Goal: Check status: Check status

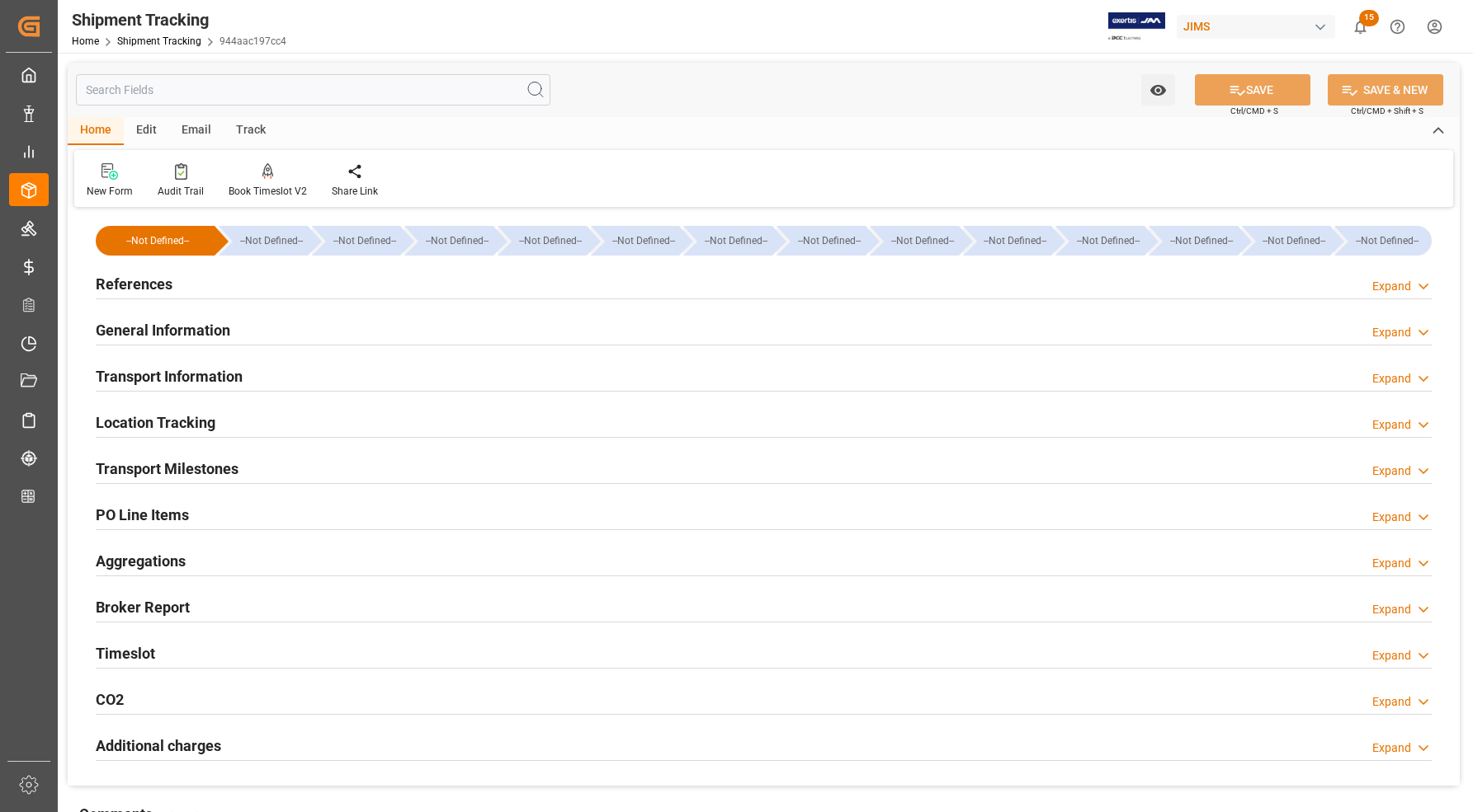
scroll to position [185, 0]
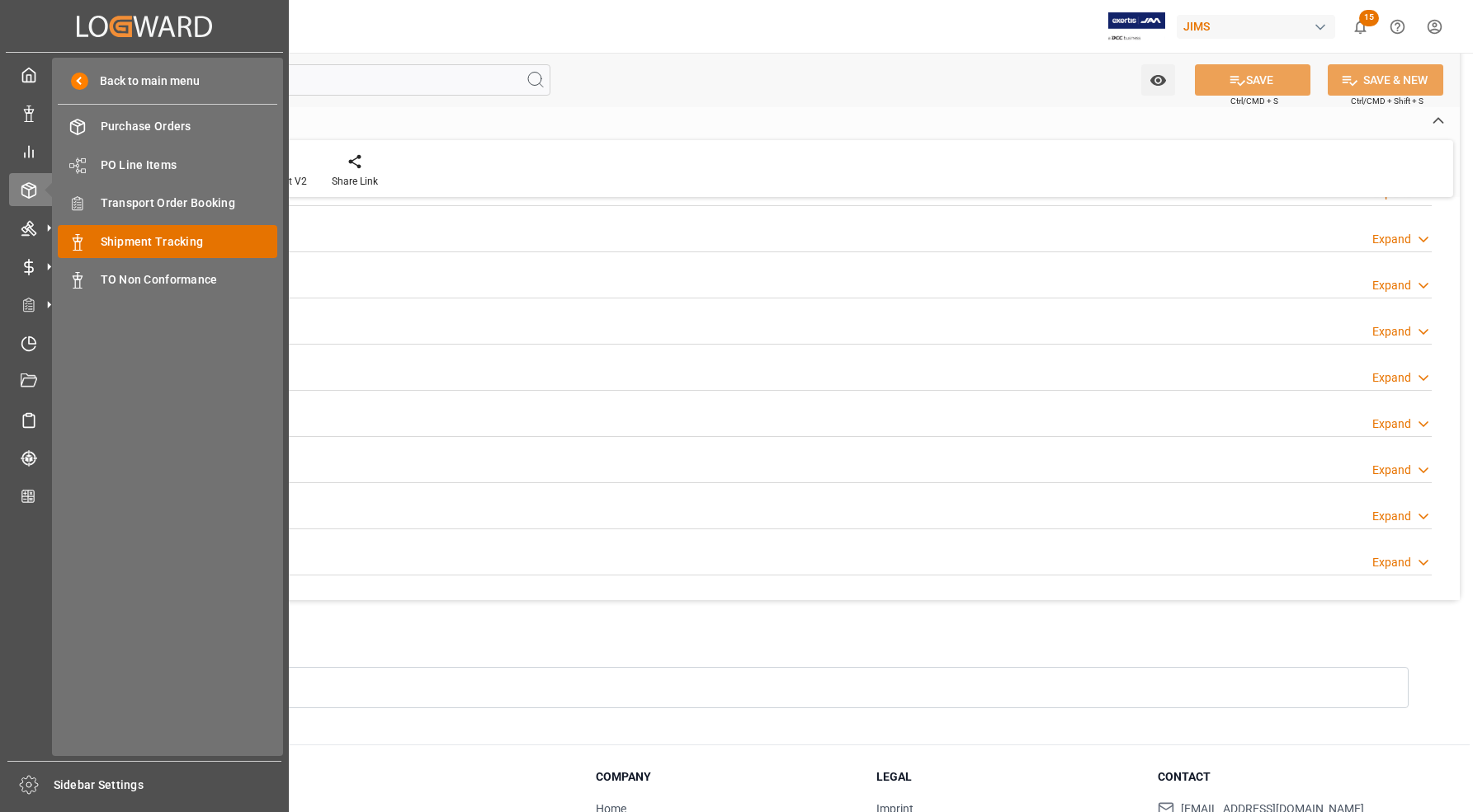
click at [101, 242] on span "Shipment Tracking" at bounding box center [189, 242] width 177 height 17
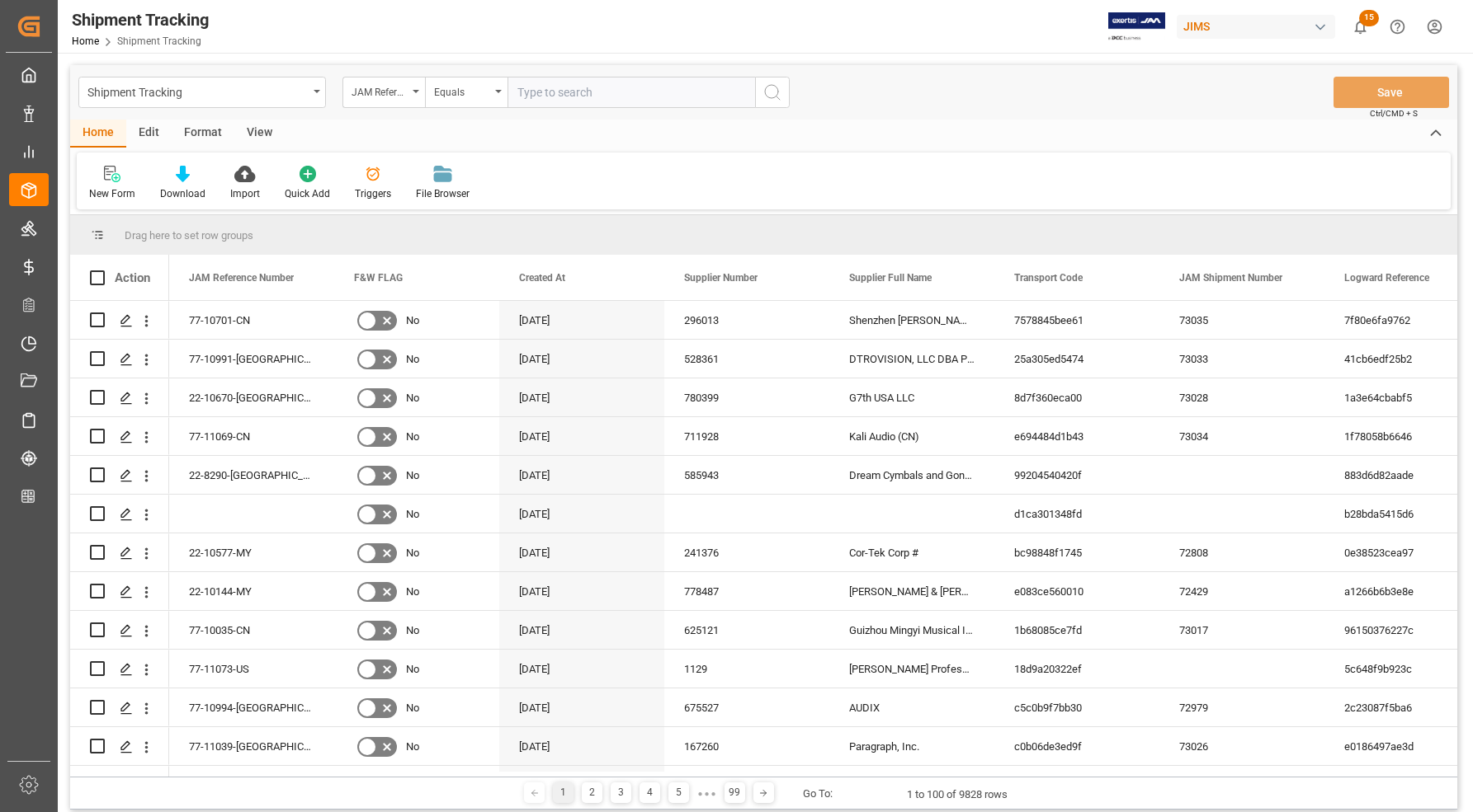
click at [580, 92] on input "text" at bounding box center [631, 92] width 248 height 31
type input "77-9897-CN"
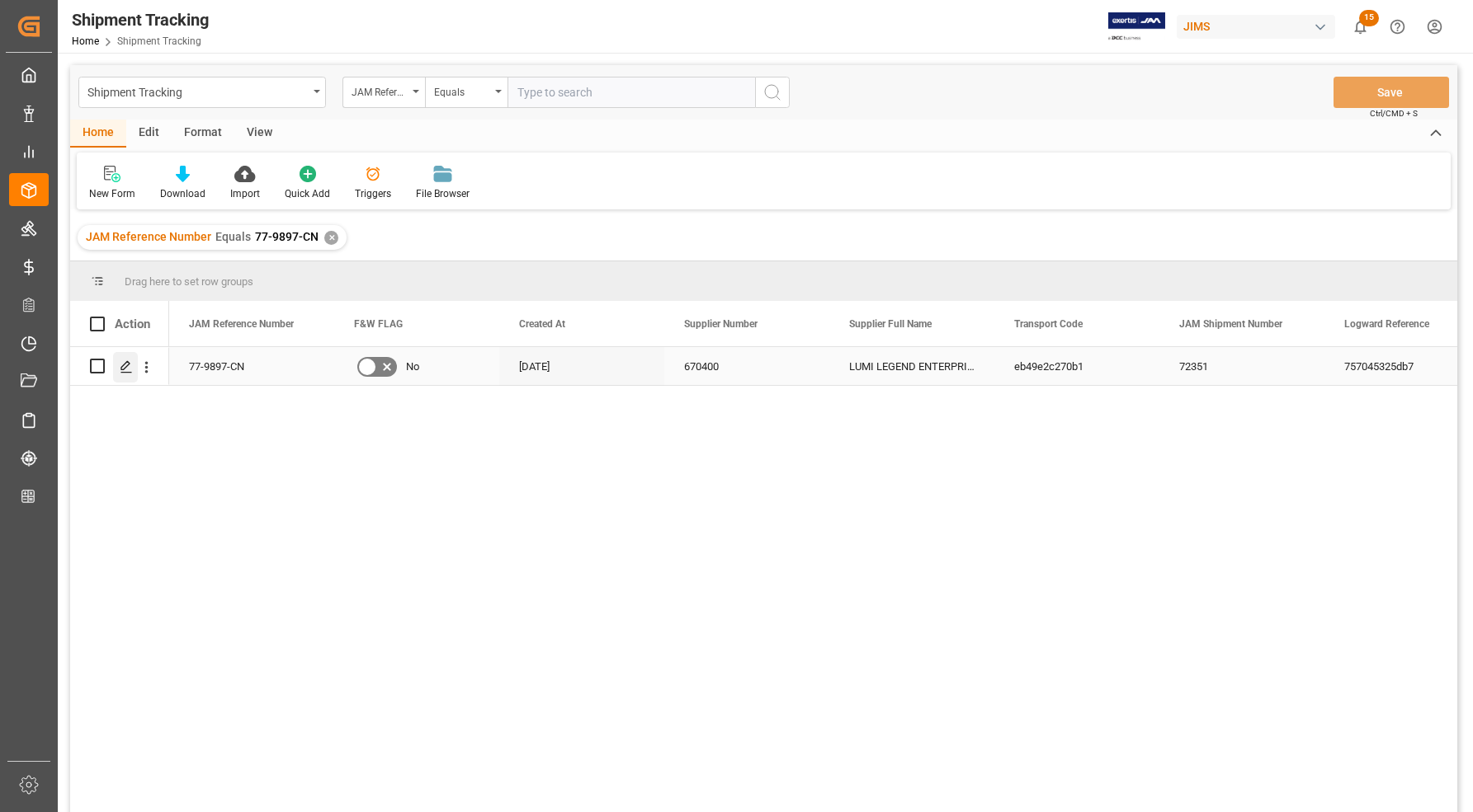
click at [119, 363] on icon "Press SPACE to select this row." at bounding box center [126, 366] width 13 height 13
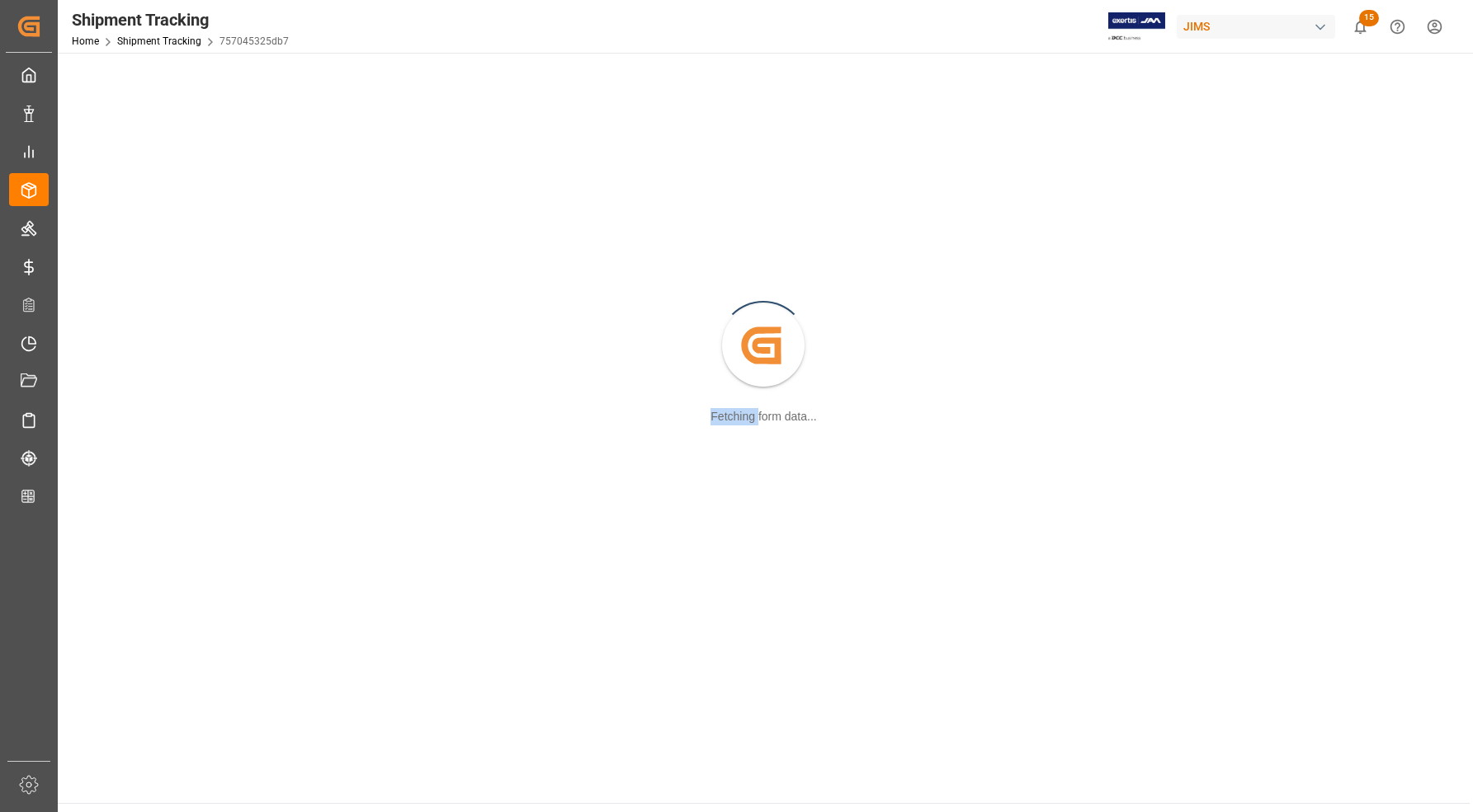
click at [119, 363] on div "Created by potrace 1.15, written by [PERSON_NAME] [DATE]-[DATE] Fetching form d…" at bounding box center [763, 347] width 1392 height 569
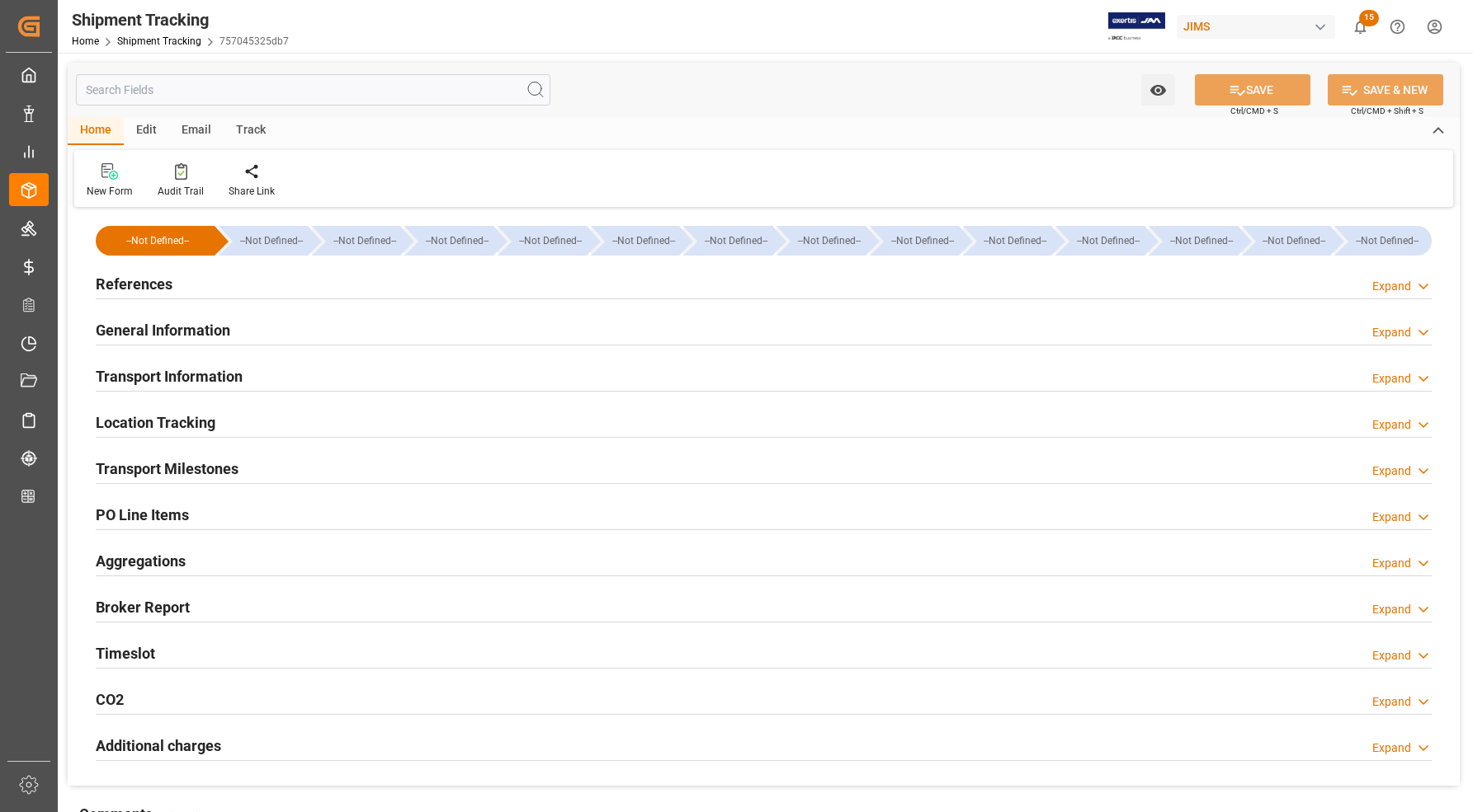
type input "9439747"
type input "13023.58"
click at [111, 371] on h2 "Transport Information" at bounding box center [169, 376] width 147 height 22
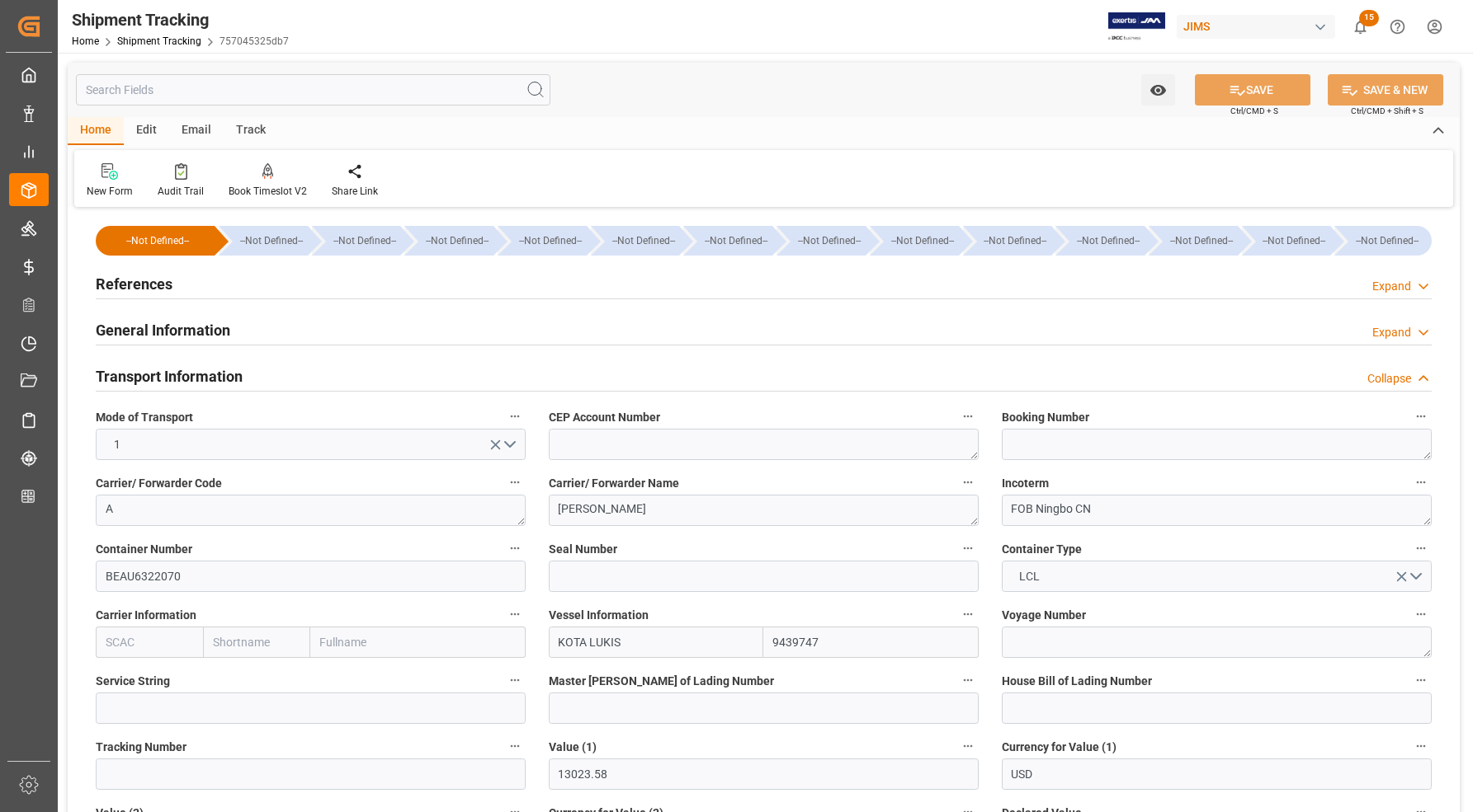
click at [119, 380] on h2 "Transport Information" at bounding box center [169, 376] width 147 height 22
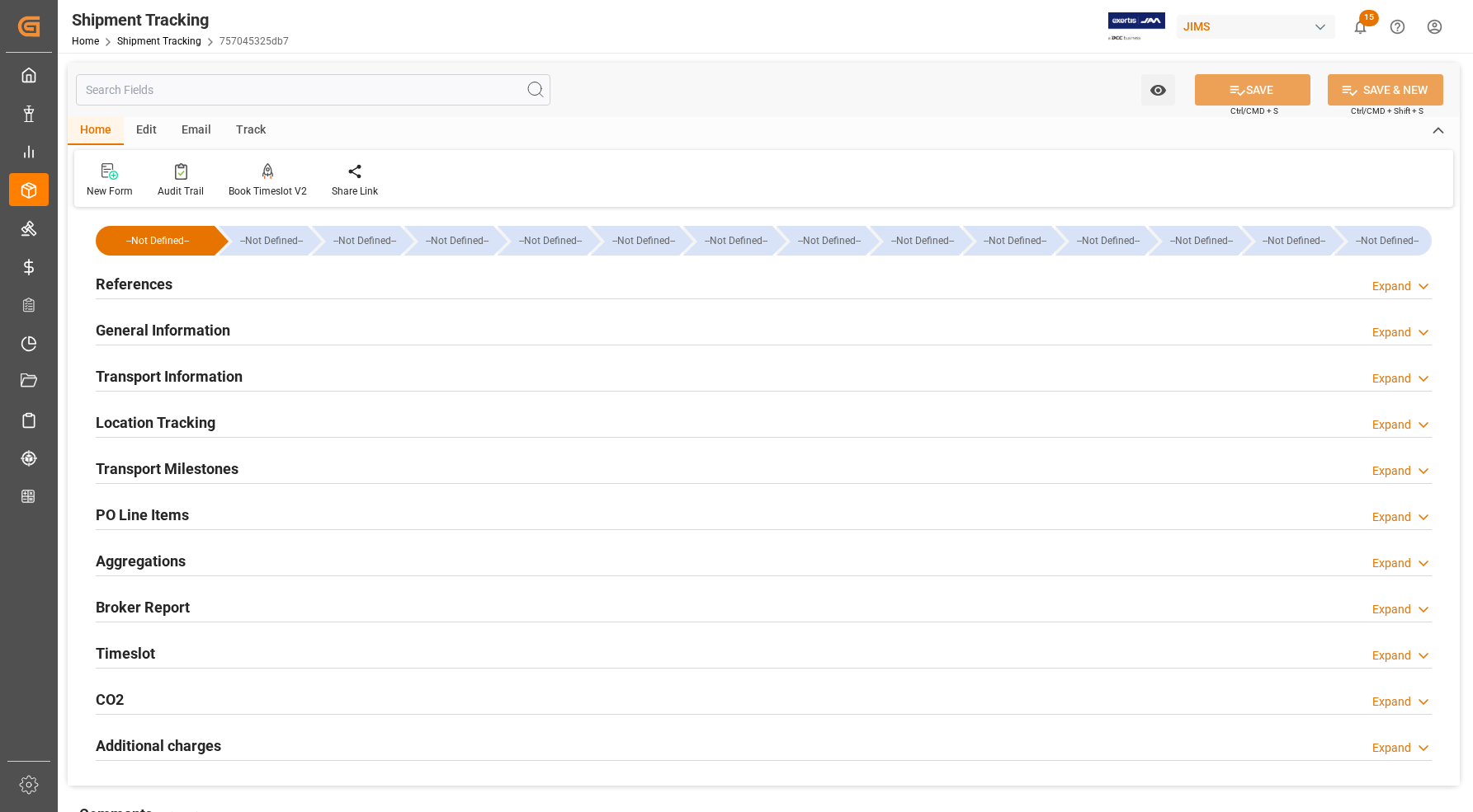
click at [112, 463] on h2 "Transport Milestones" at bounding box center [167, 469] width 143 height 22
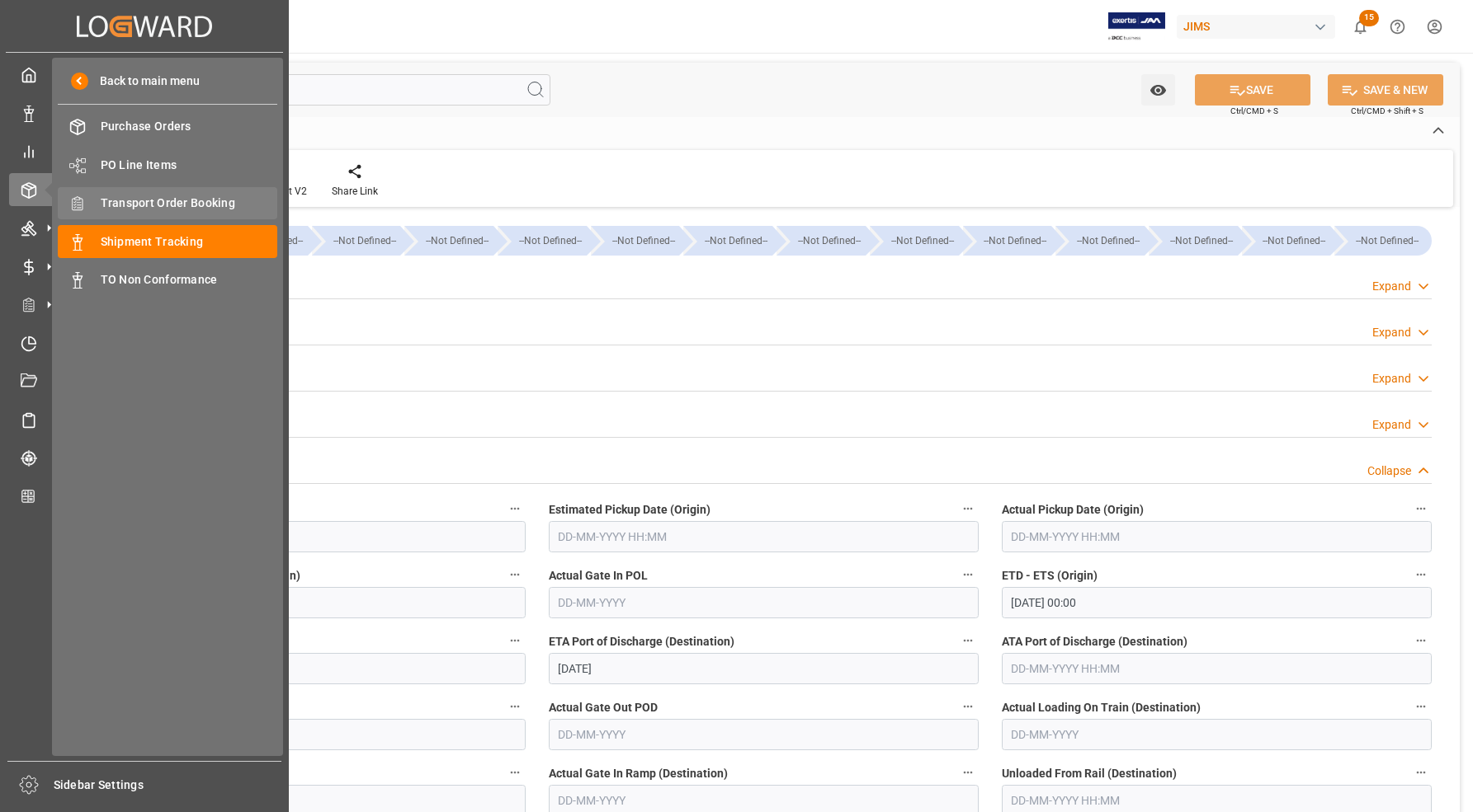
click at [102, 203] on span "Transport Order Booking" at bounding box center [189, 202] width 177 height 17
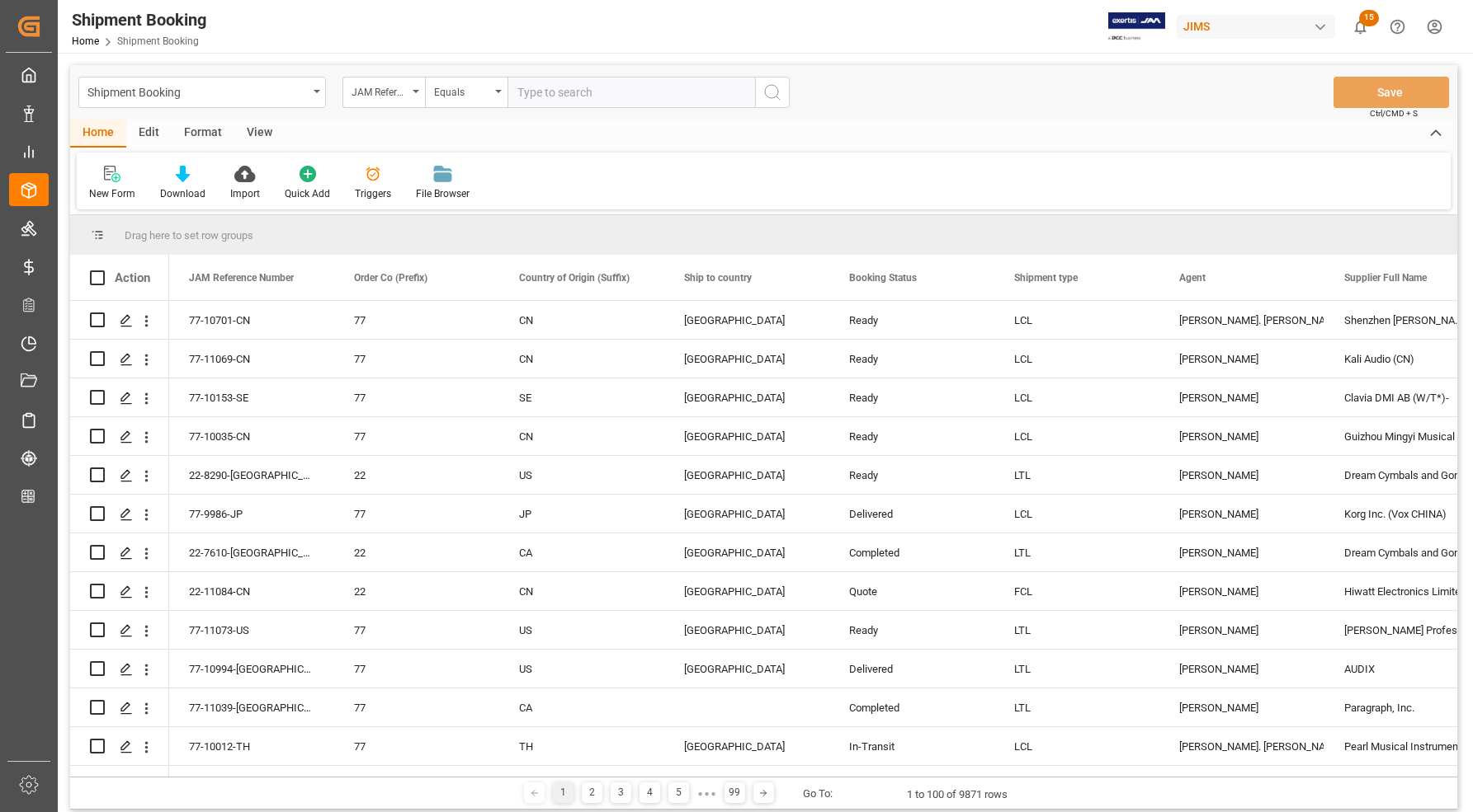
click at [591, 94] on input "text" at bounding box center [631, 92] width 248 height 31
type input "77-9897-CN"
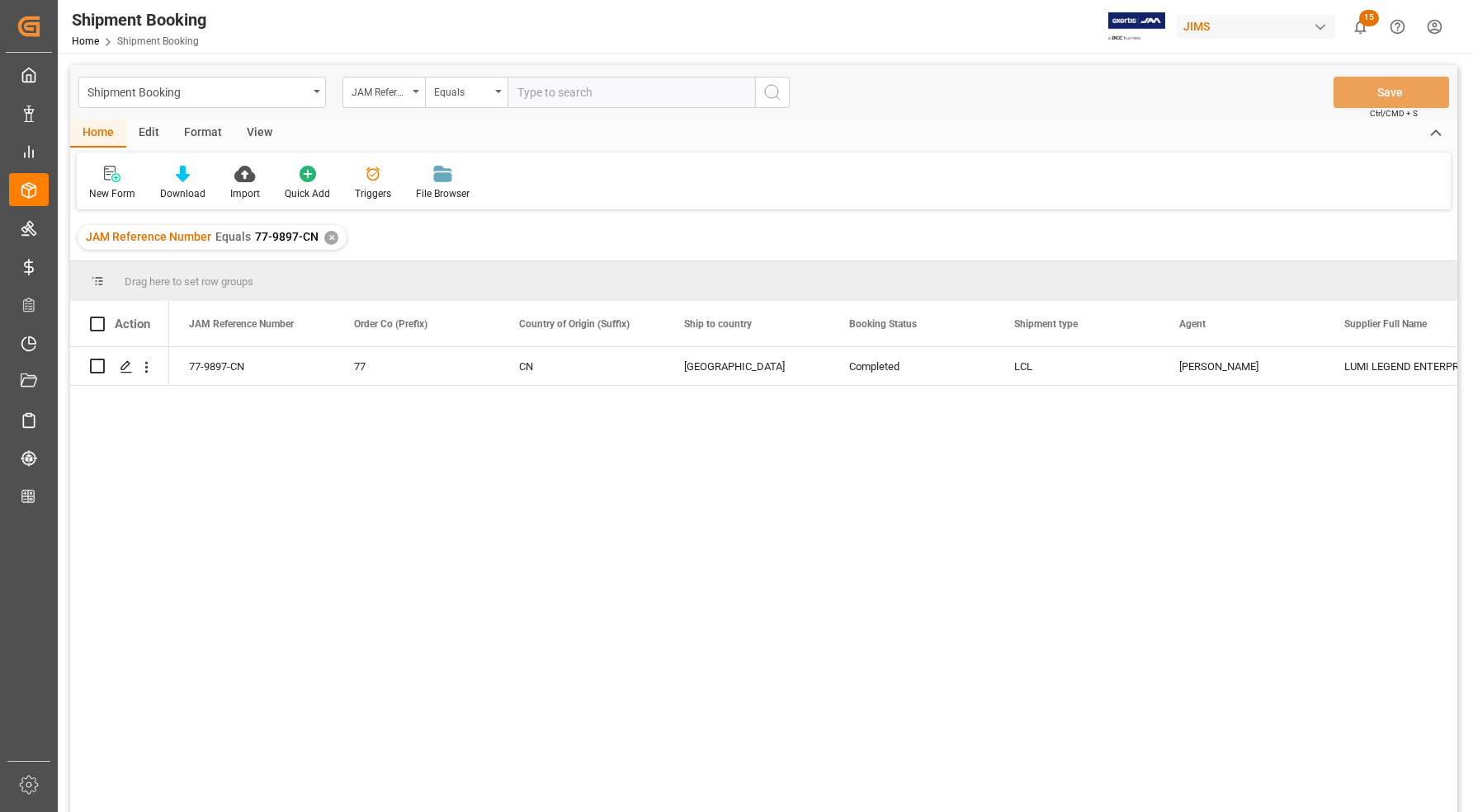
click at [559, 89] on input "text" at bounding box center [631, 92] width 248 height 31
type input "77-10230-CN"
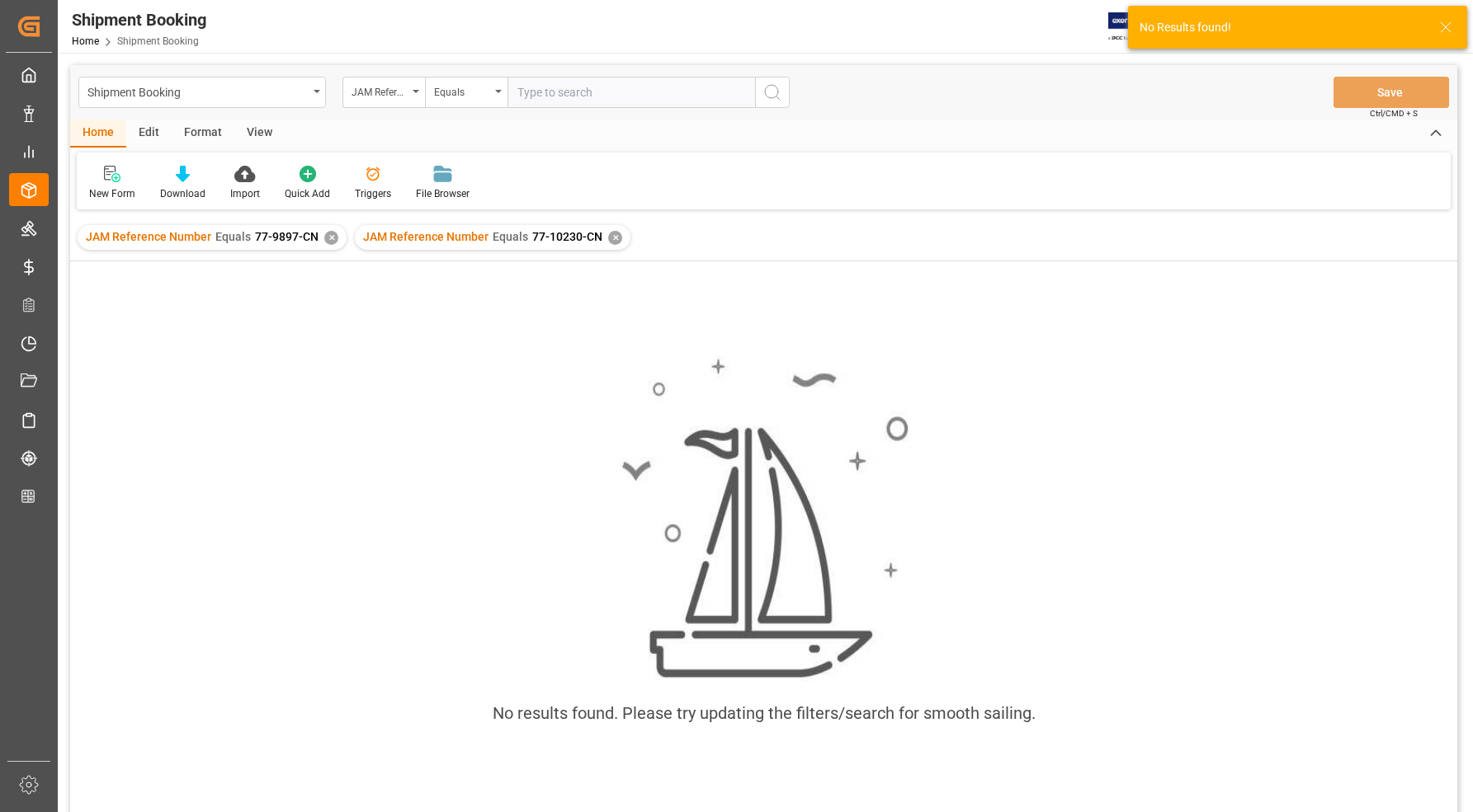
click at [326, 228] on div "JAM Reference Number Equals 77-9897-CN ✕" at bounding box center [212, 238] width 269 height 25
click at [326, 235] on div "✕" at bounding box center [332, 238] width 14 height 14
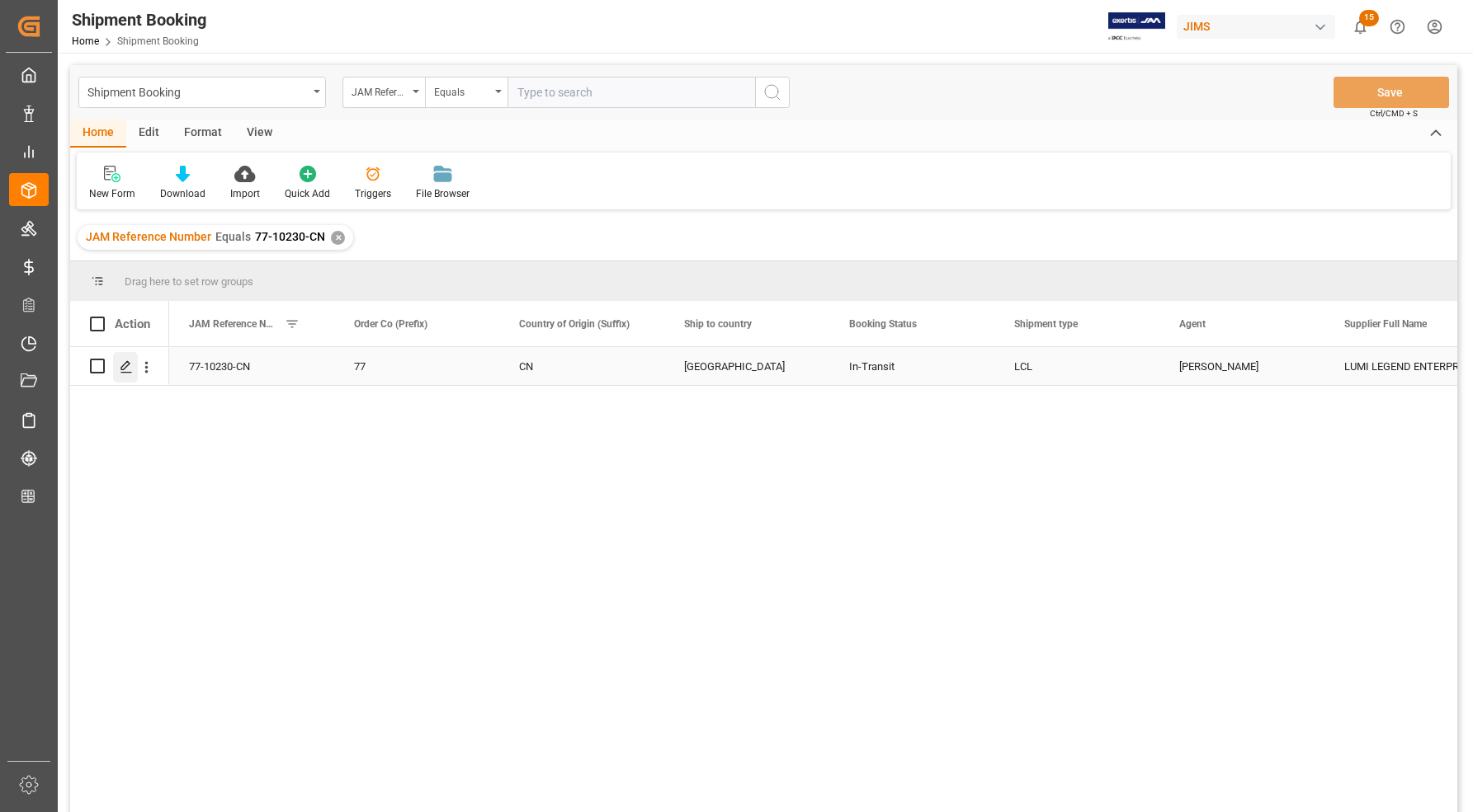
click at [125, 369] on polygon "Press SPACE to select this row." at bounding box center [125, 365] width 8 height 8
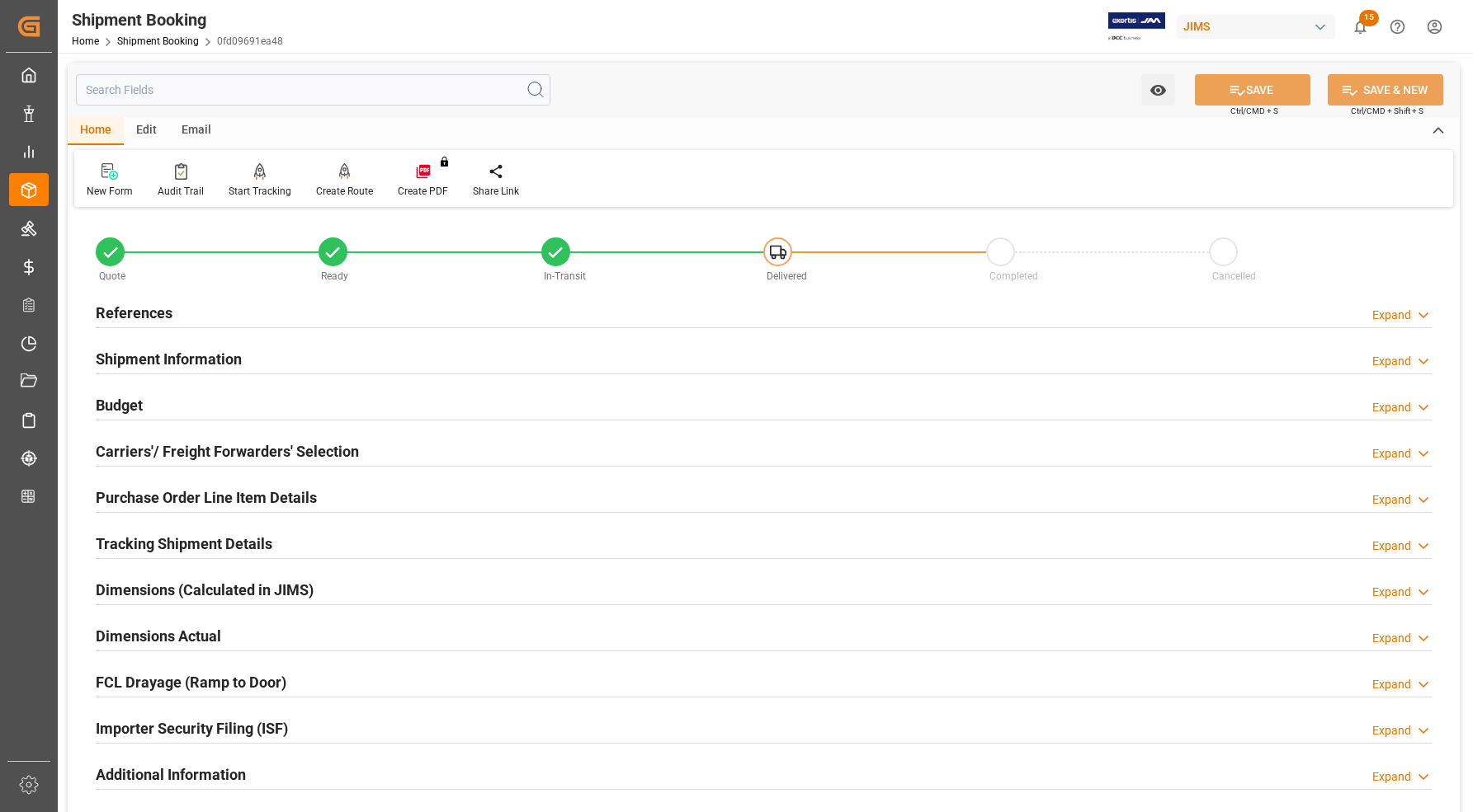
click at [124, 440] on h2 "Carriers'/ Freight Forwarders' Selection" at bounding box center [226, 451] width 263 height 22
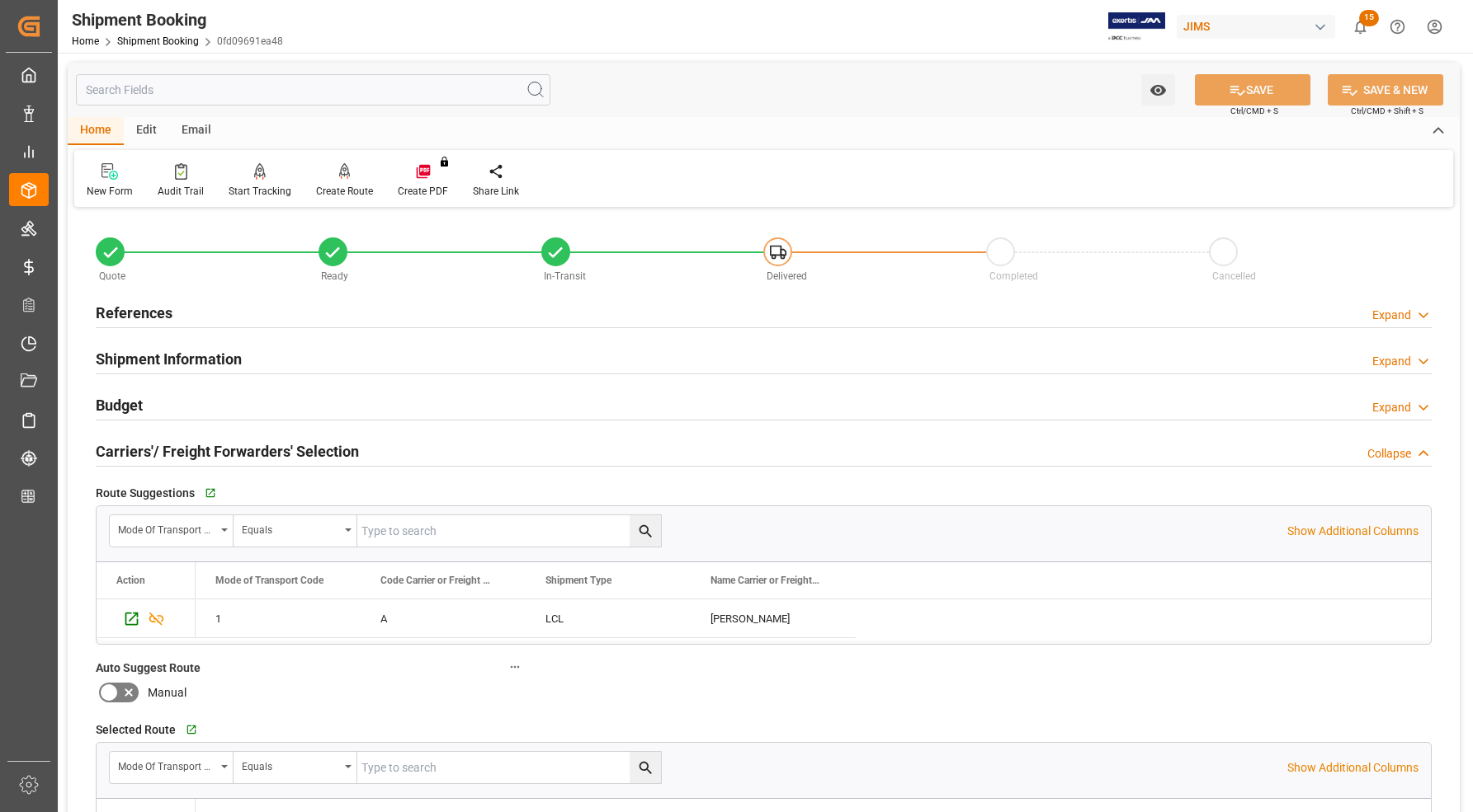
click at [124, 440] on h2 "Carriers'/ Freight Forwarders' Selection" at bounding box center [226, 451] width 263 height 22
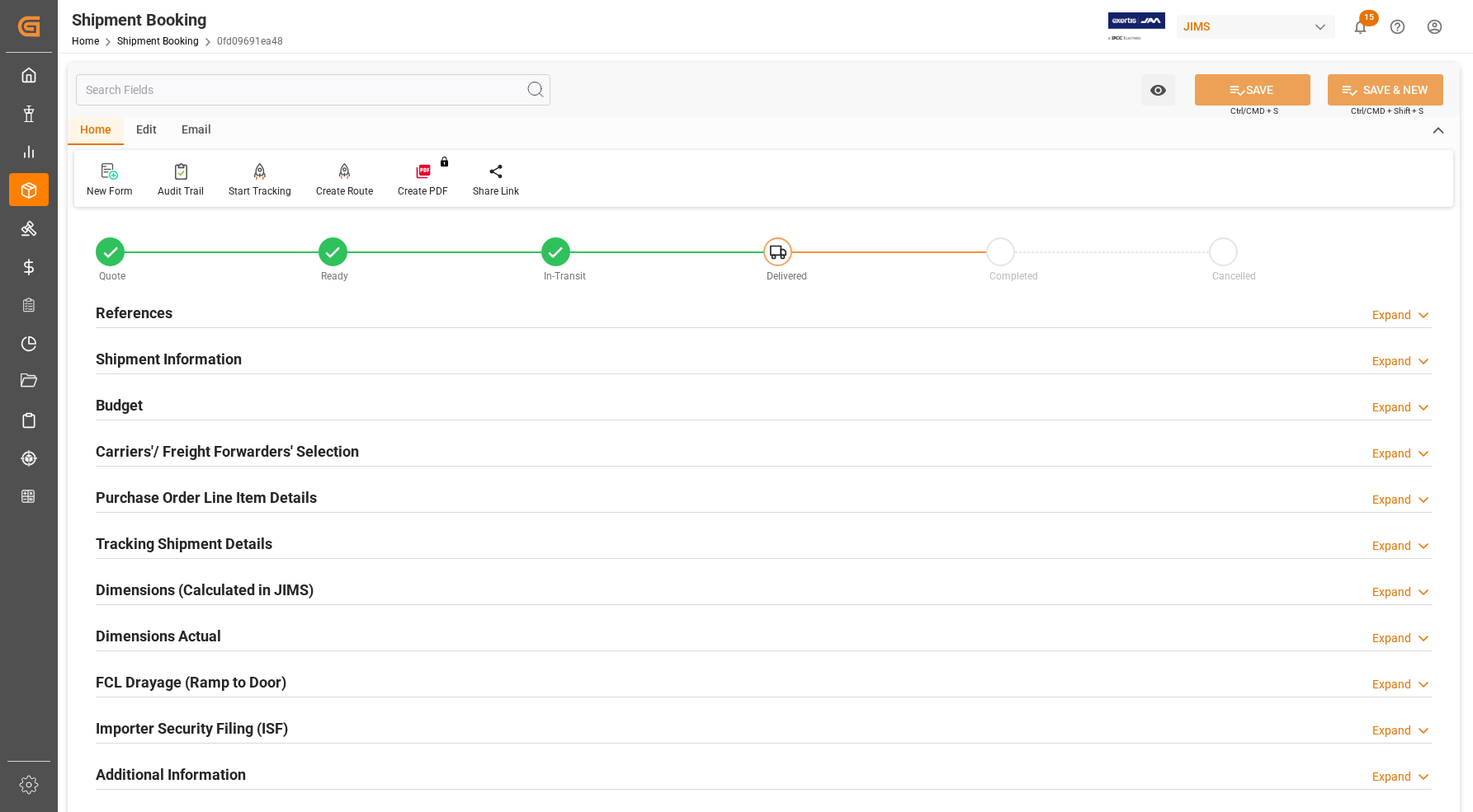
click at [138, 637] on h2 "Dimensions Actual" at bounding box center [158, 636] width 126 height 22
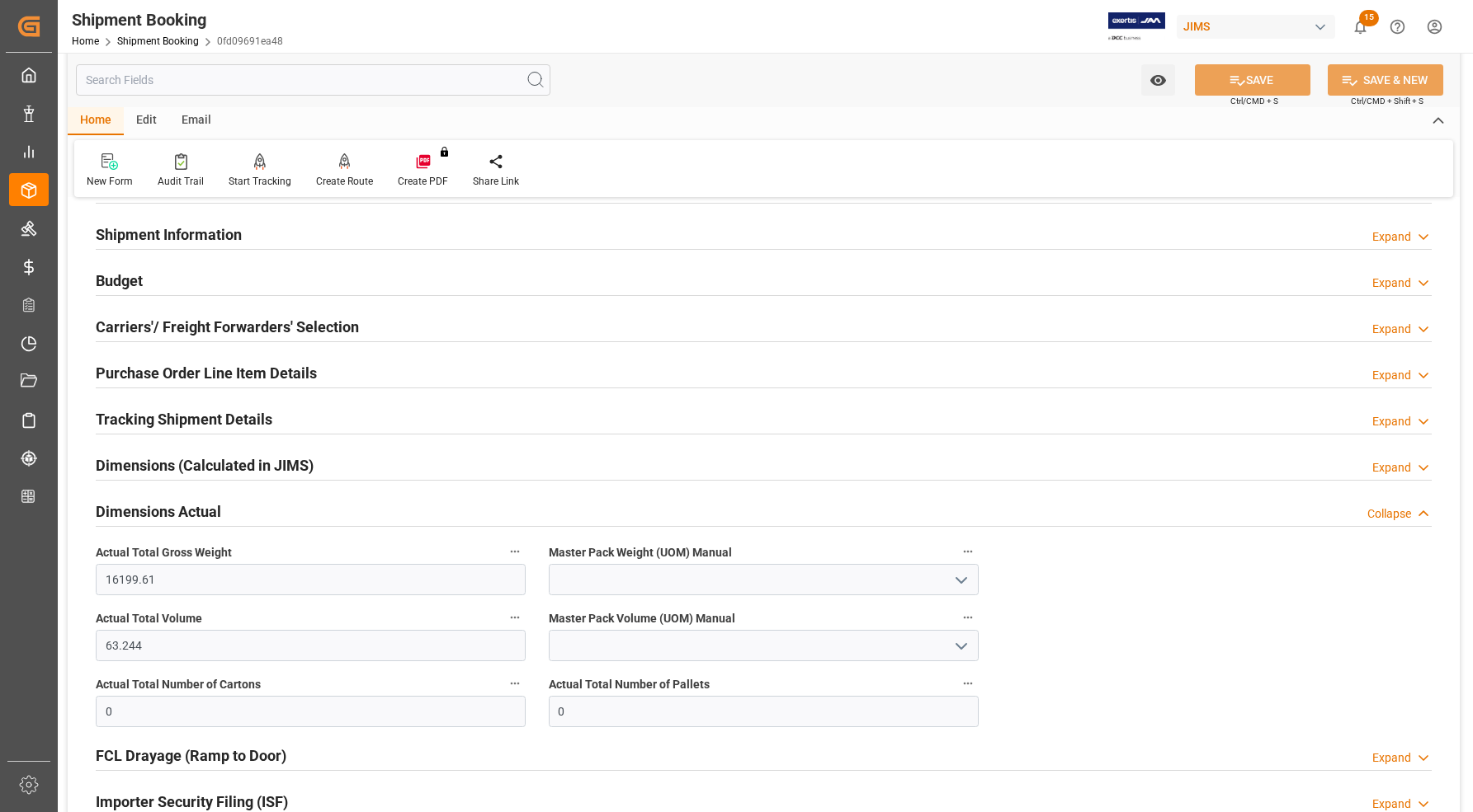
scroll to position [103, 0]
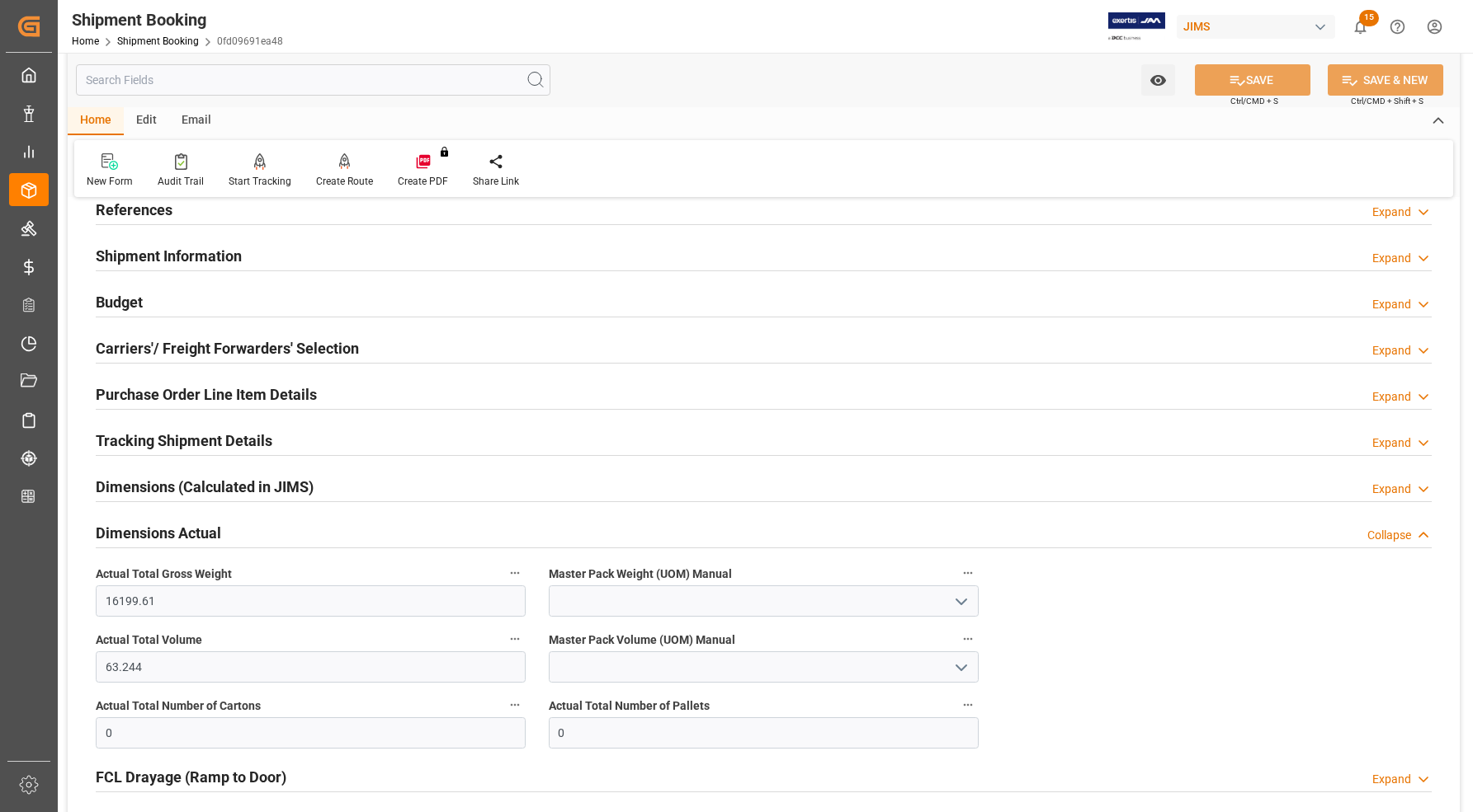
click at [111, 534] on h2 "Dimensions Actual" at bounding box center [158, 533] width 126 height 22
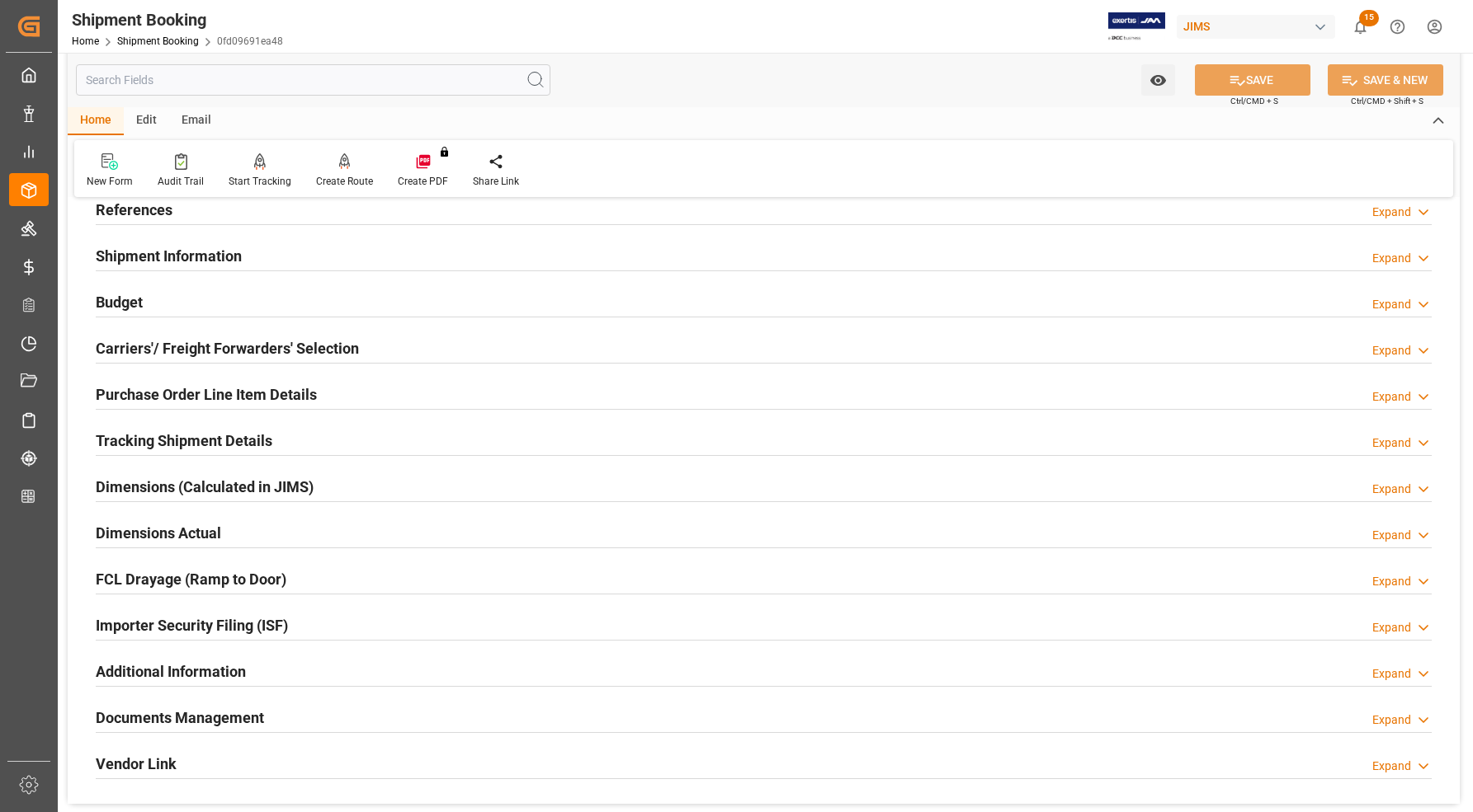
click at [160, 716] on h2 "Documents Management" at bounding box center [179, 718] width 169 height 22
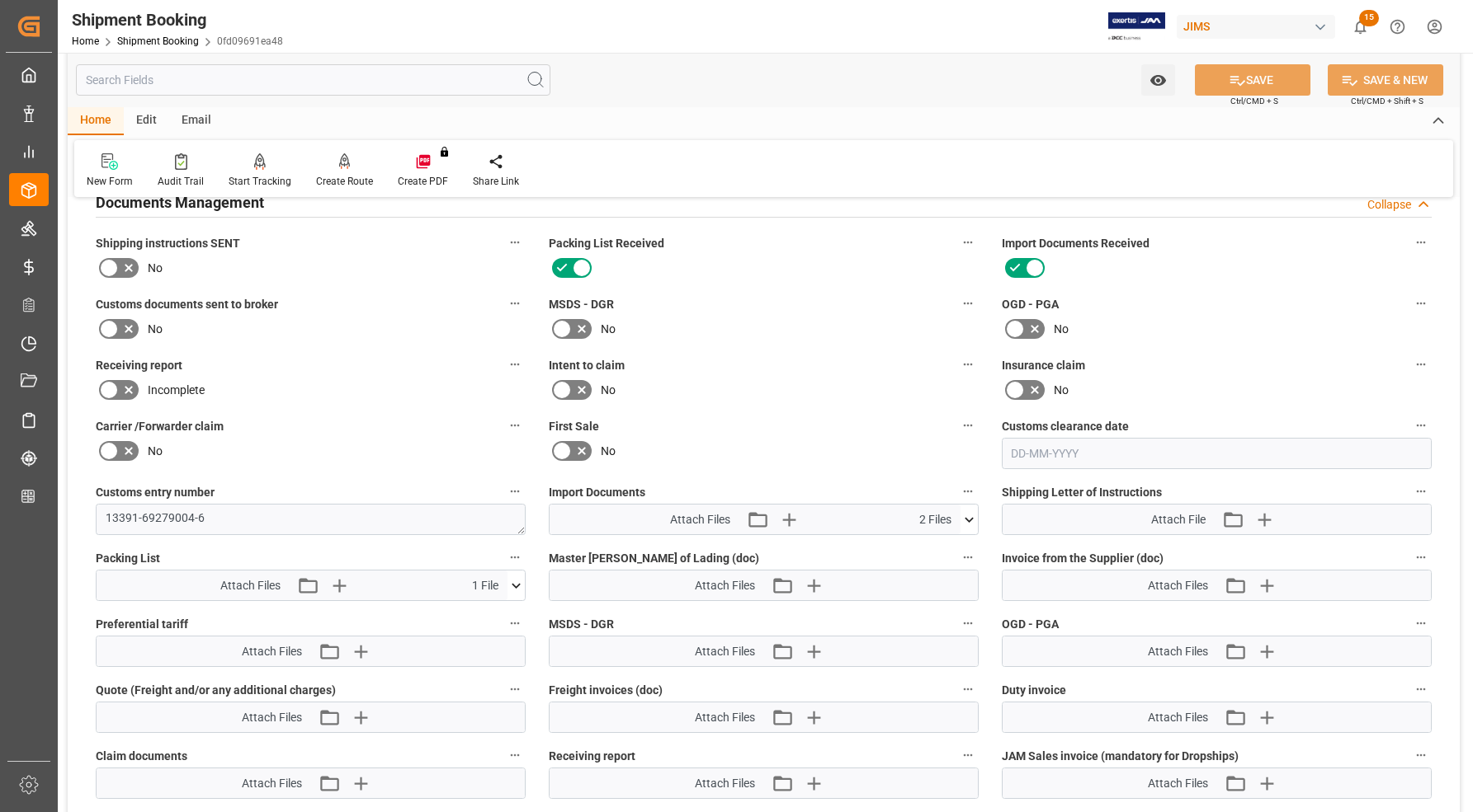
scroll to position [722, 0]
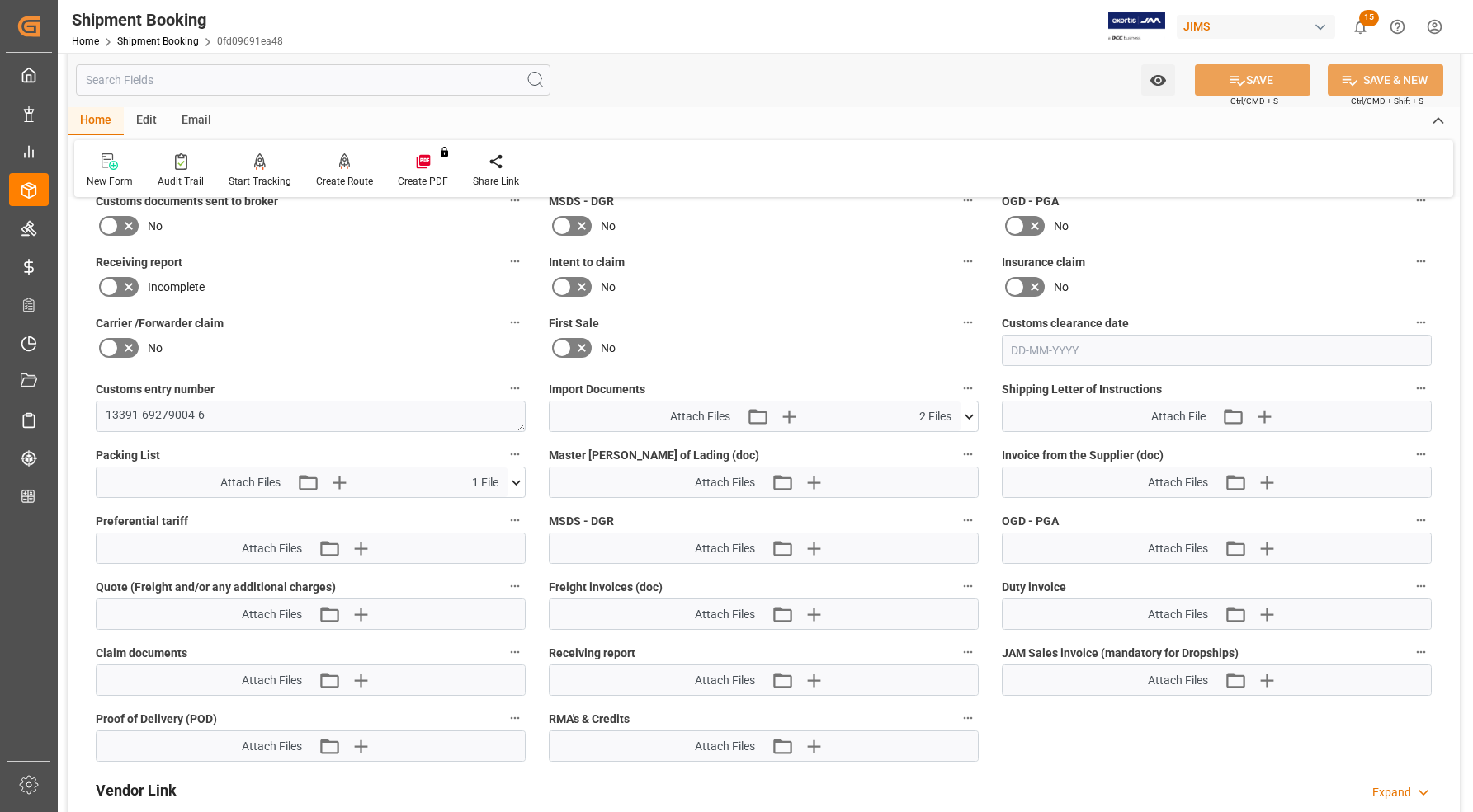
click at [964, 408] on icon at bounding box center [968, 416] width 17 height 17
click at [925, 463] on icon at bounding box center [926, 464] width 13 height 13
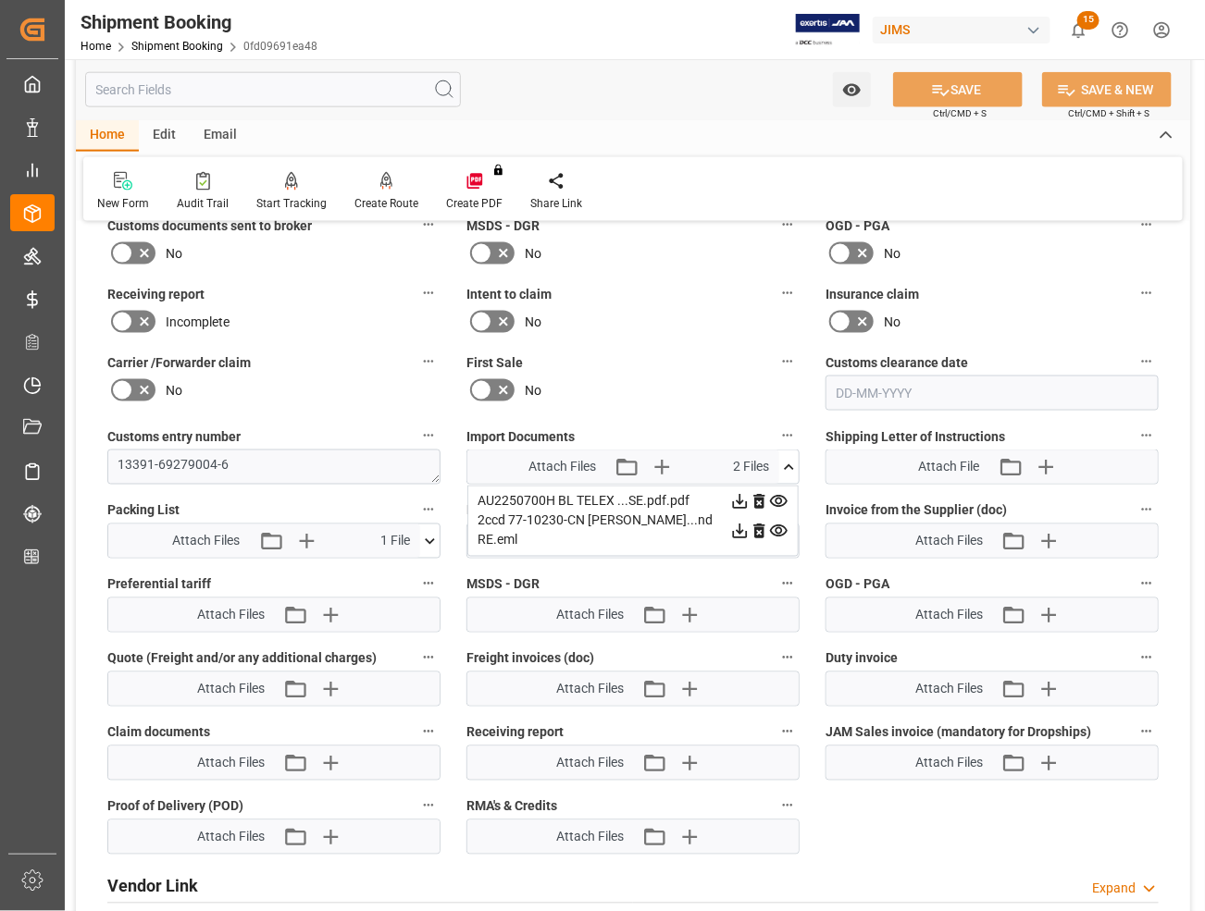
click at [738, 524] on icon at bounding box center [740, 531] width 15 height 15
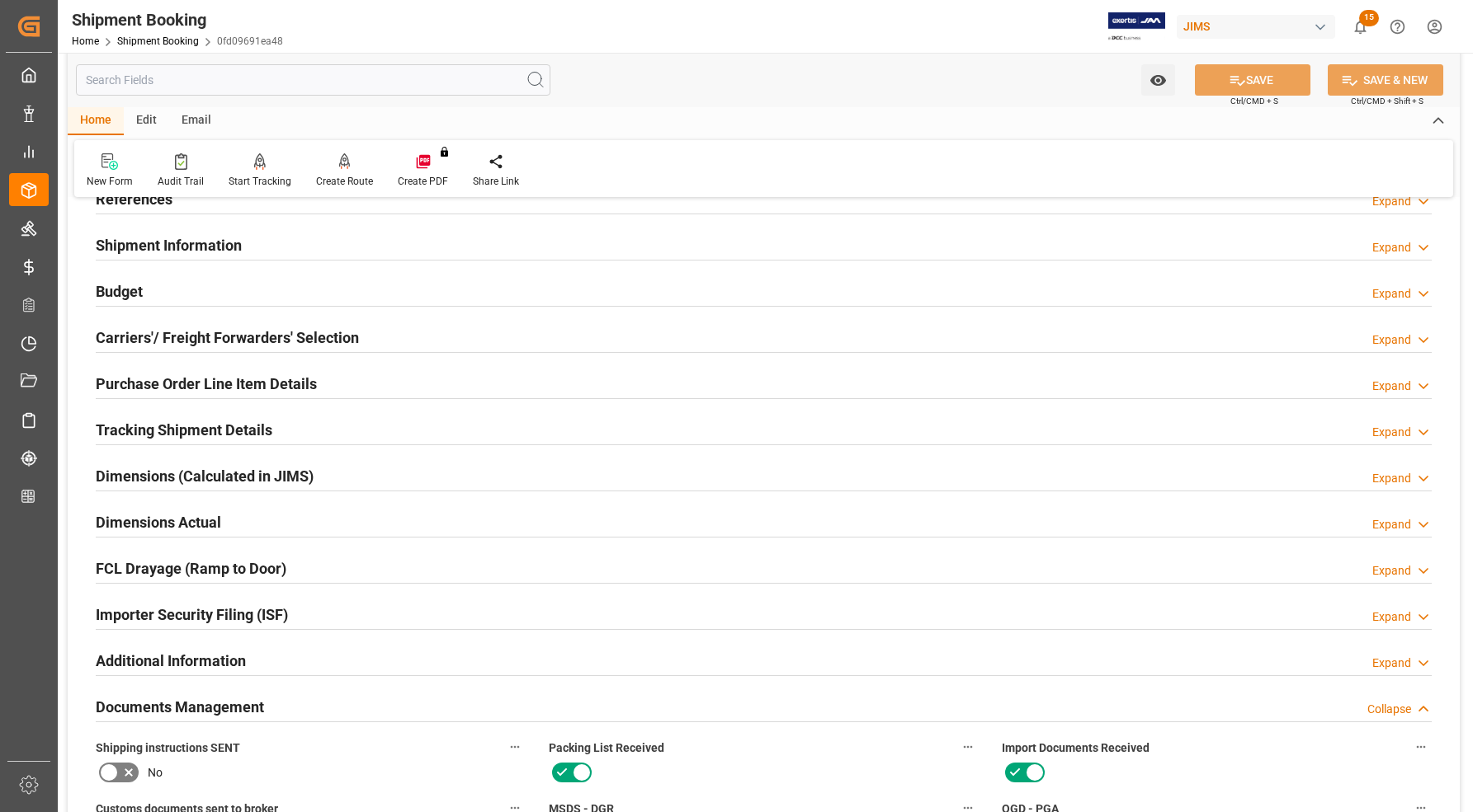
scroll to position [0, 0]
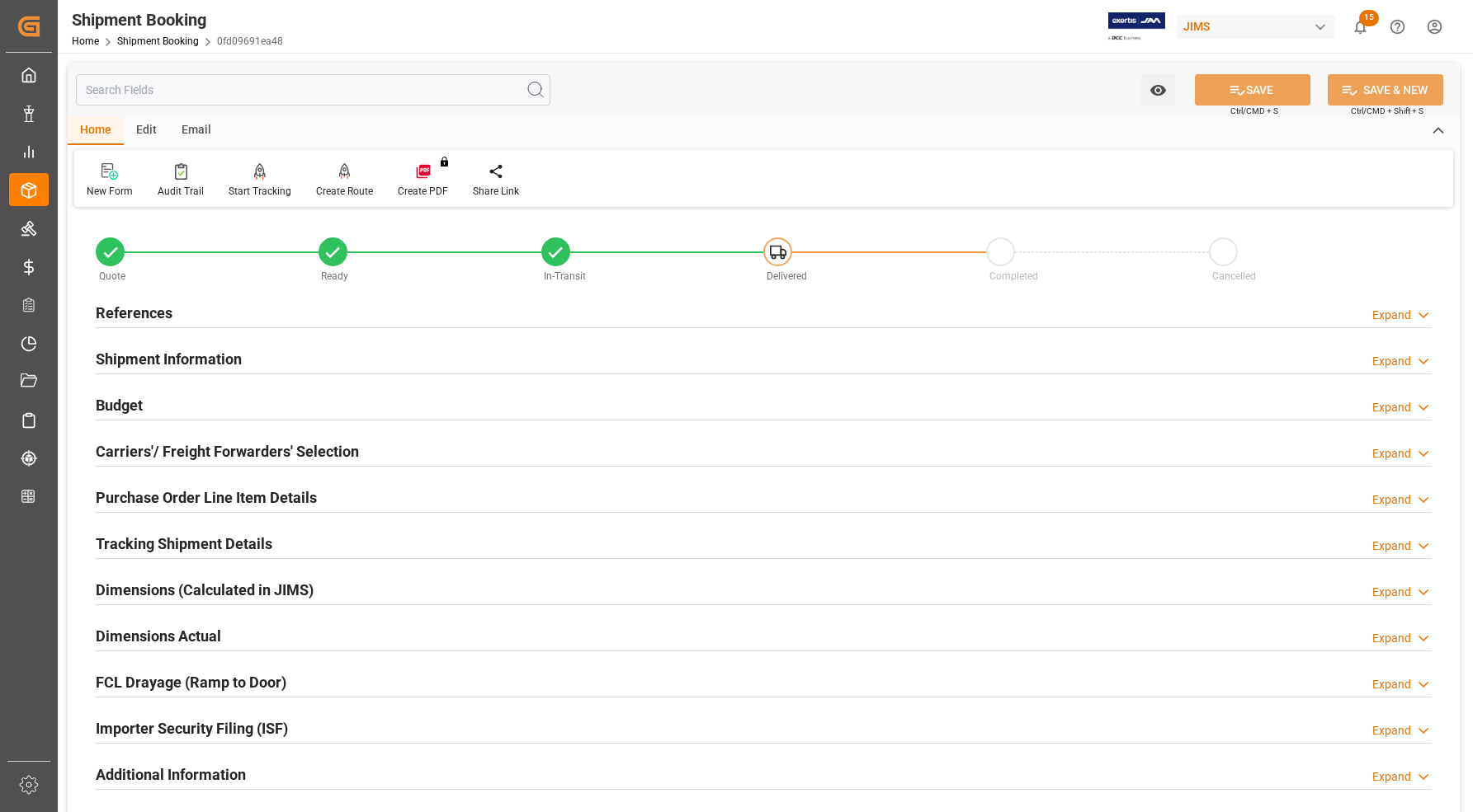
click at [119, 305] on h2 "References" at bounding box center [134, 313] width 77 height 22
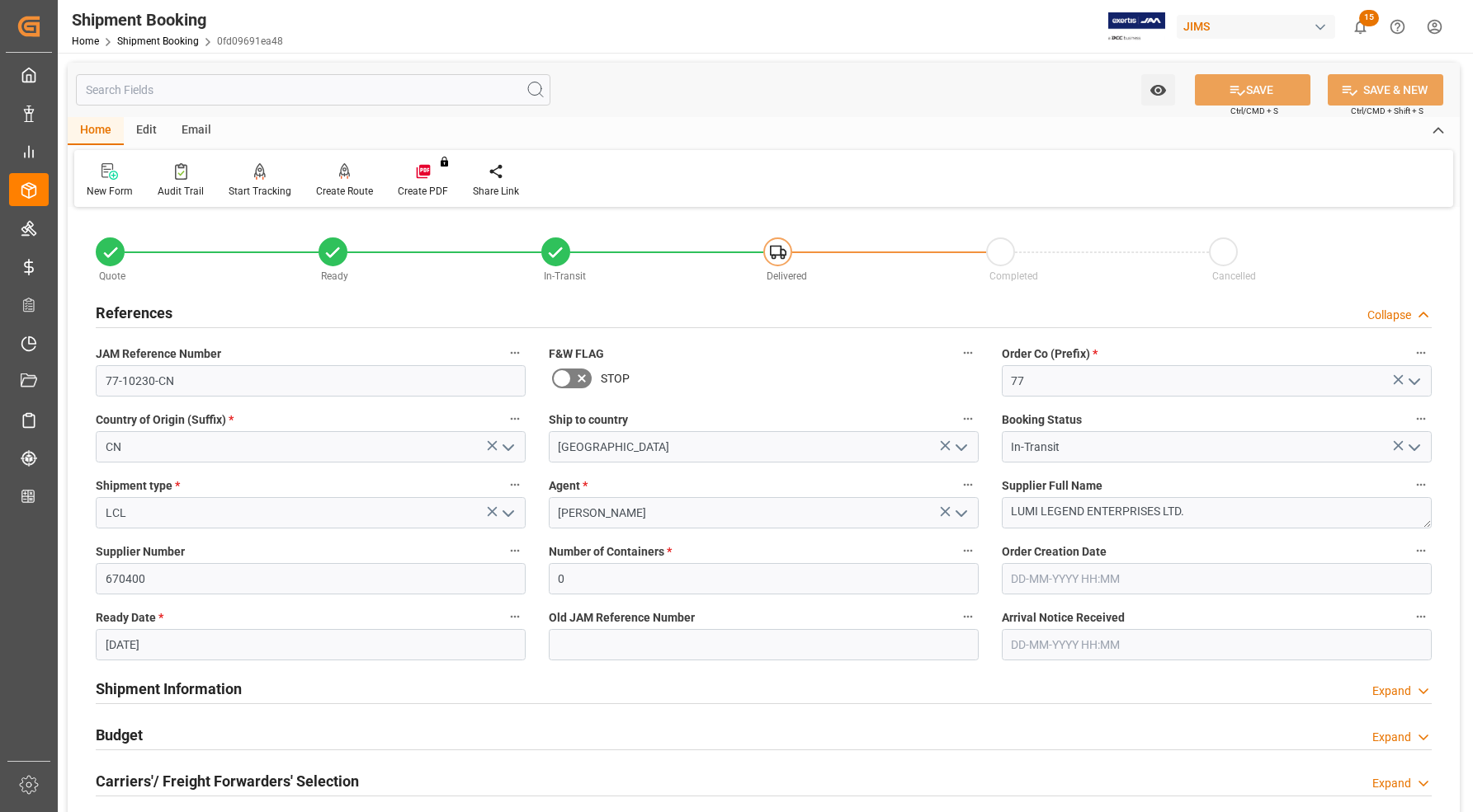
click at [119, 305] on h2 "References" at bounding box center [134, 313] width 77 height 22
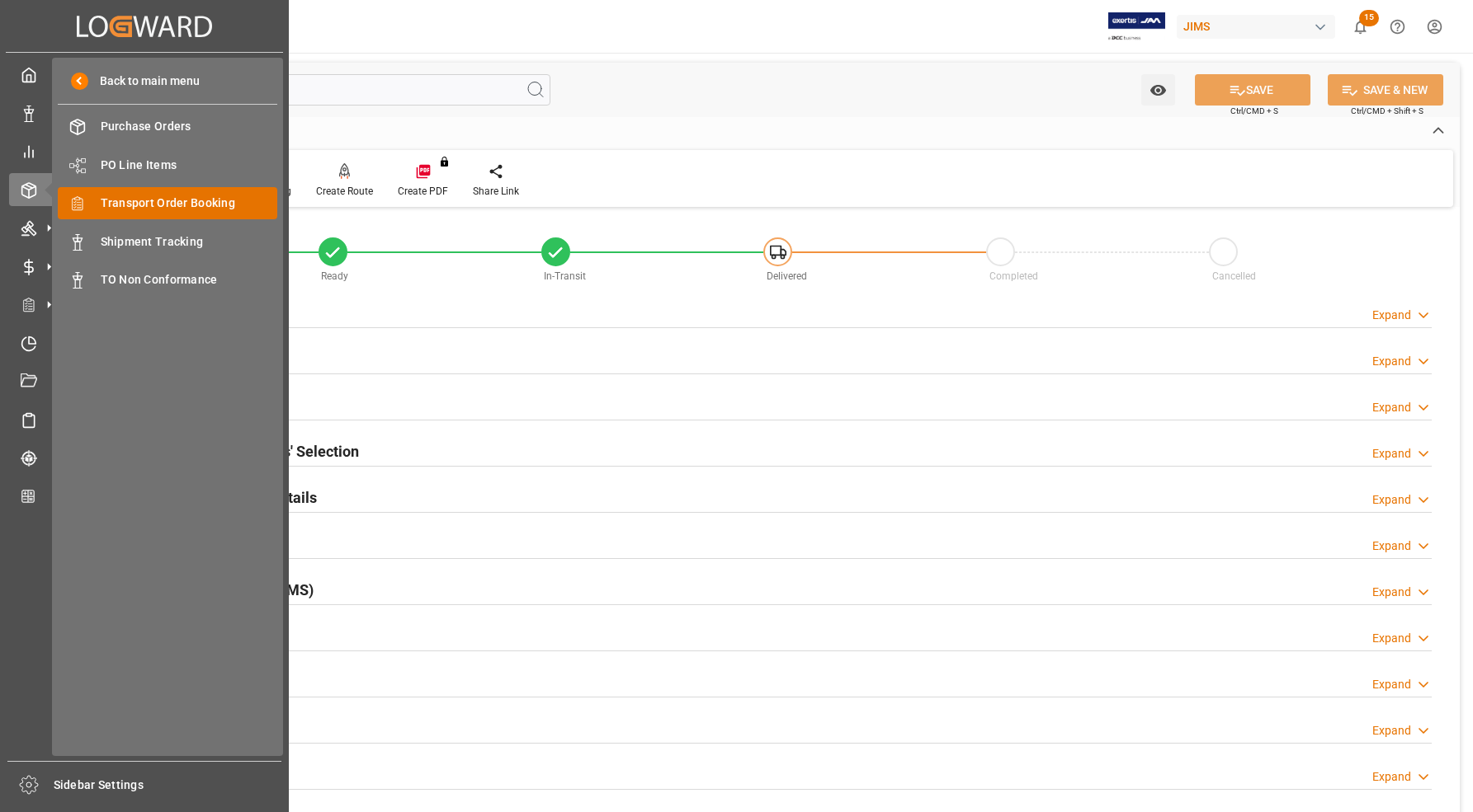
click at [140, 202] on span "Transport Order Booking" at bounding box center [189, 202] width 177 height 17
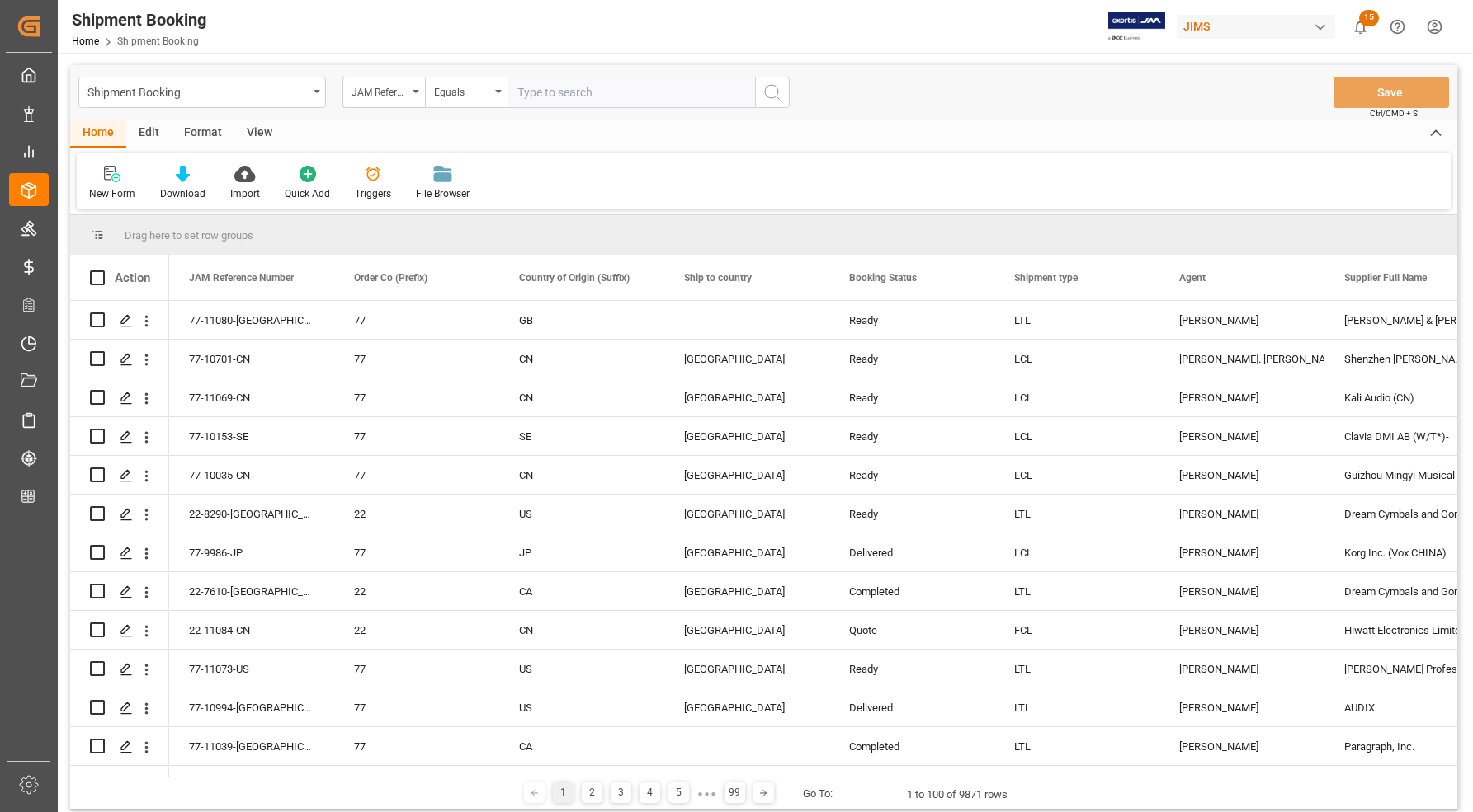
click at [621, 92] on input "text" at bounding box center [631, 92] width 248 height 31
type input "77-10501-CN"
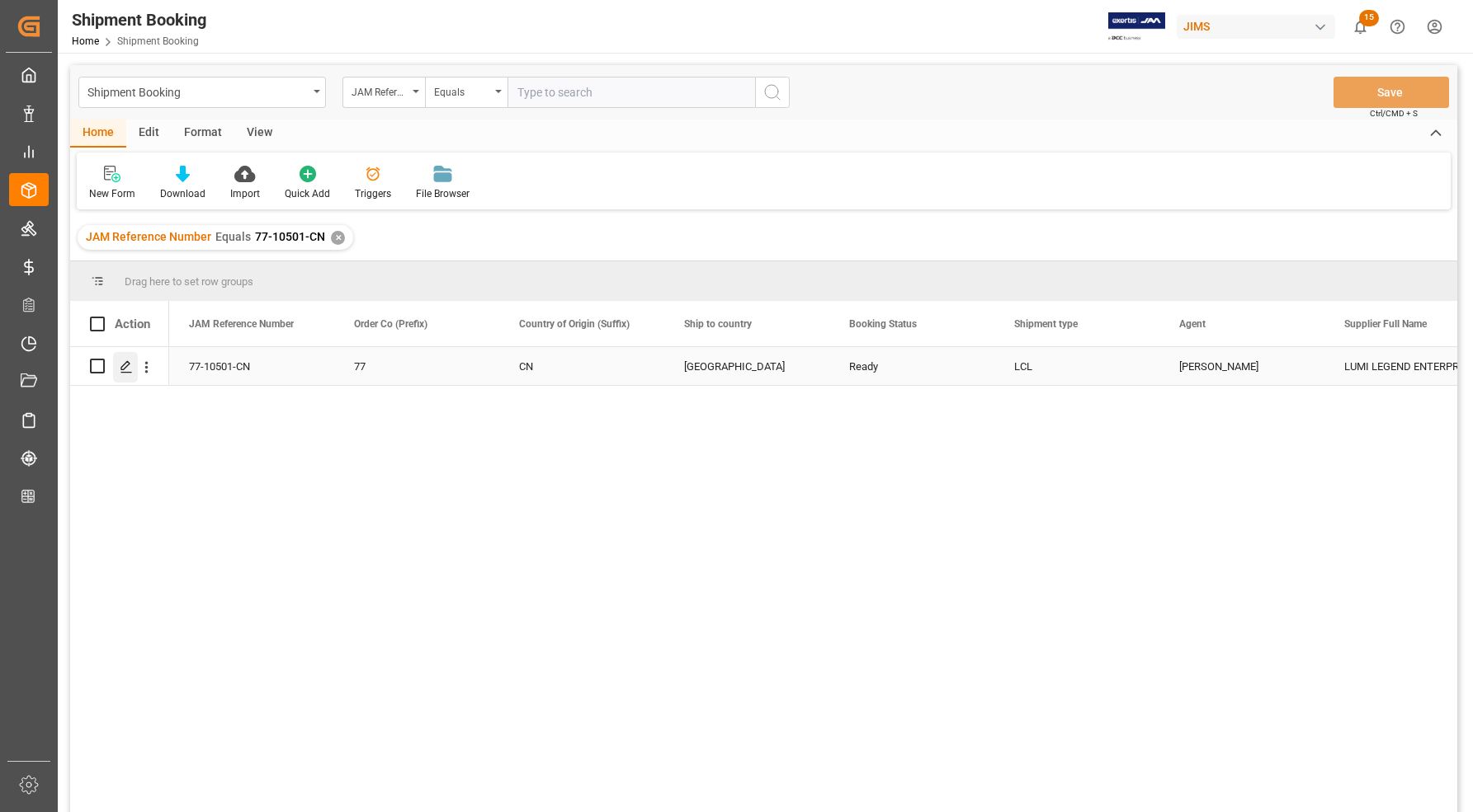
click at [127, 369] on icon "Press SPACE to select this row." at bounding box center [126, 366] width 13 height 13
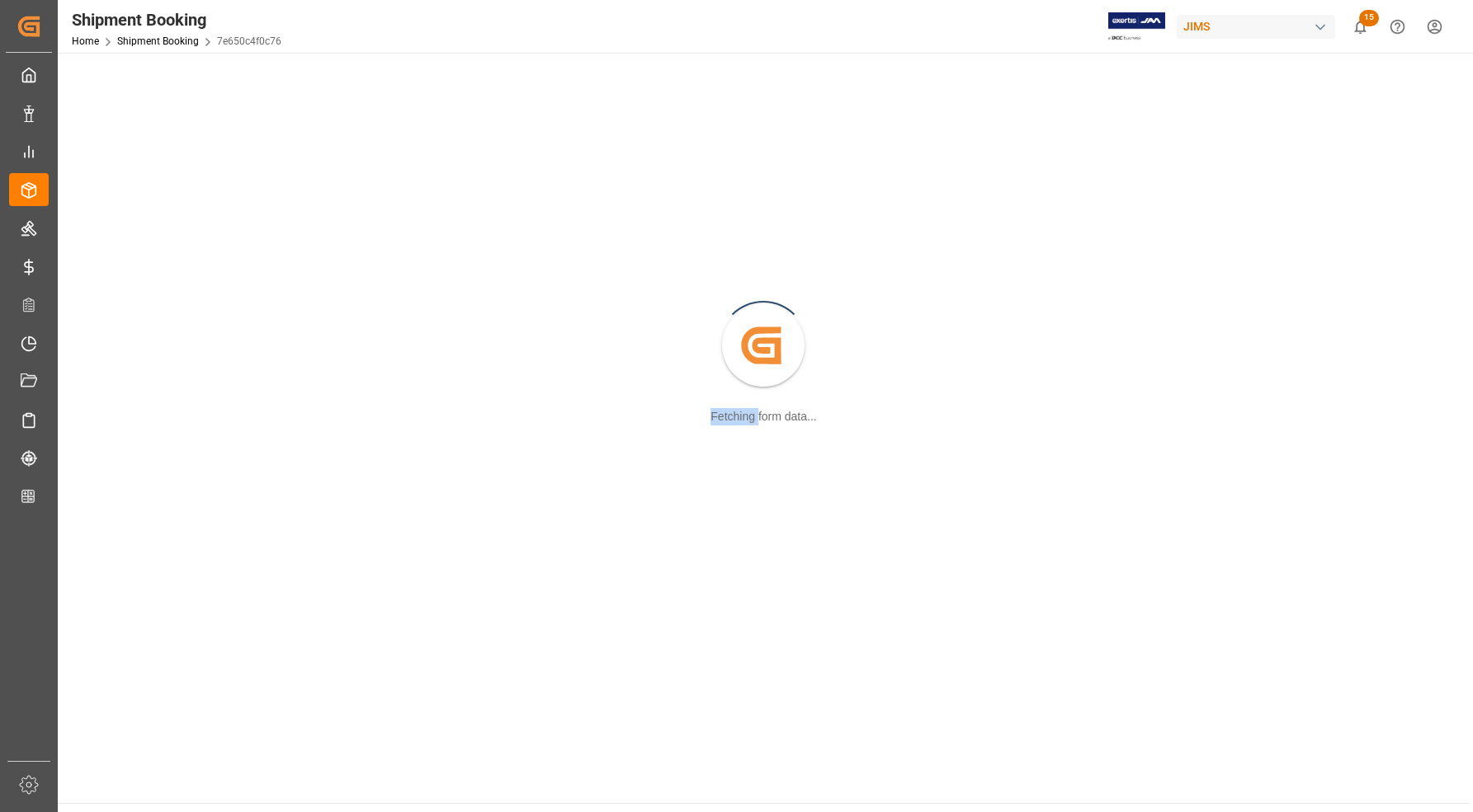
click at [127, 369] on div "Created by potrace 1.15, written by [PERSON_NAME] [DATE]-[DATE] Fetching form d…" at bounding box center [763, 347] width 1392 height 569
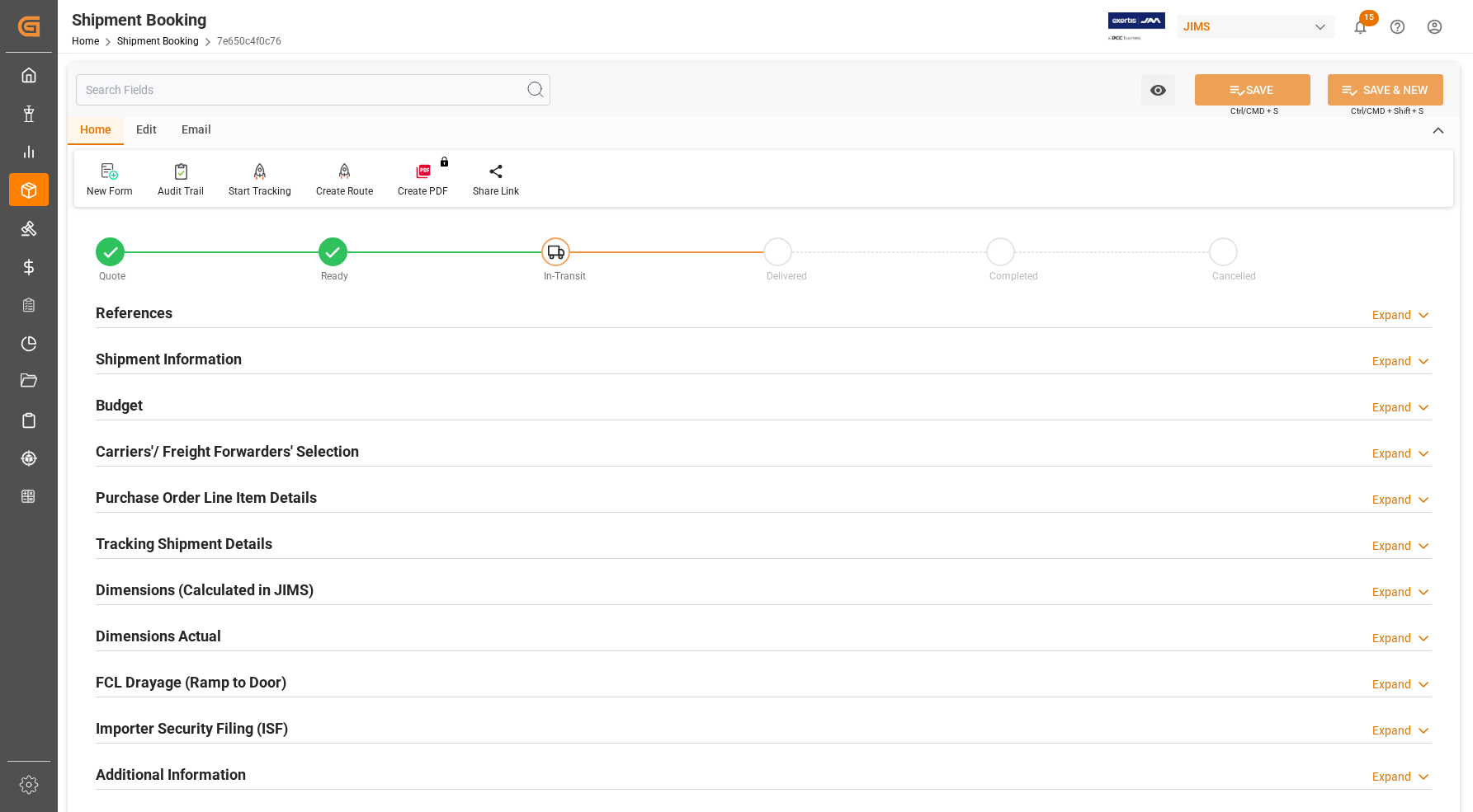
click at [138, 629] on h2 "Dimensions Actual" at bounding box center [158, 636] width 126 height 22
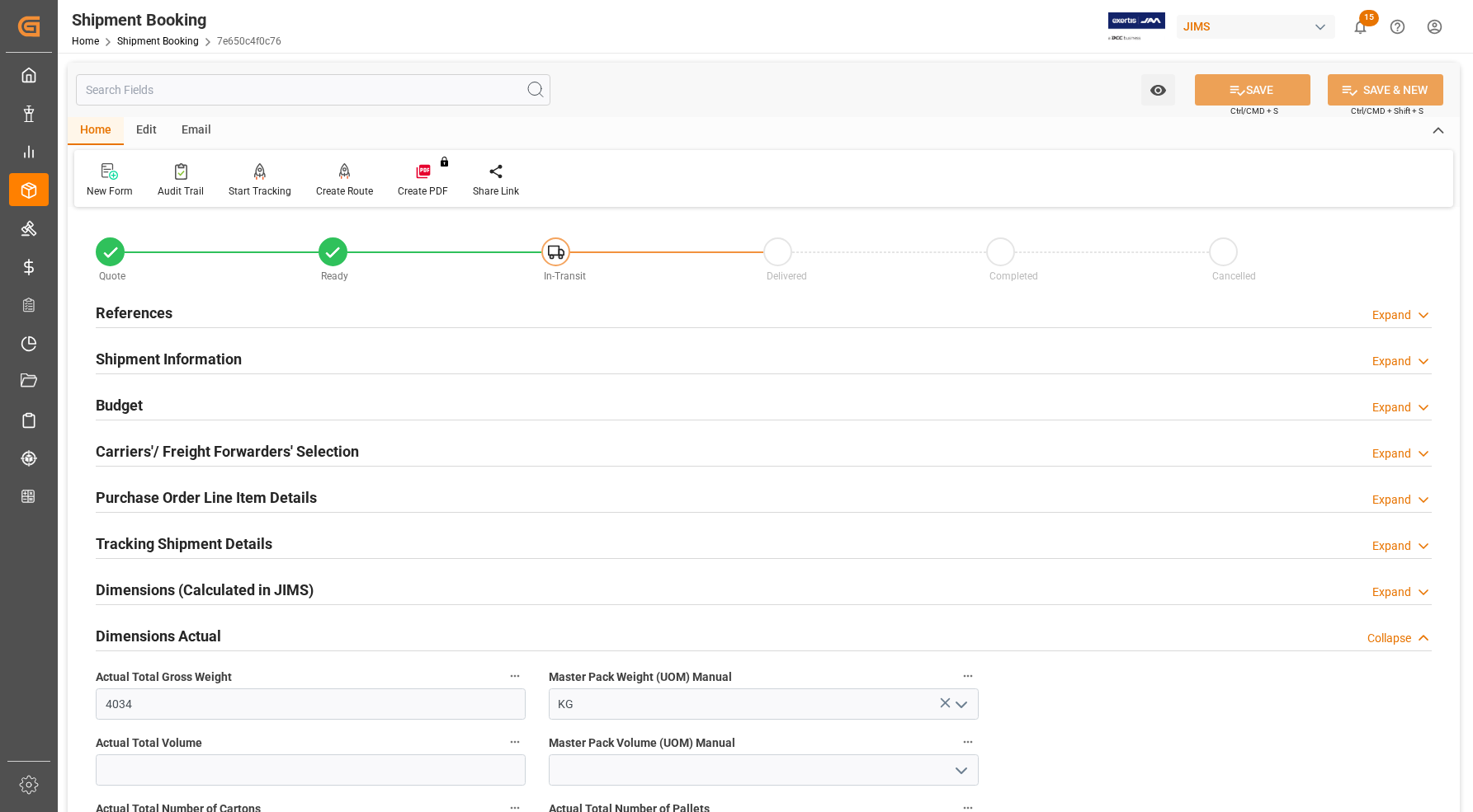
click at [128, 357] on h2 "Shipment Information" at bounding box center [169, 358] width 146 height 22
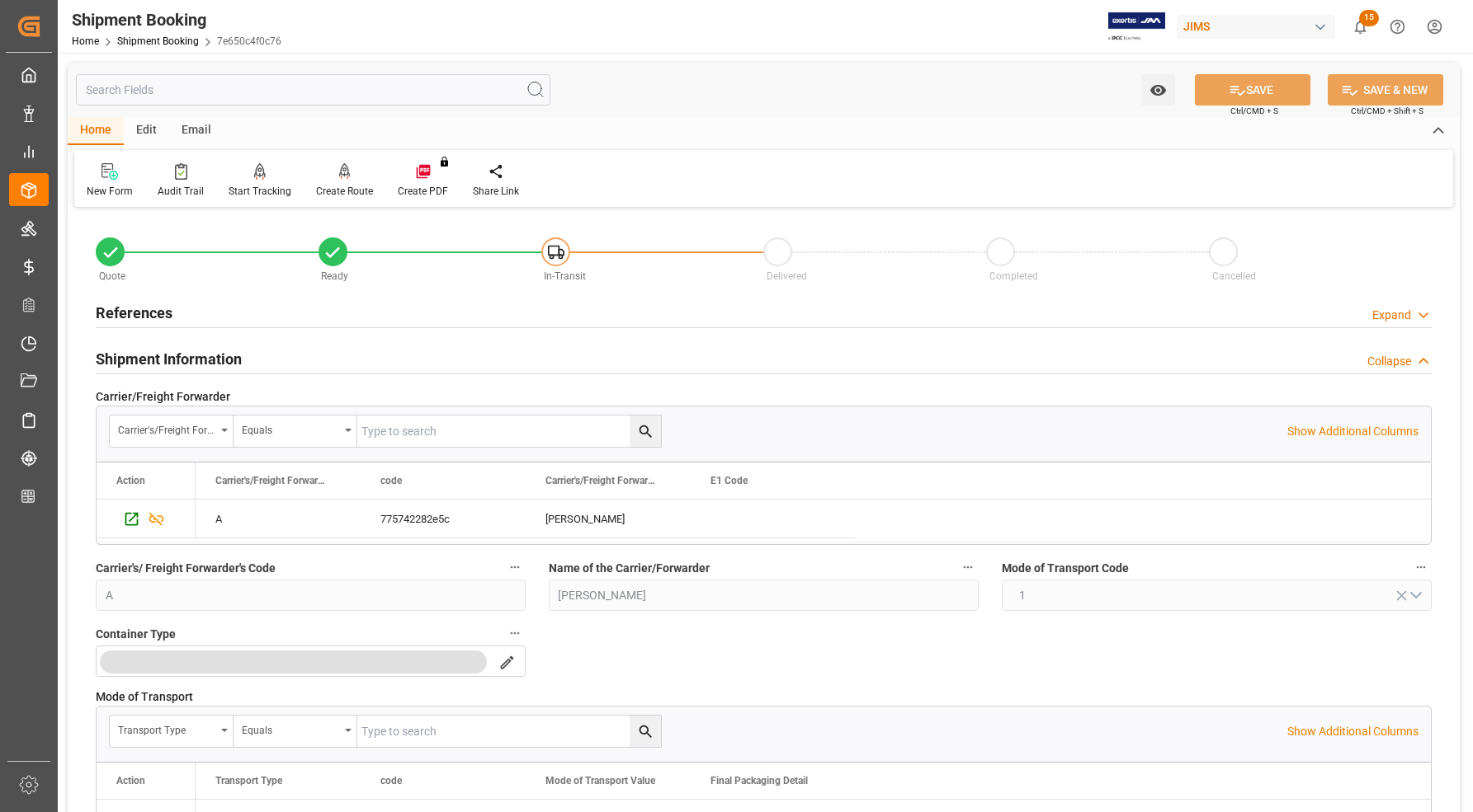
click at [128, 357] on h2 "Shipment Information" at bounding box center [169, 358] width 146 height 22
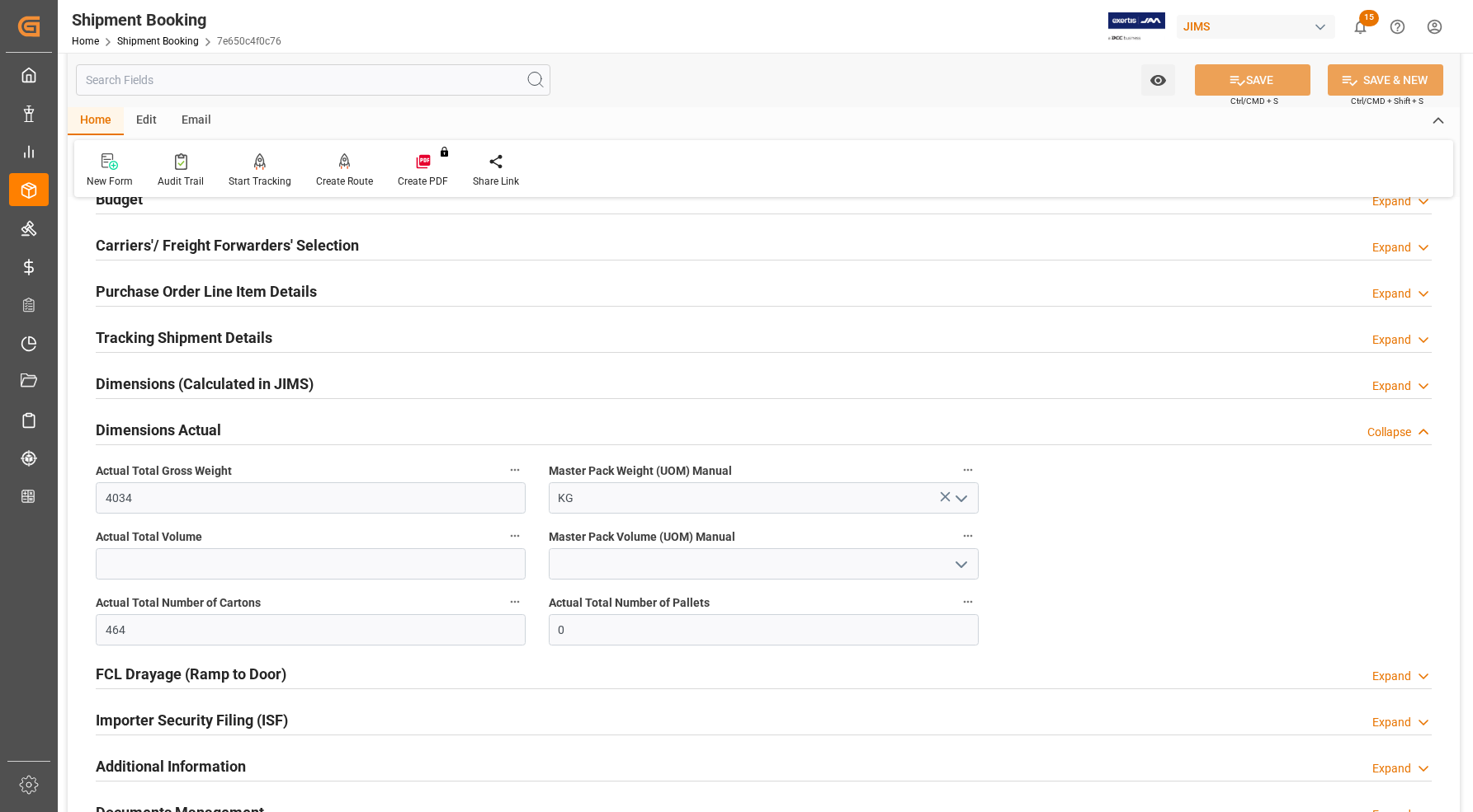
scroll to position [103, 0]
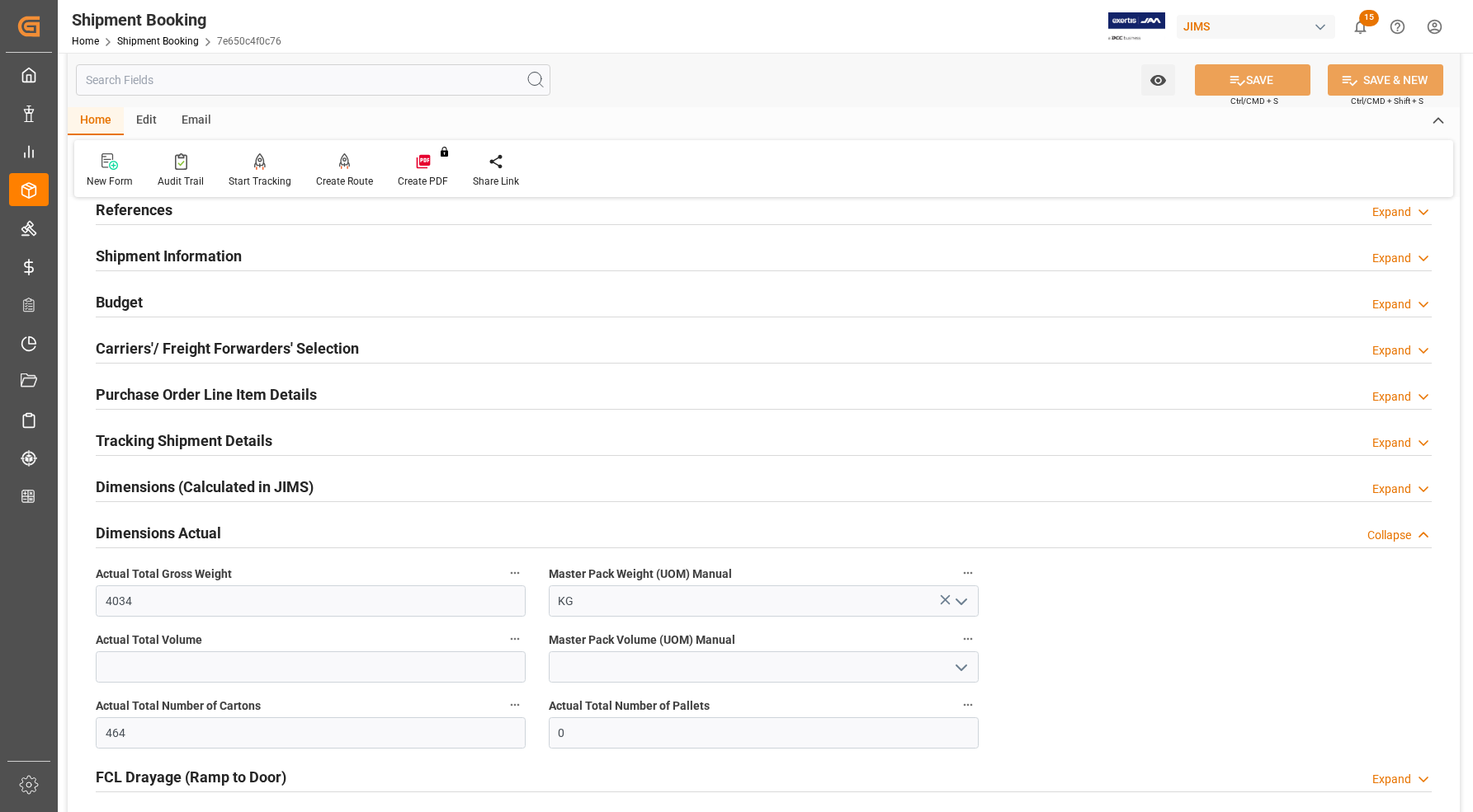
click at [133, 342] on h2 "Carriers'/ Freight Forwarders' Selection" at bounding box center [226, 348] width 263 height 22
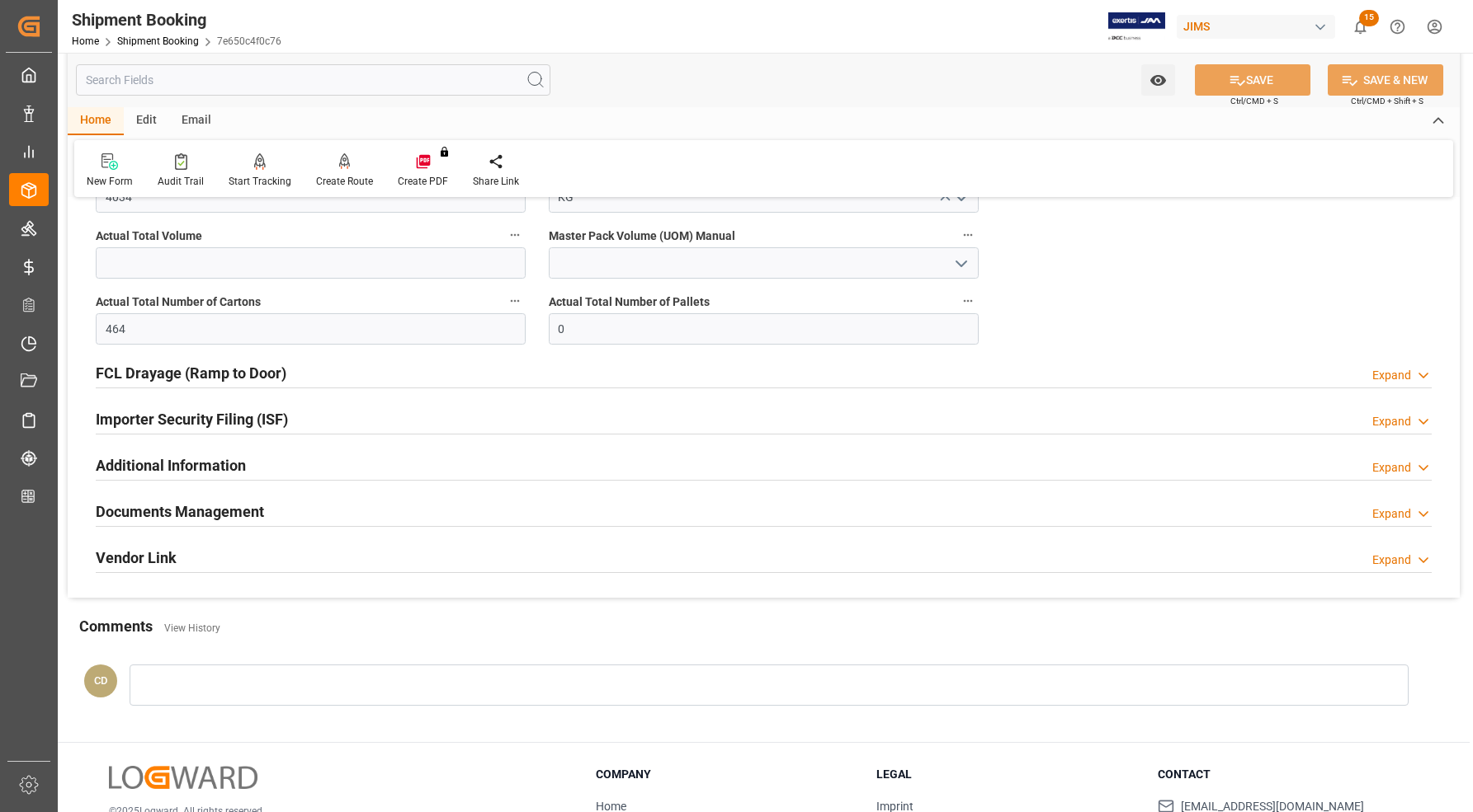
scroll to position [1031, 0]
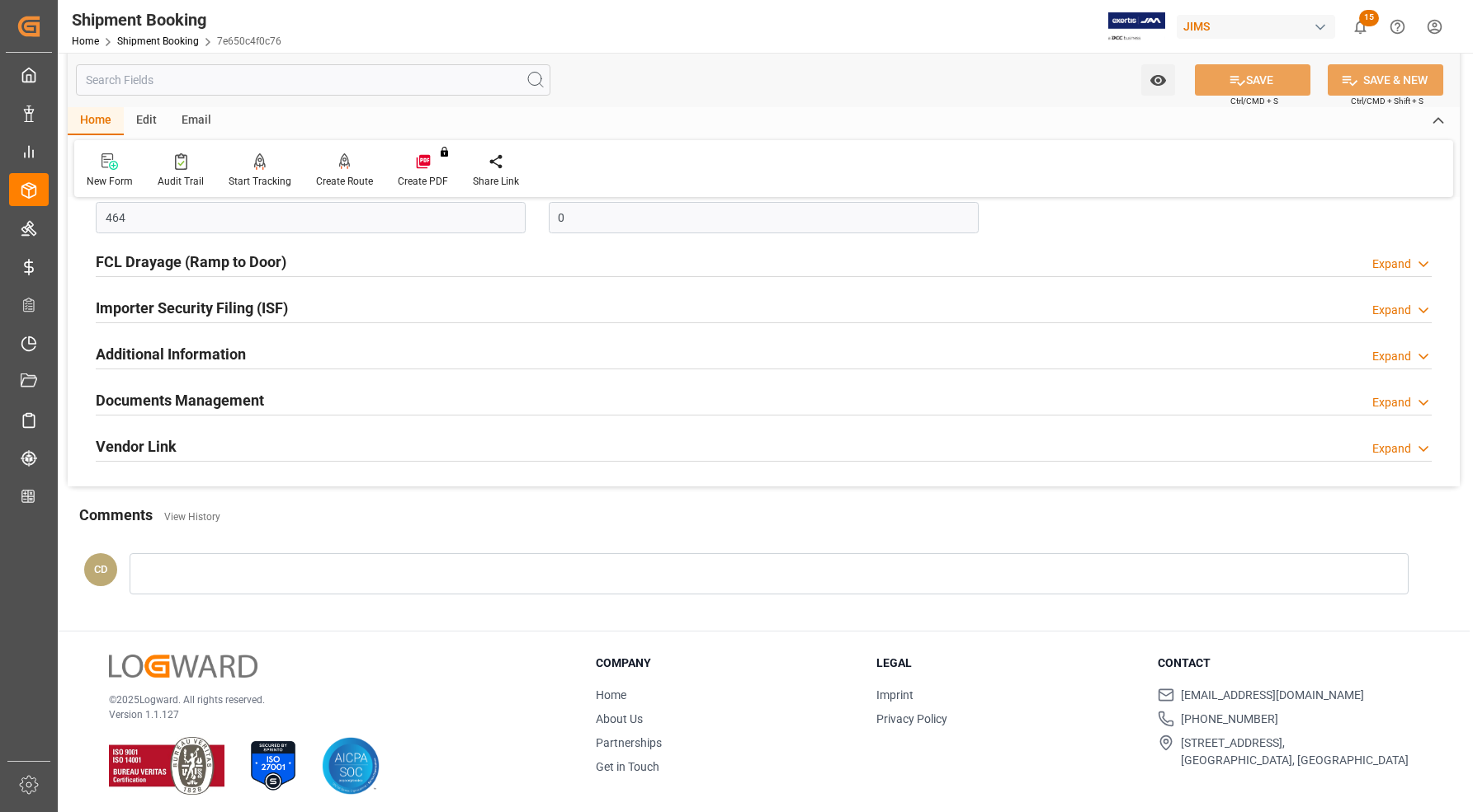
click at [145, 397] on h2 "Documents Management" at bounding box center [179, 400] width 169 height 22
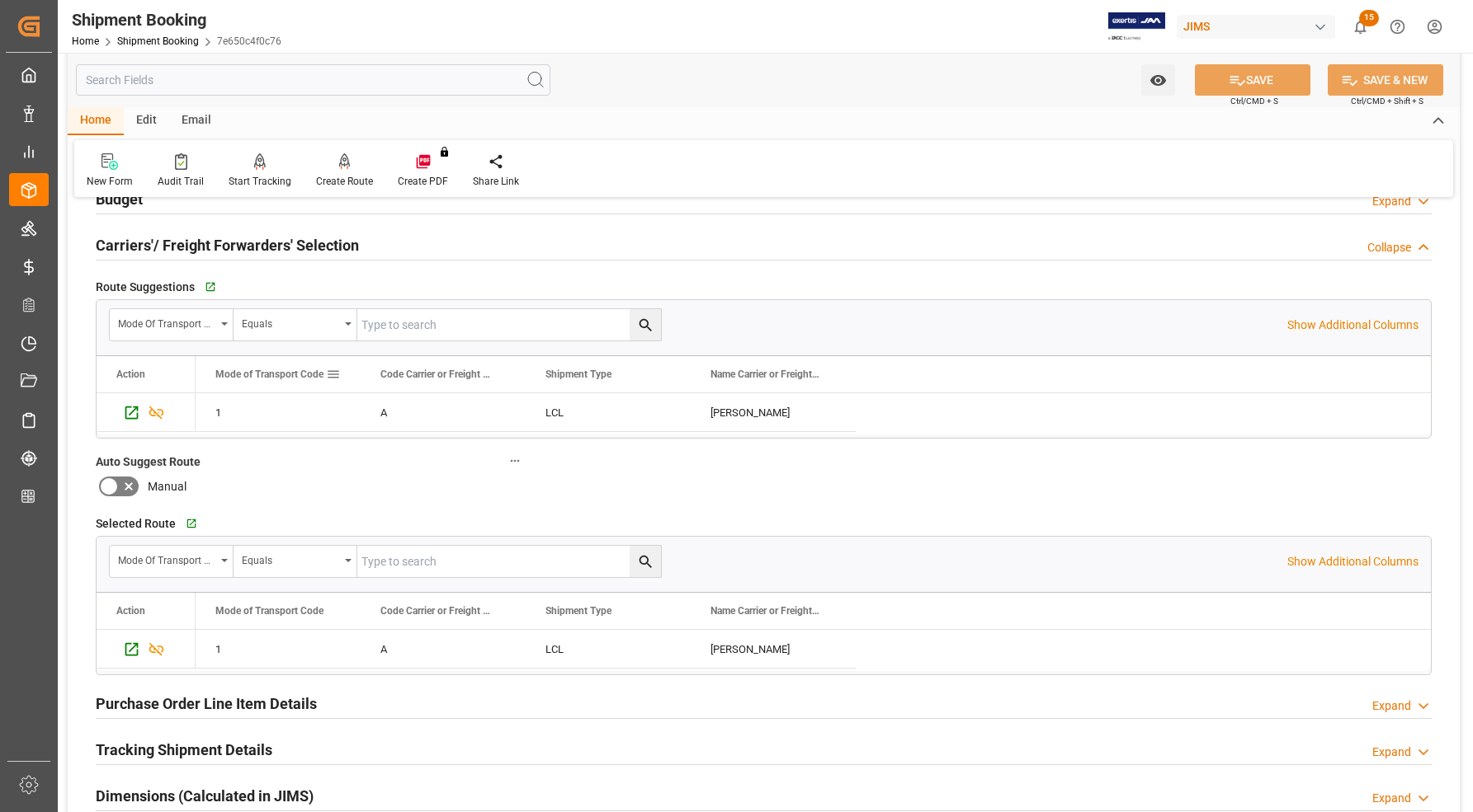
scroll to position [0, 0]
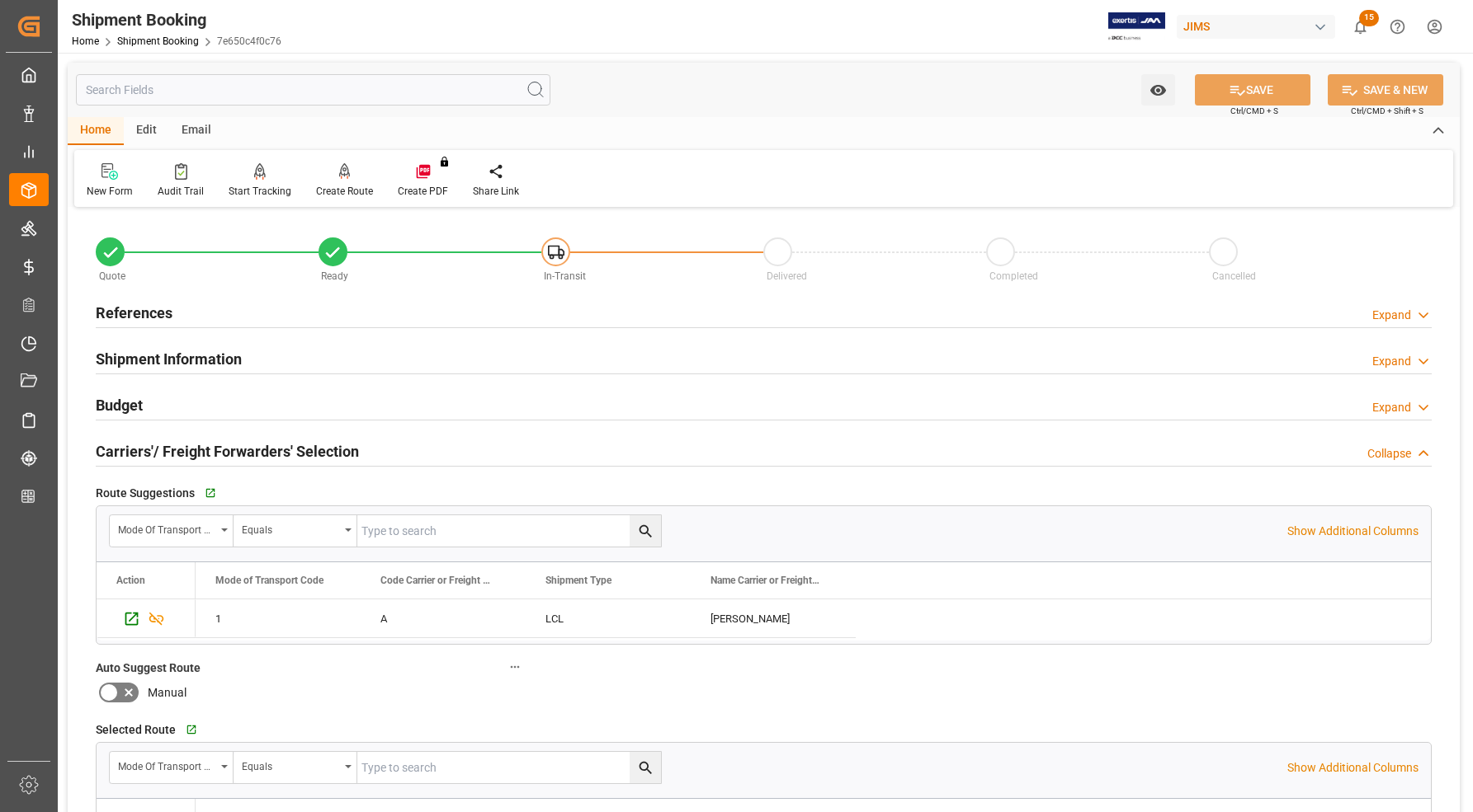
click at [151, 314] on h2 "References" at bounding box center [134, 313] width 77 height 22
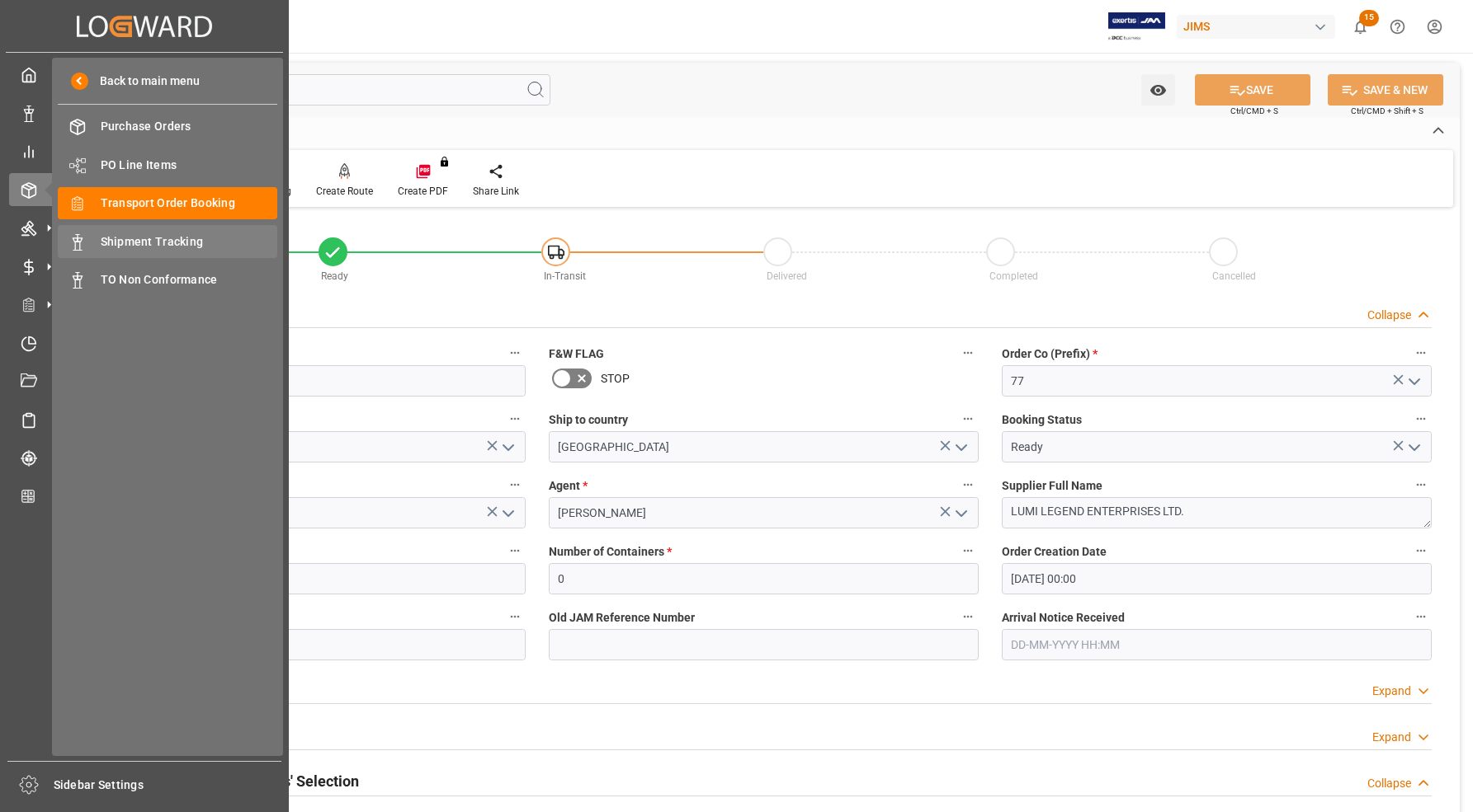
click at [133, 241] on span "Shipment Tracking" at bounding box center [189, 242] width 177 height 17
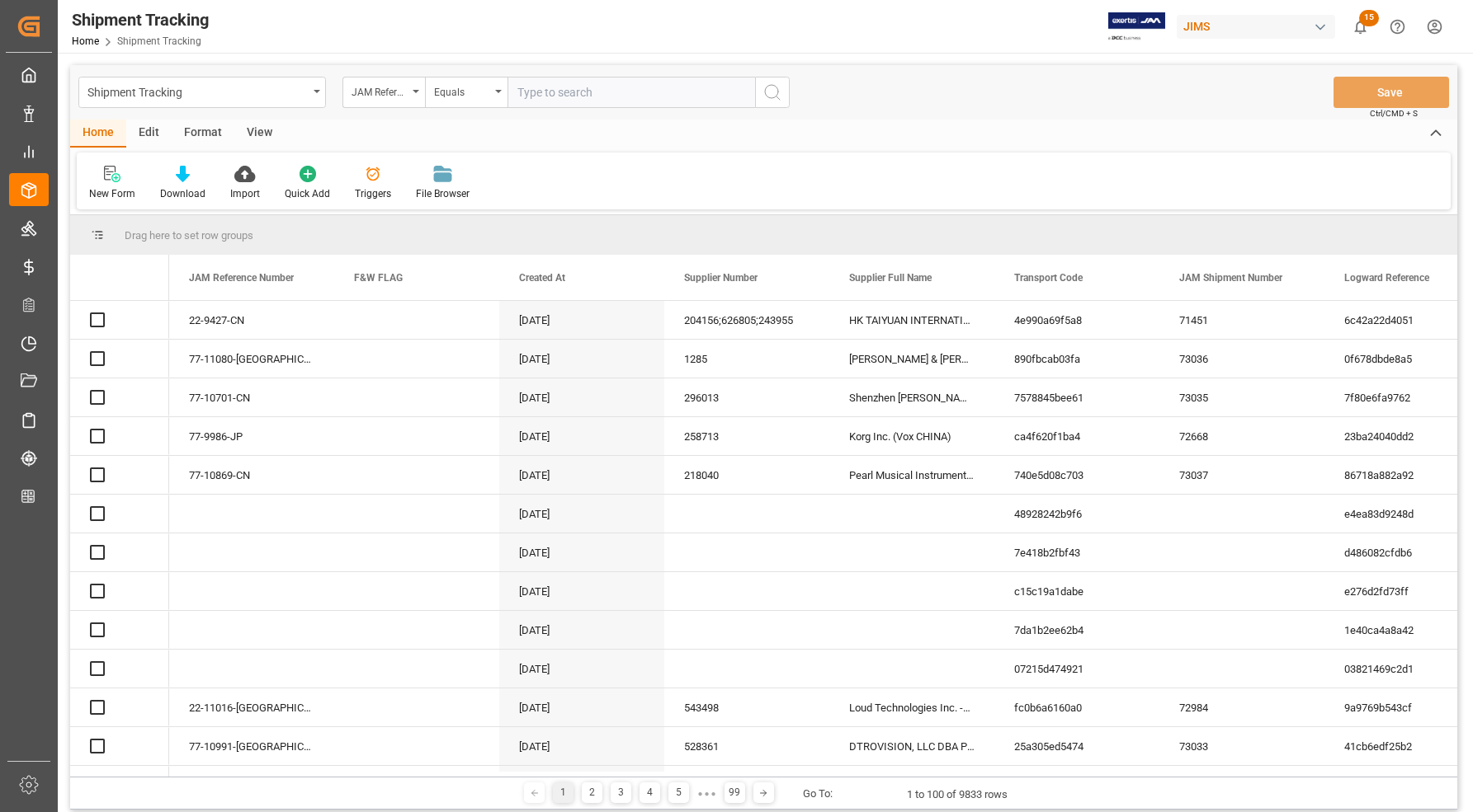
click at [624, 93] on input "text" at bounding box center [631, 92] width 248 height 31
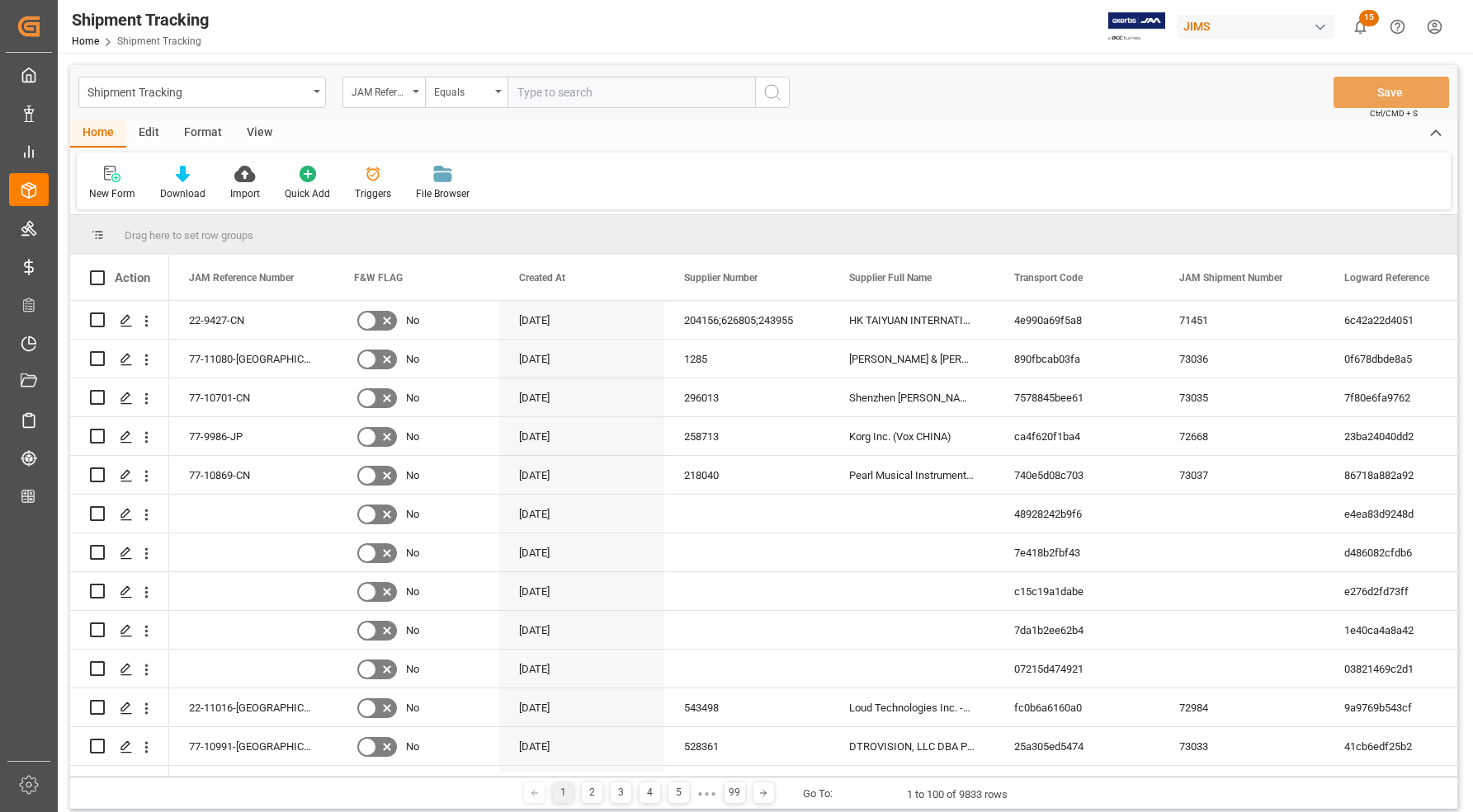
click at [624, 93] on input "text" at bounding box center [631, 92] width 248 height 31
type input "77-10230-CN"
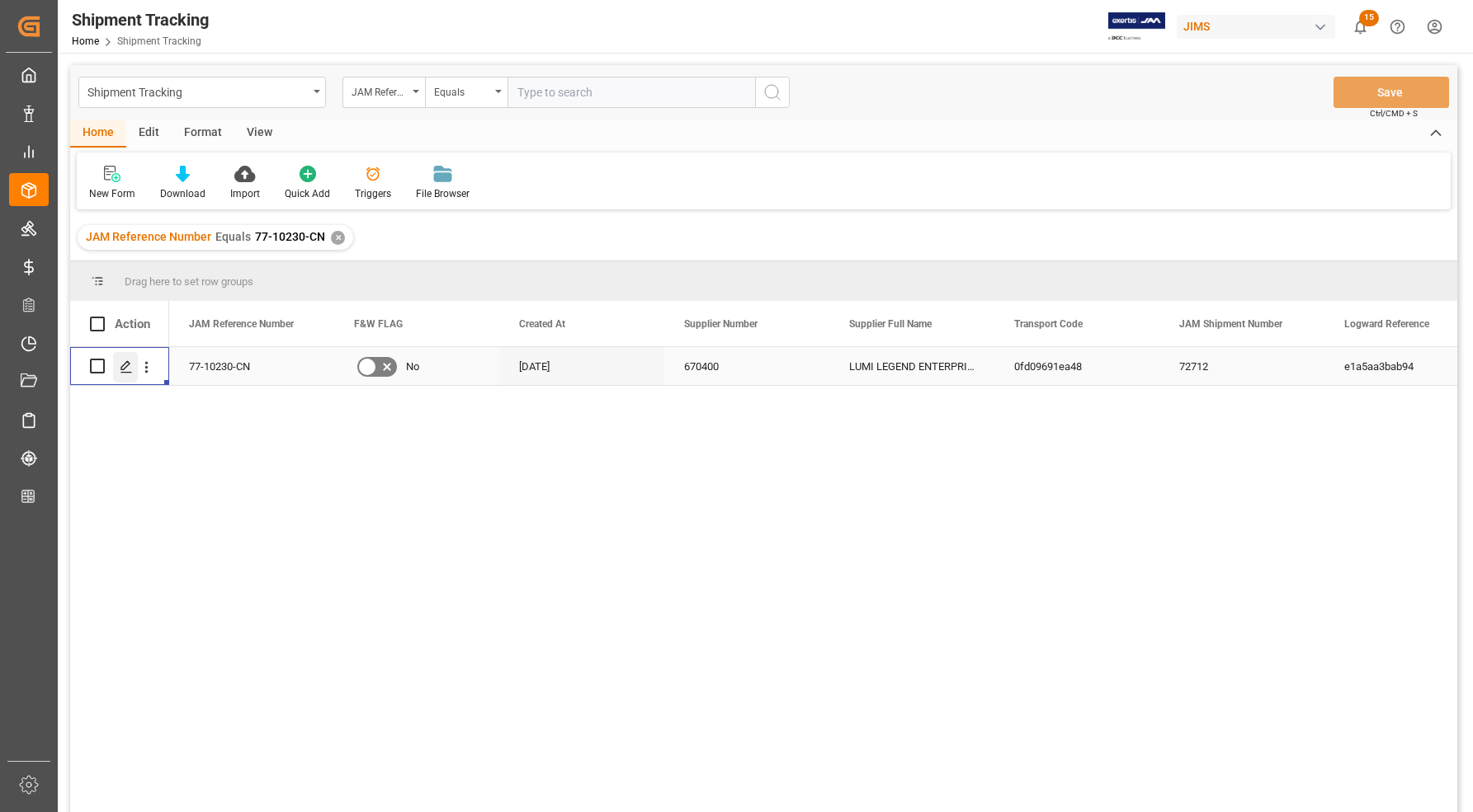
click at [120, 371] on icon "Press SPACE to select this row." at bounding box center [126, 366] width 13 height 13
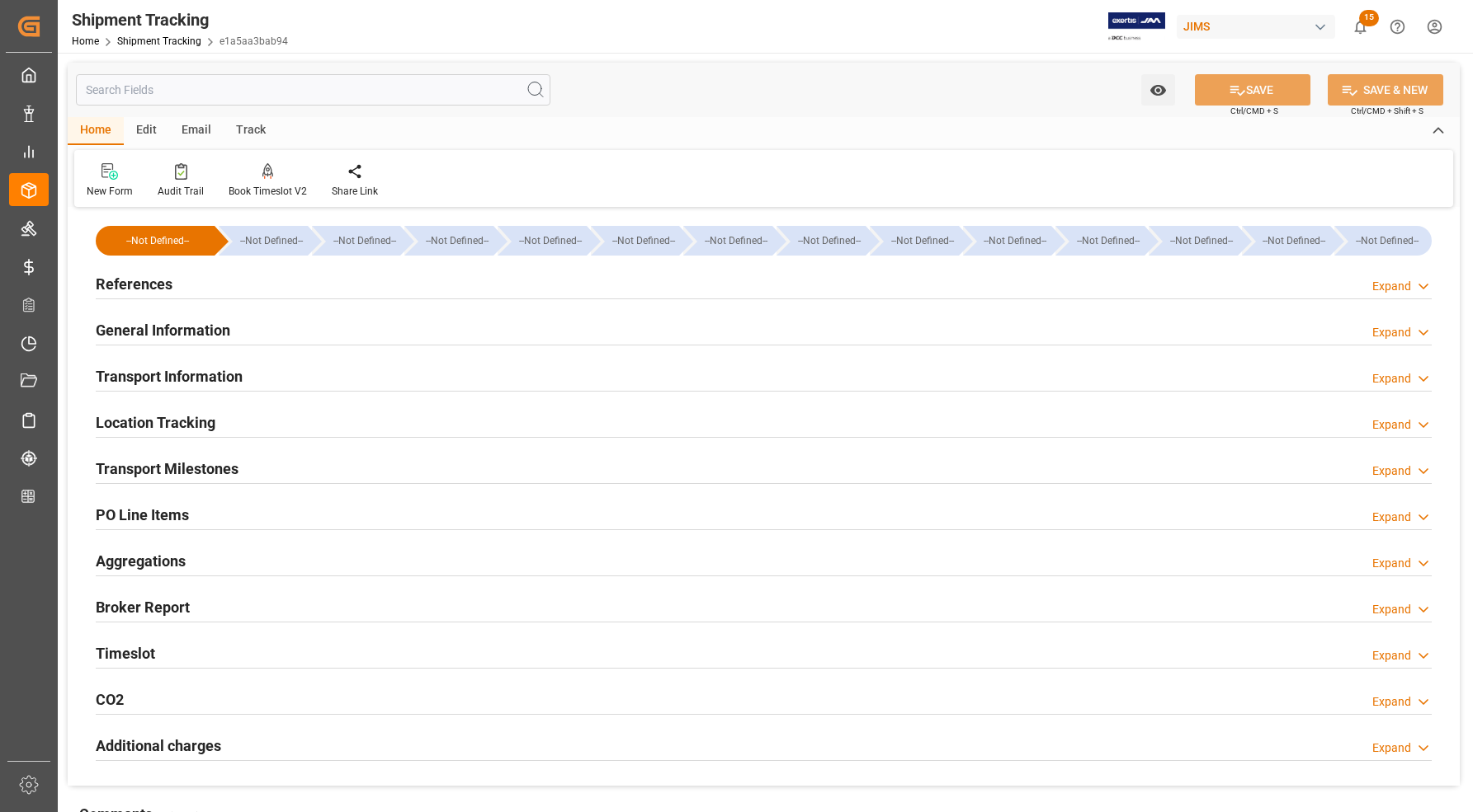
click at [153, 278] on h2 "References" at bounding box center [134, 283] width 77 height 22
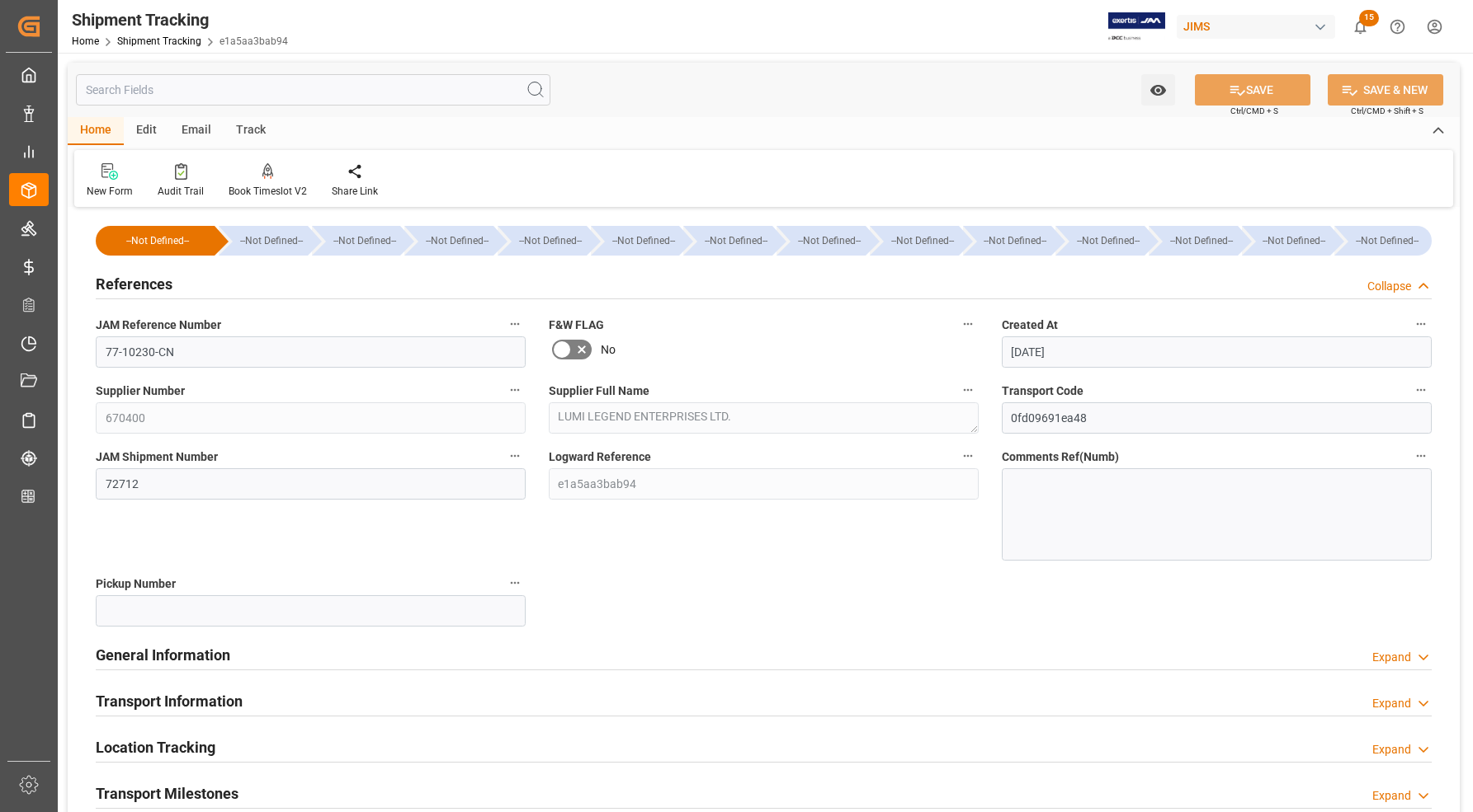
click at [153, 278] on h2 "References" at bounding box center [134, 283] width 77 height 22
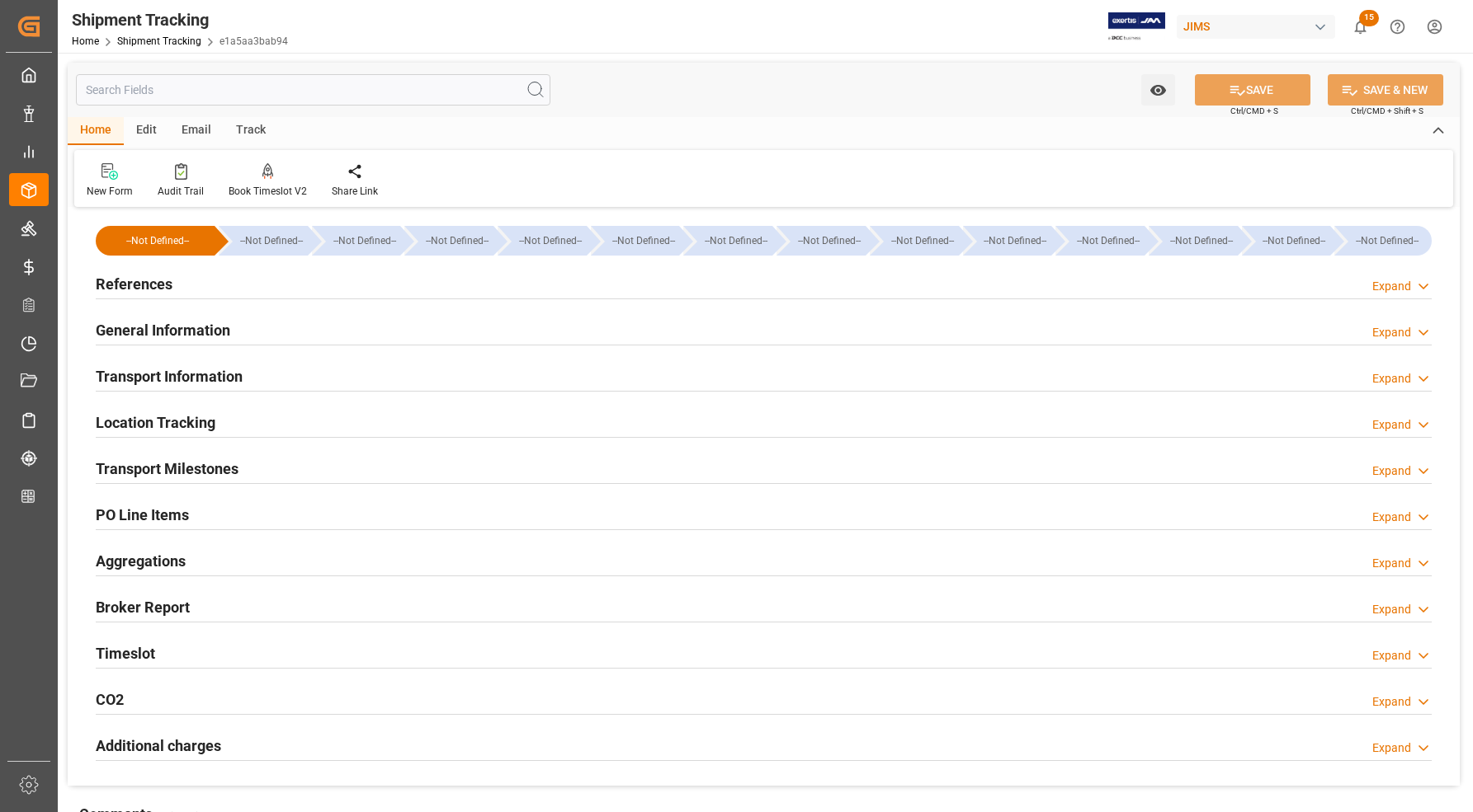
click at [171, 466] on h2 "Transport Milestones" at bounding box center [167, 469] width 143 height 22
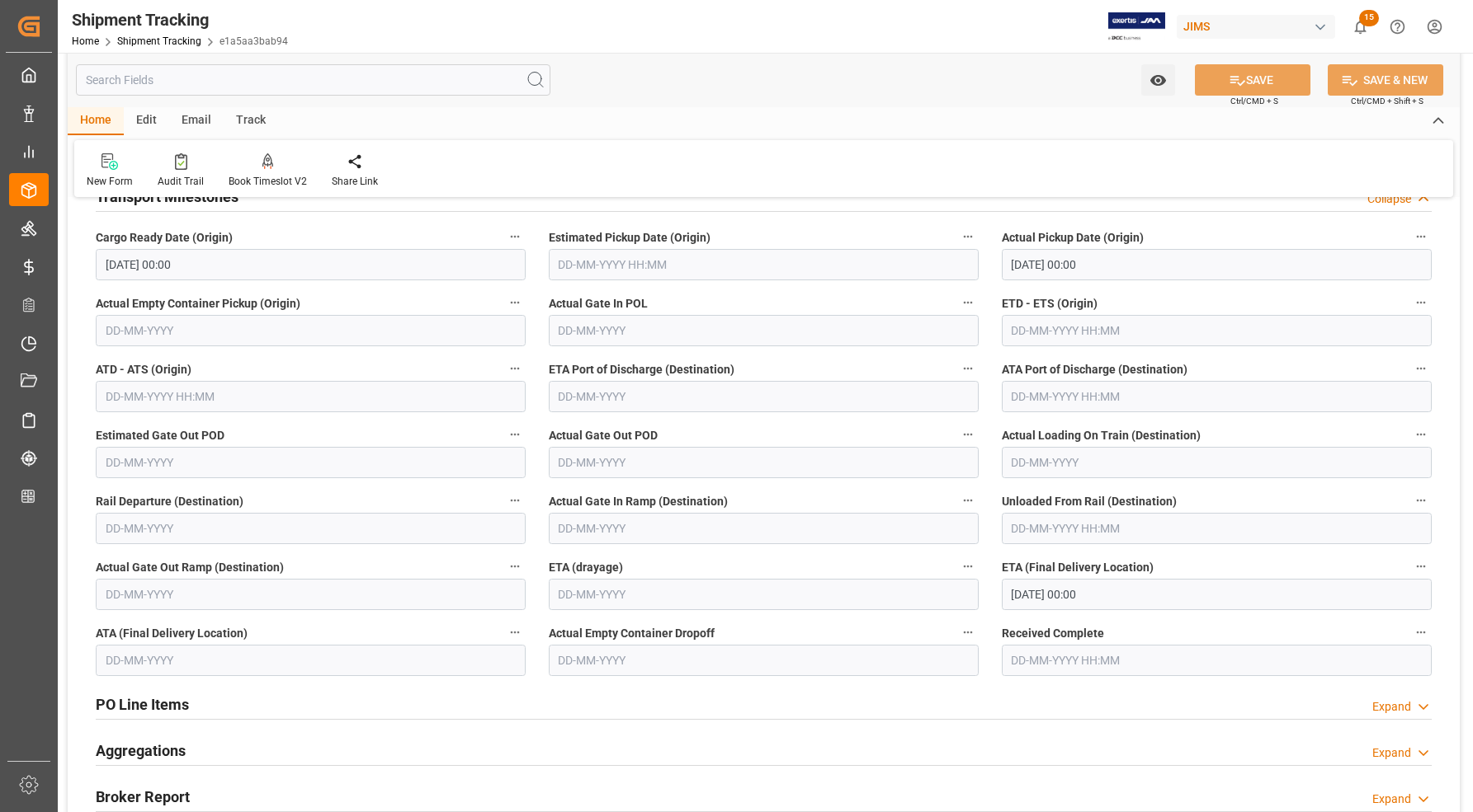
scroll to position [515, 0]
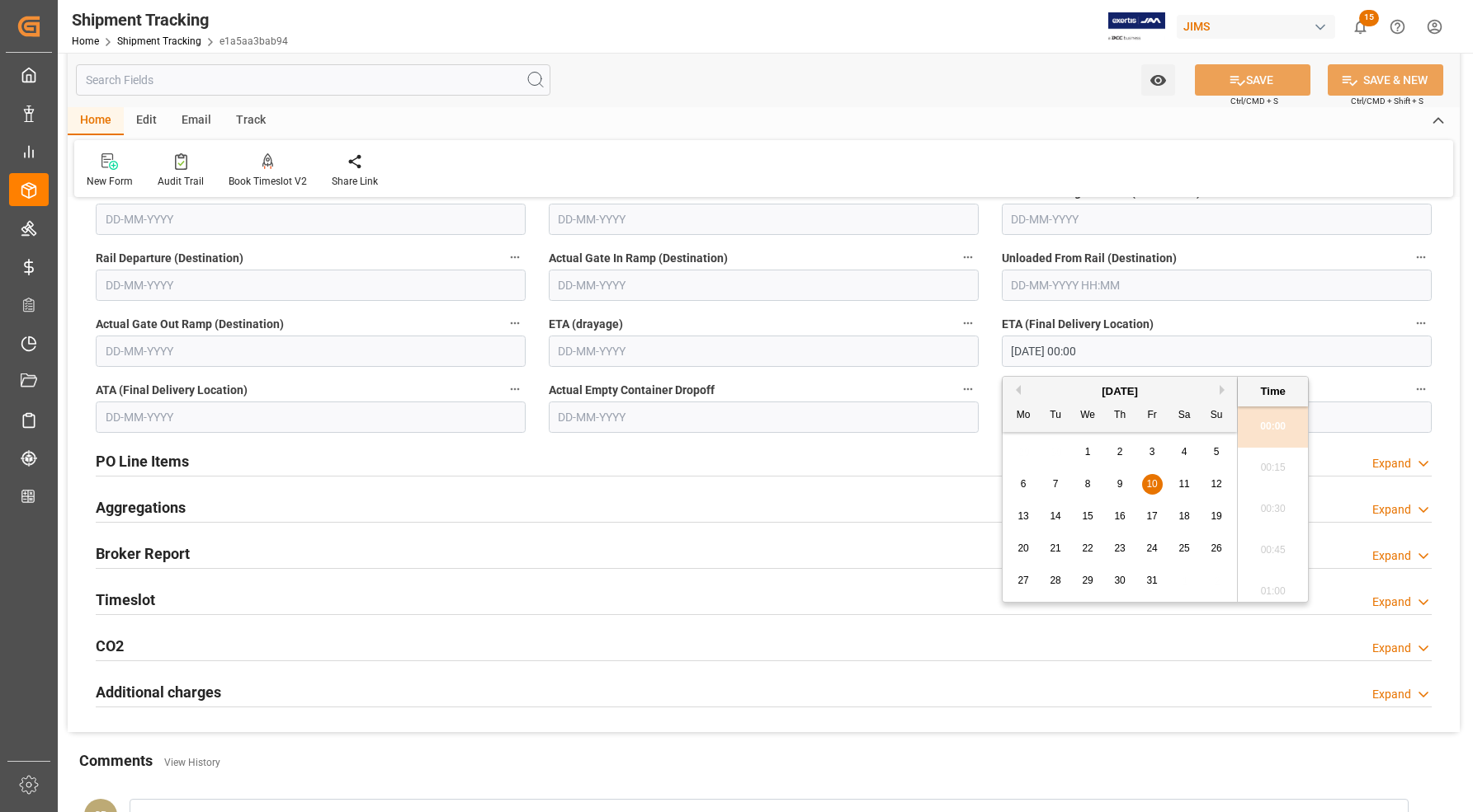
click at [1021, 353] on input "[DATE] 00:00" at bounding box center [1216, 351] width 430 height 31
click at [1019, 394] on button "Previous Month" at bounding box center [1016, 390] width 10 height 10
click at [1123, 488] on span "11" at bounding box center [1119, 484] width 11 height 12
type input "[DATE] 00:00"
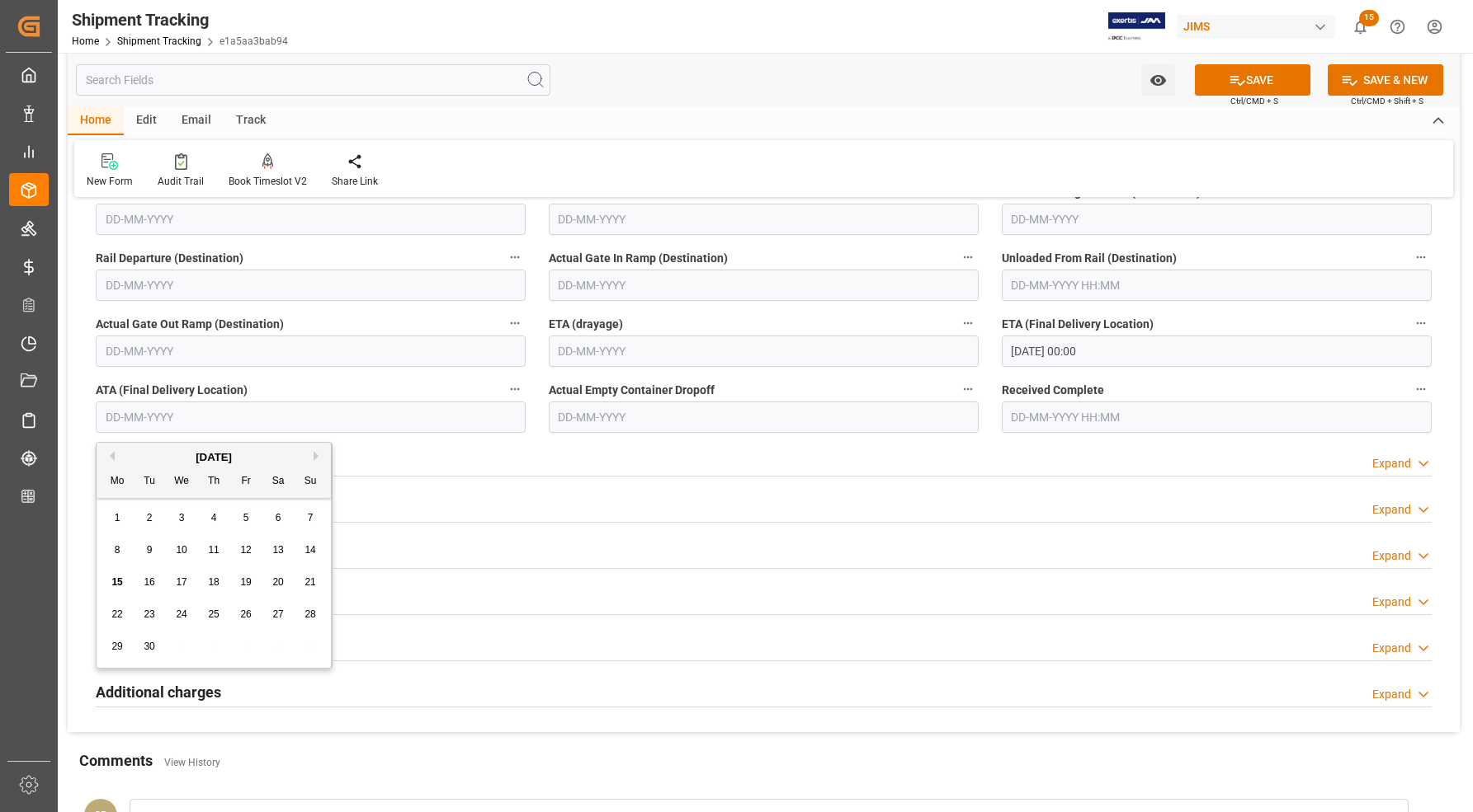
click at [196, 416] on input "text" at bounding box center [310, 417] width 430 height 31
click at [212, 545] on span "11" at bounding box center [213, 550] width 11 height 12
type input "[DATE]"
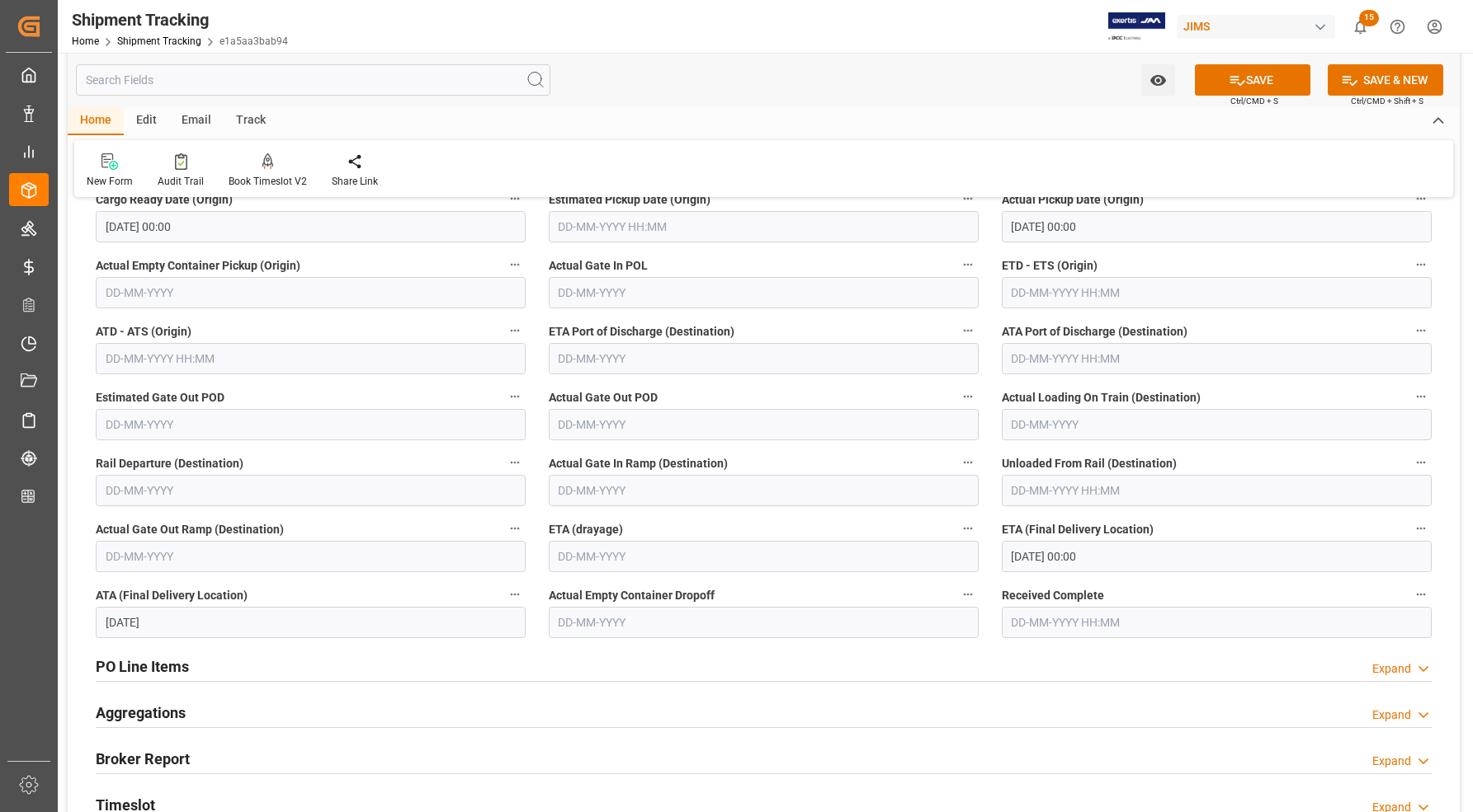
scroll to position [309, 0]
click at [1251, 76] on button "SAVE" at bounding box center [1253, 79] width 116 height 31
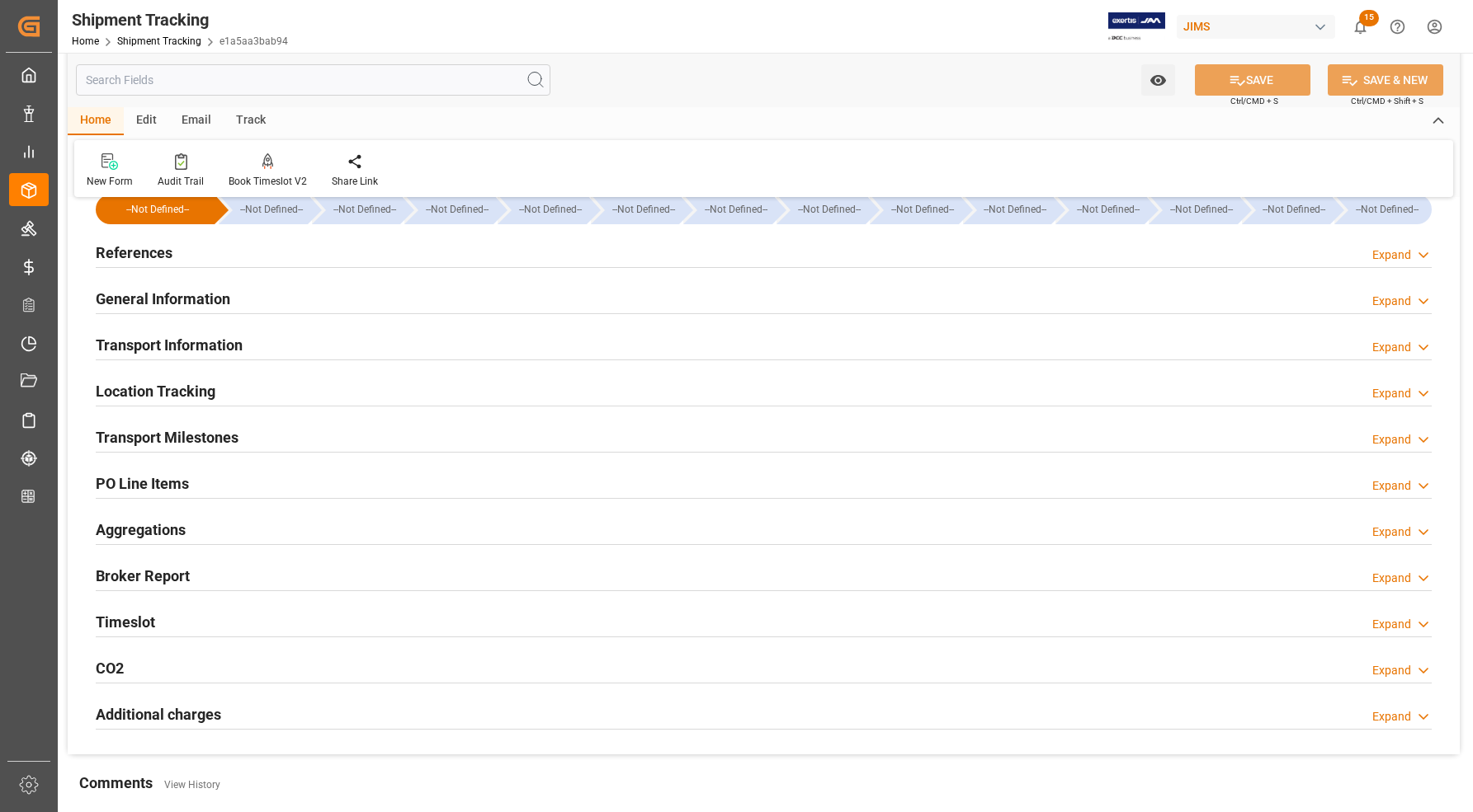
scroll to position [0, 0]
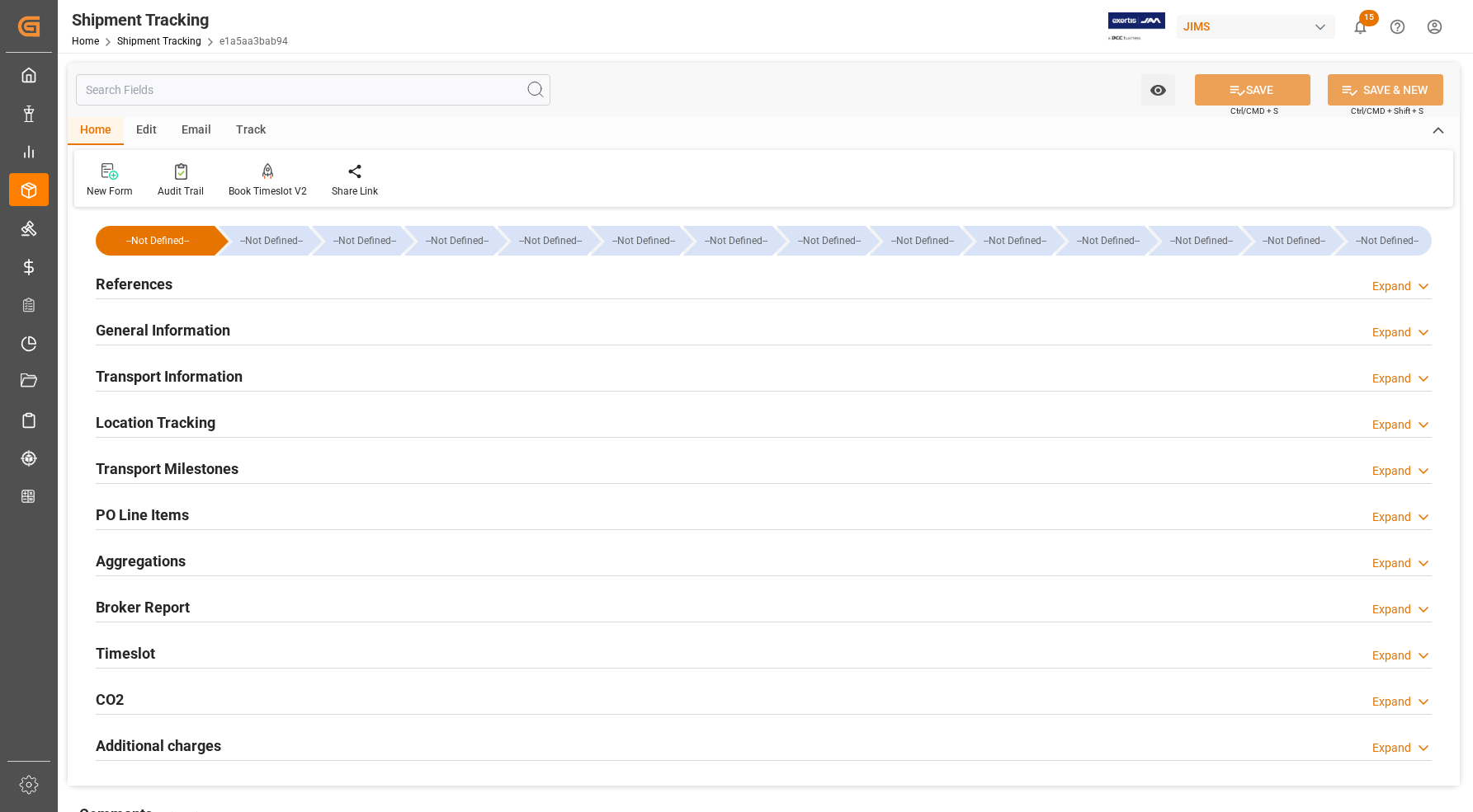
click at [146, 279] on h2 "References" at bounding box center [134, 283] width 77 height 22
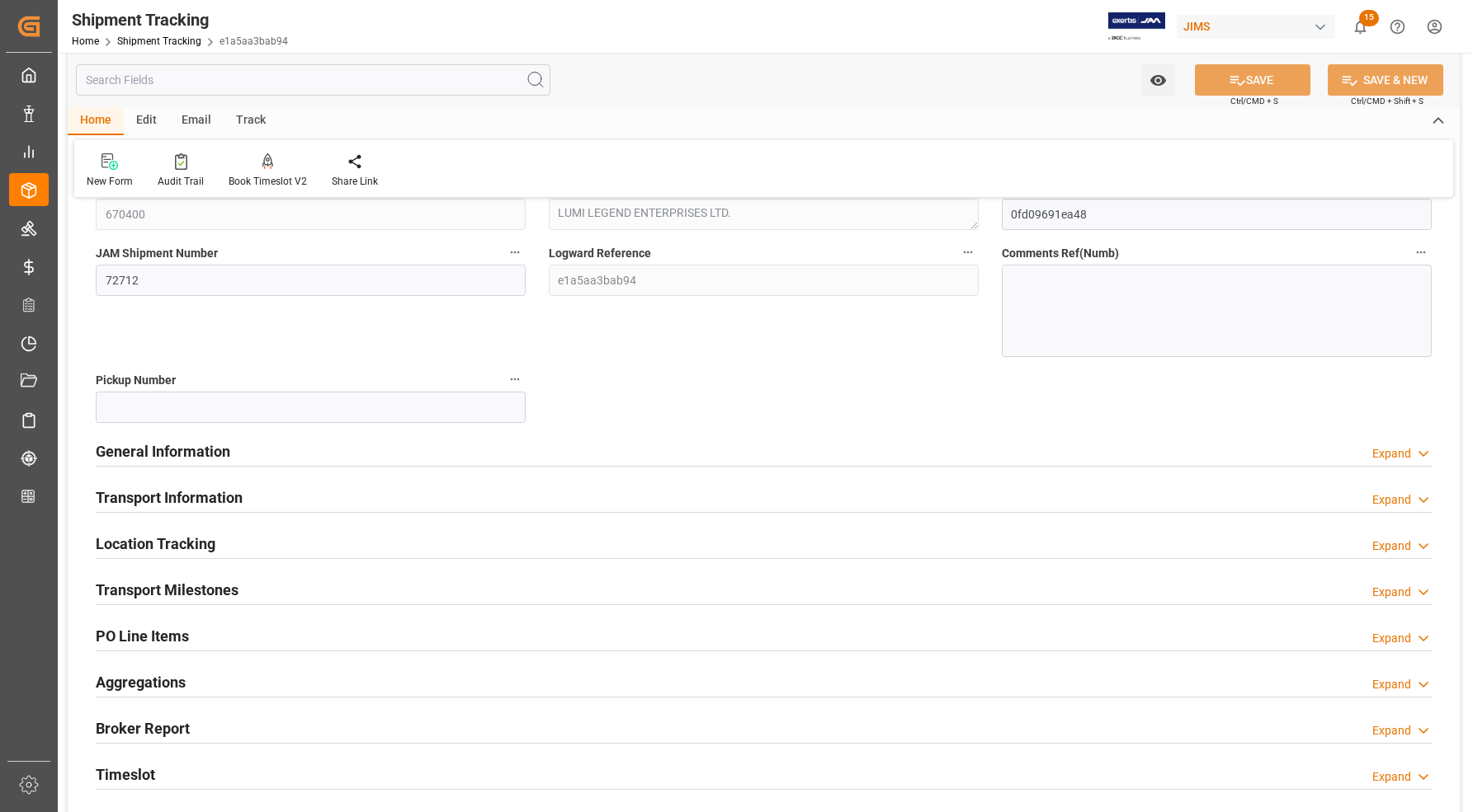
scroll to position [206, 0]
click at [182, 497] on h2 "Transport Information" at bounding box center [169, 495] width 147 height 22
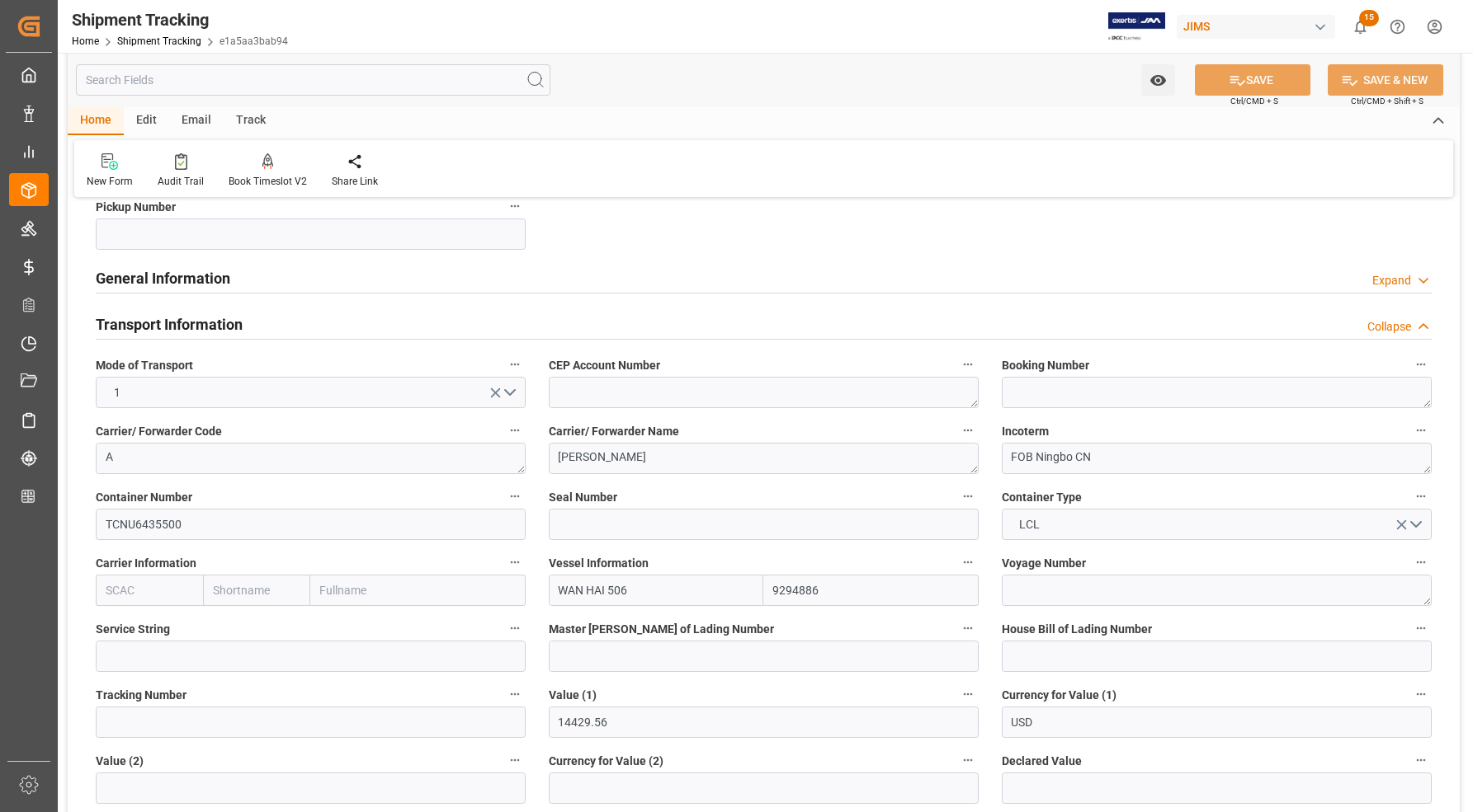
scroll to position [413, 0]
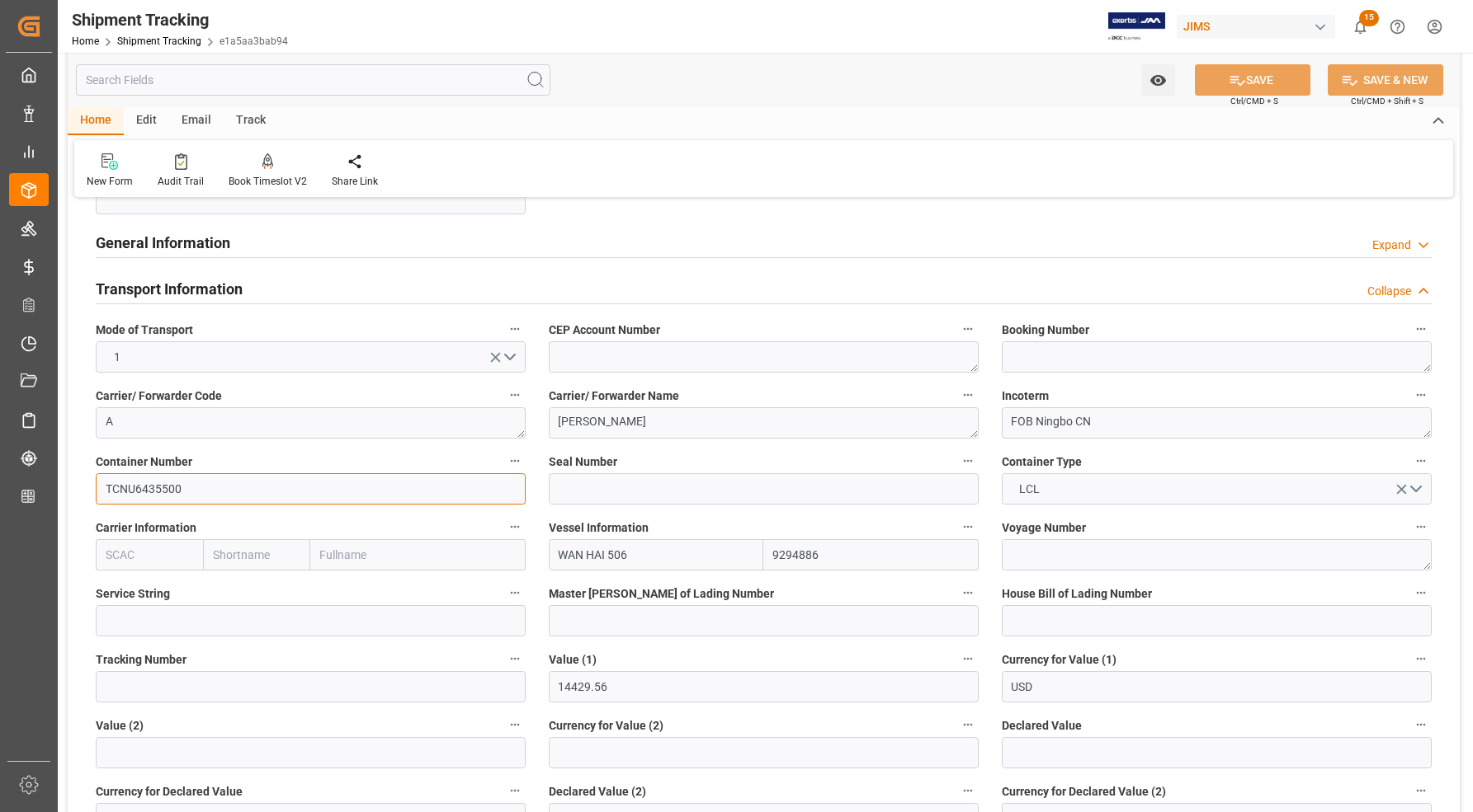
drag, startPoint x: 184, startPoint y: 492, endPoint x: 94, endPoint y: 485, distance: 90.3
click at [94, 485] on div "Container Number TCNU6435500" at bounding box center [310, 478] width 453 height 66
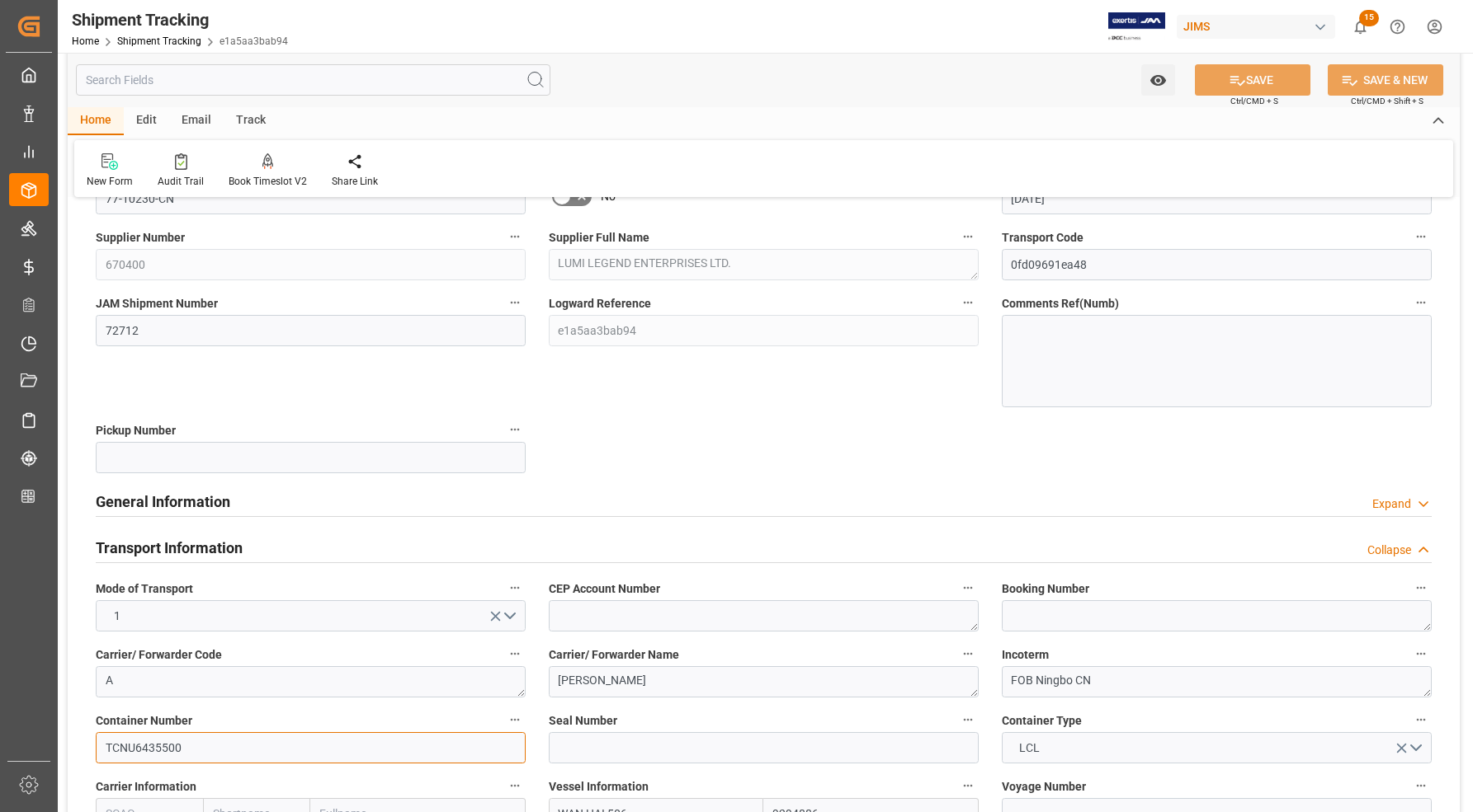
scroll to position [103, 0]
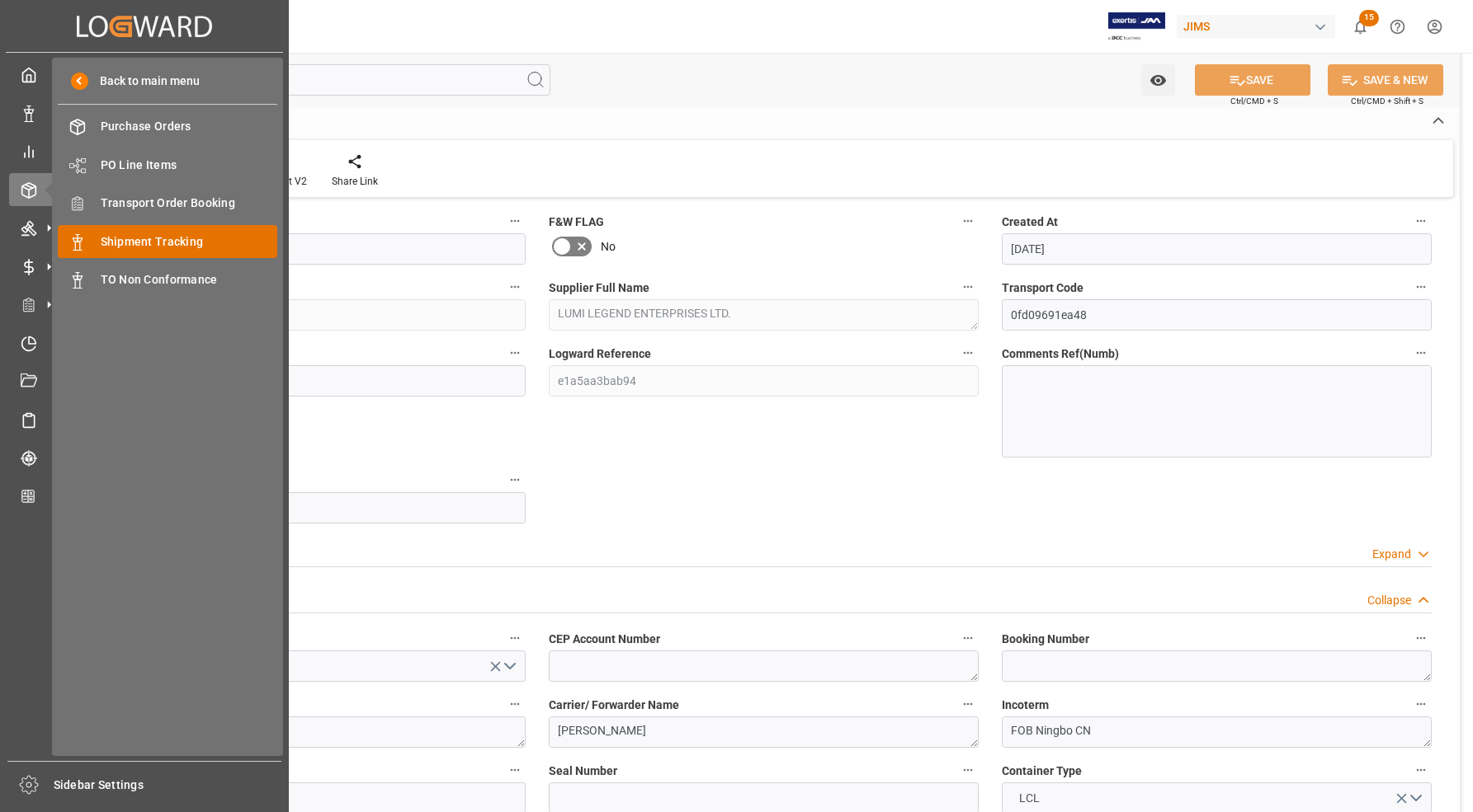
click at [117, 232] on div "Shipment Tracking Shipment Tracking" at bounding box center [168, 242] width 219 height 32
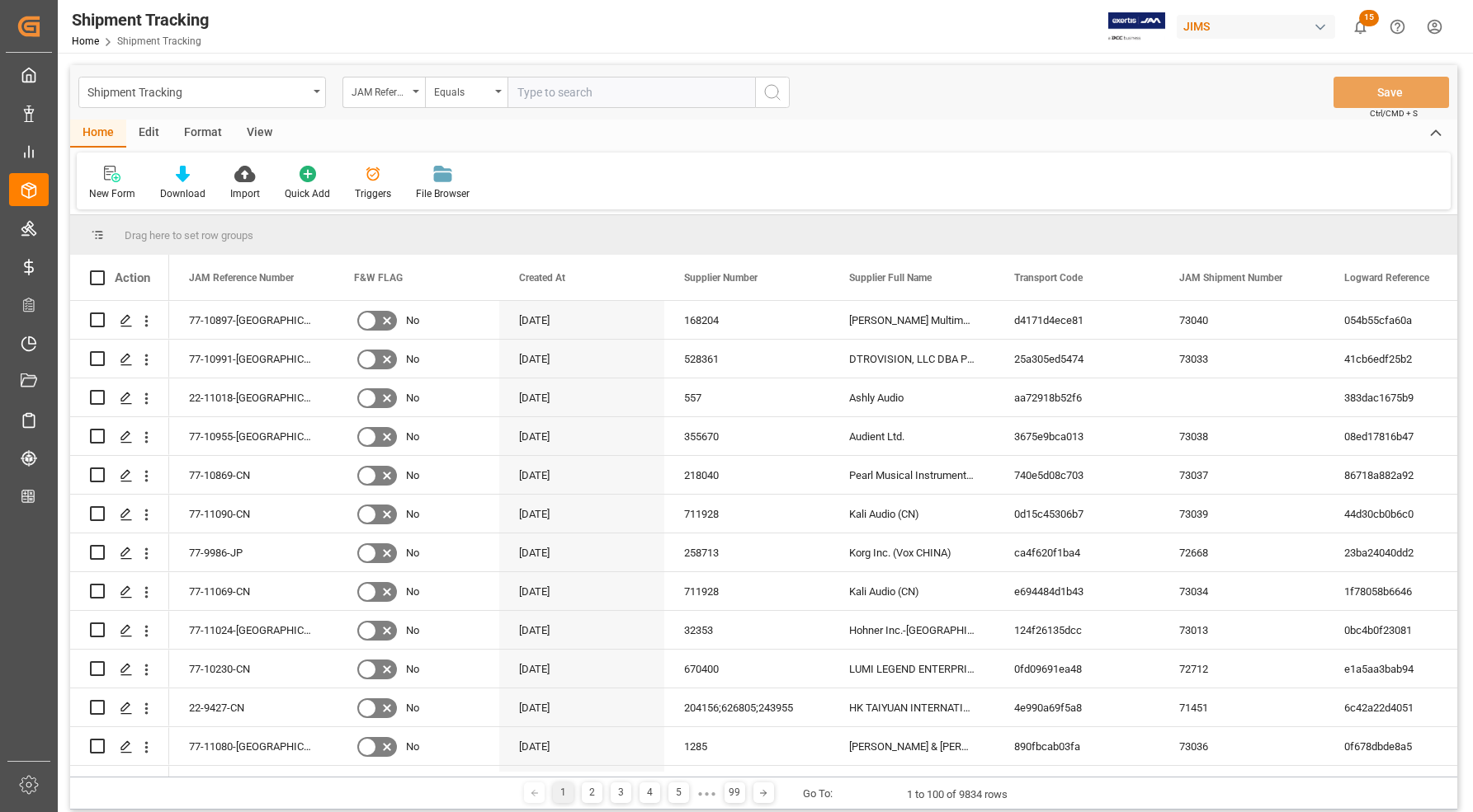
click at [567, 87] on input "text" at bounding box center [631, 92] width 248 height 31
click at [121, 319] on icon "Press SPACE to select this row." at bounding box center [126, 321] width 13 height 13
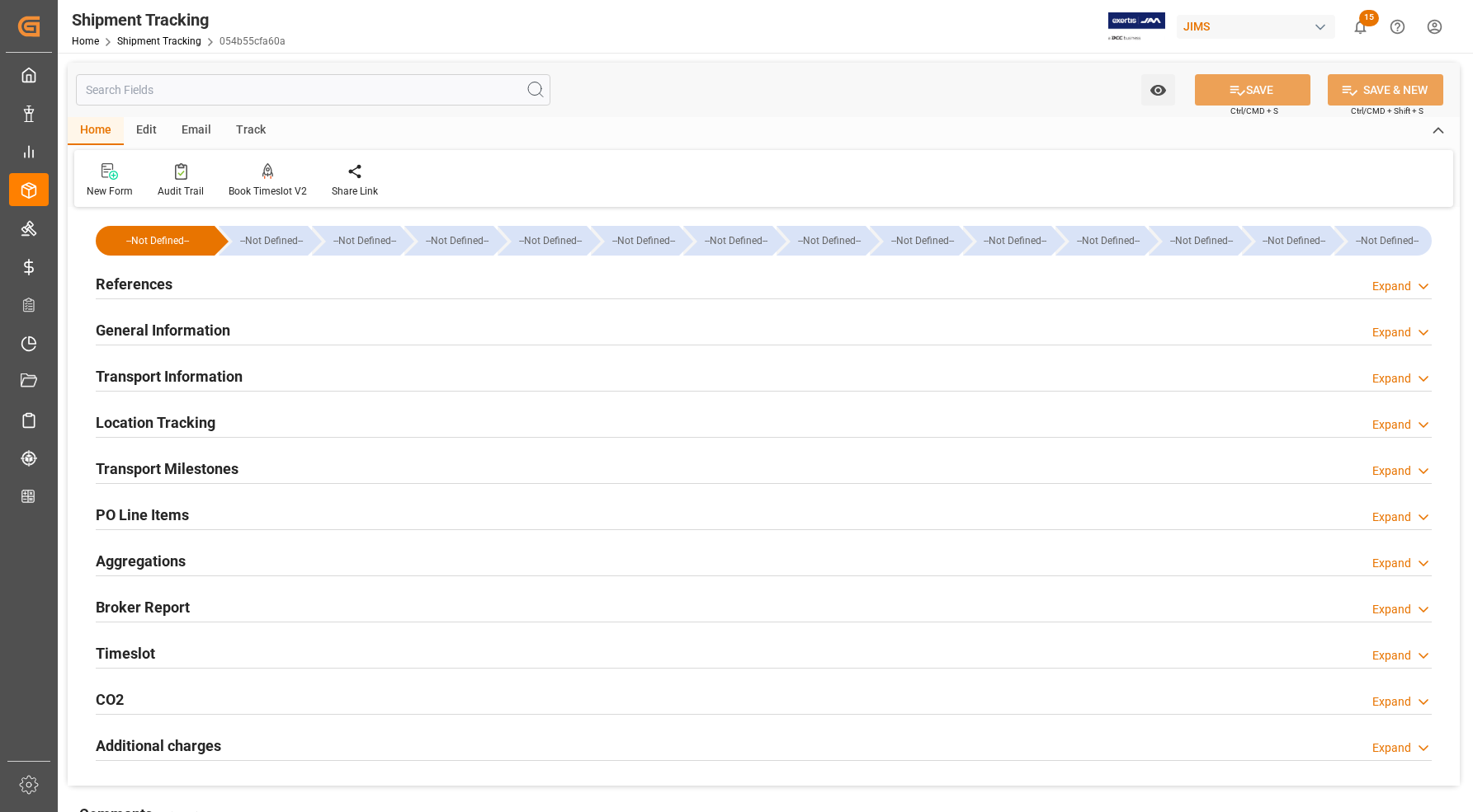
click at [146, 466] on h2 "Transport Milestones" at bounding box center [167, 469] width 143 height 22
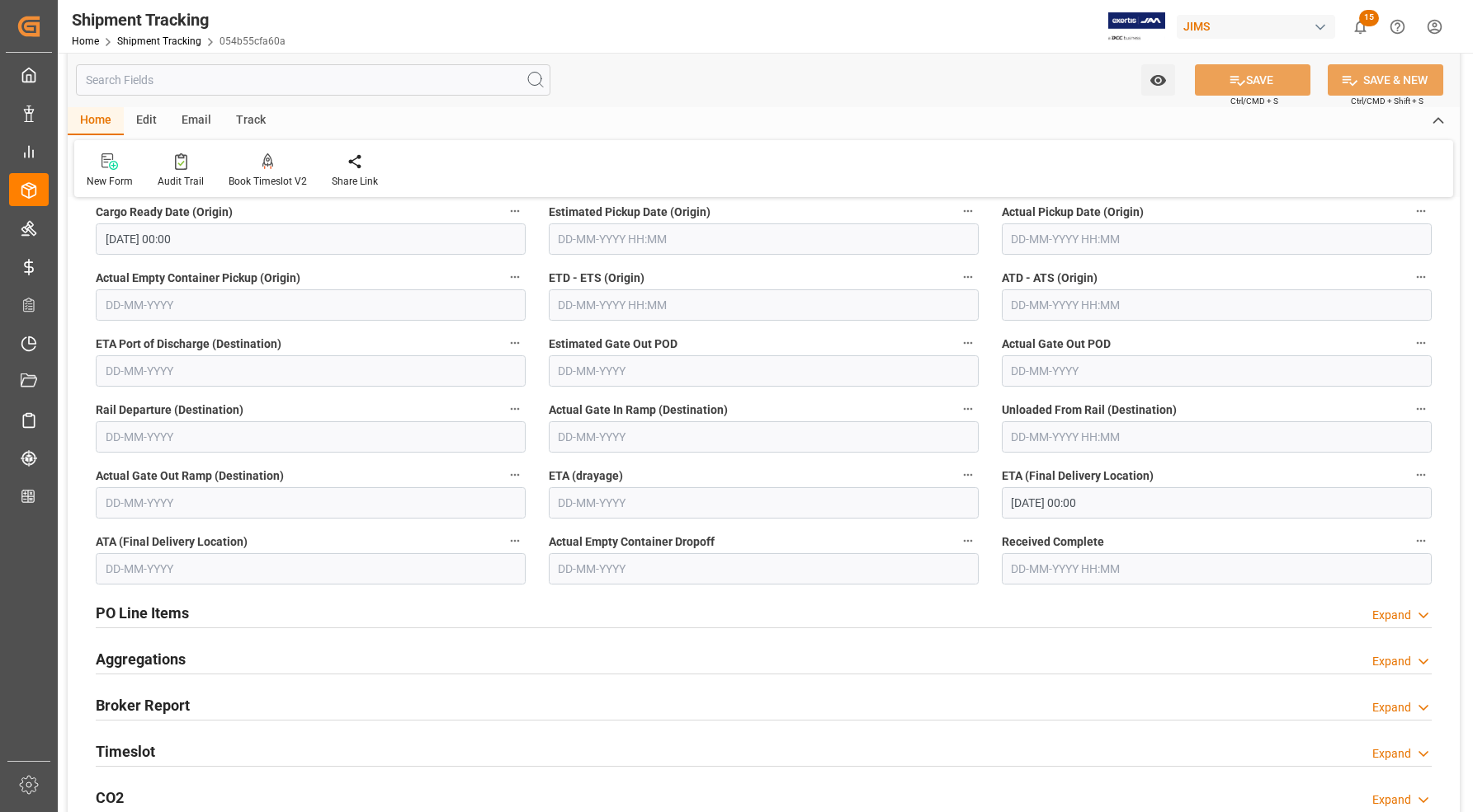
scroll to position [309, 0]
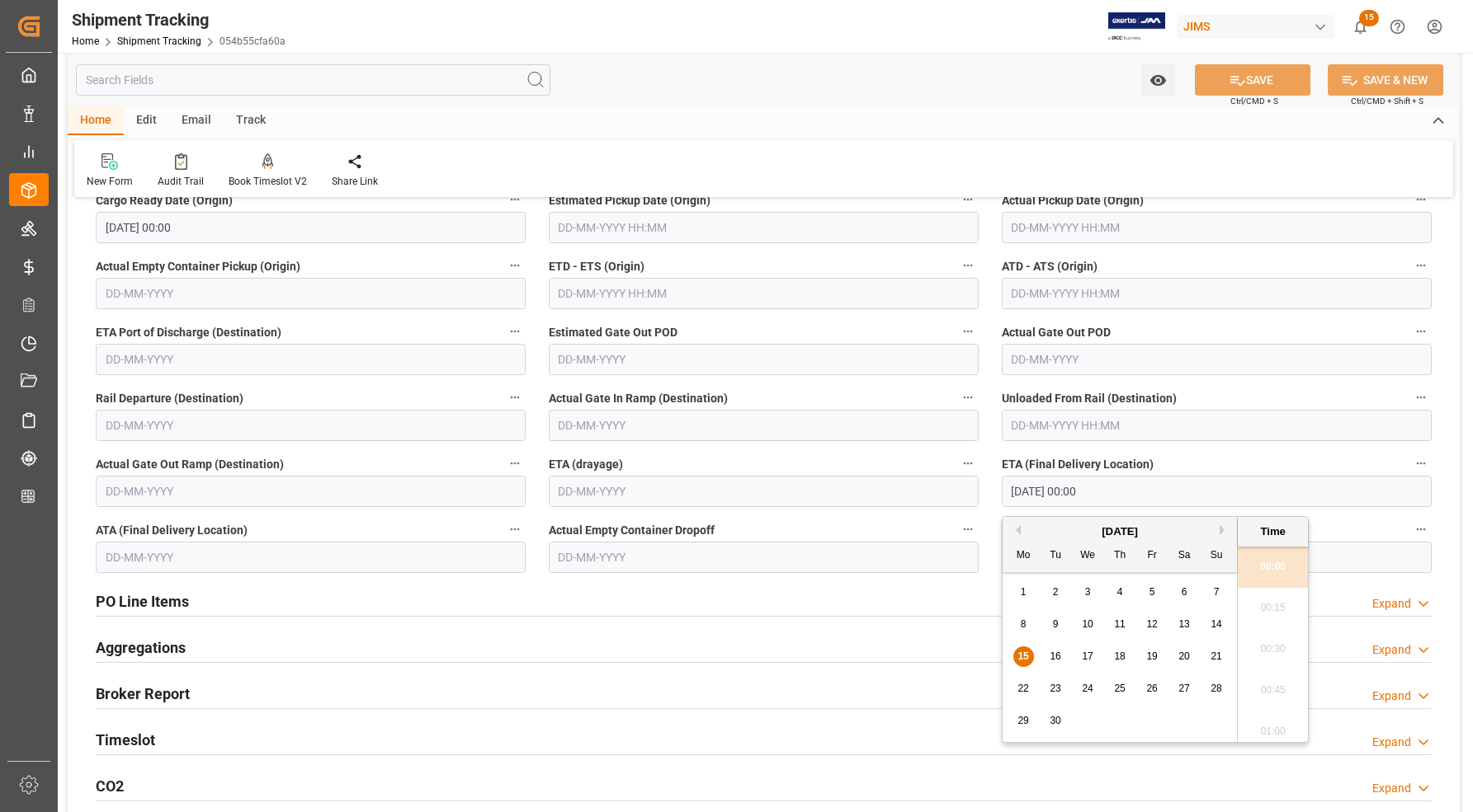
click at [1050, 485] on input "[DATE] 00:00" at bounding box center [1216, 491] width 430 height 31
click at [1053, 657] on span "16" at bounding box center [1055, 656] width 11 height 12
type input "[DATE] 00:00"
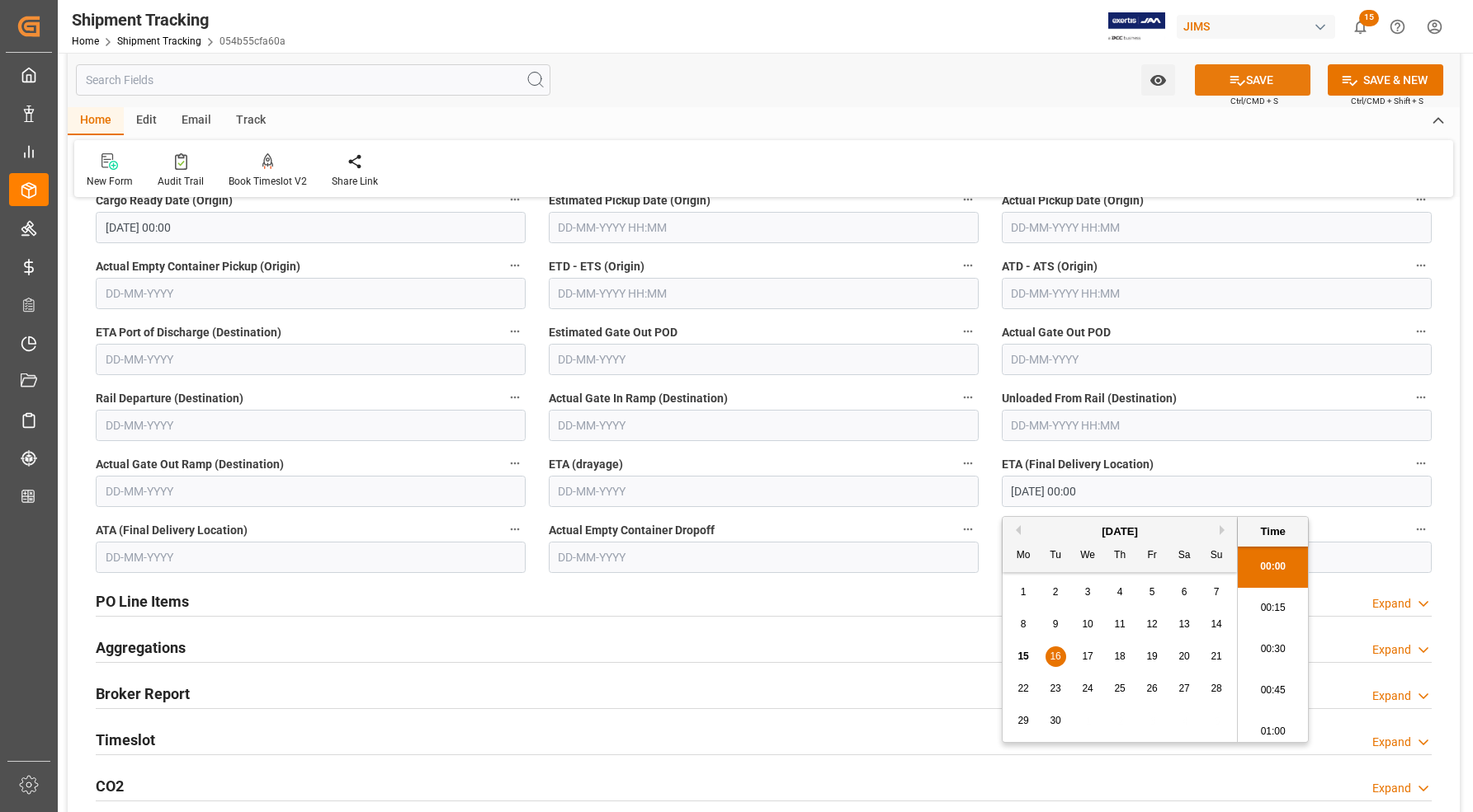
click at [1250, 72] on button "SAVE" at bounding box center [1253, 79] width 116 height 31
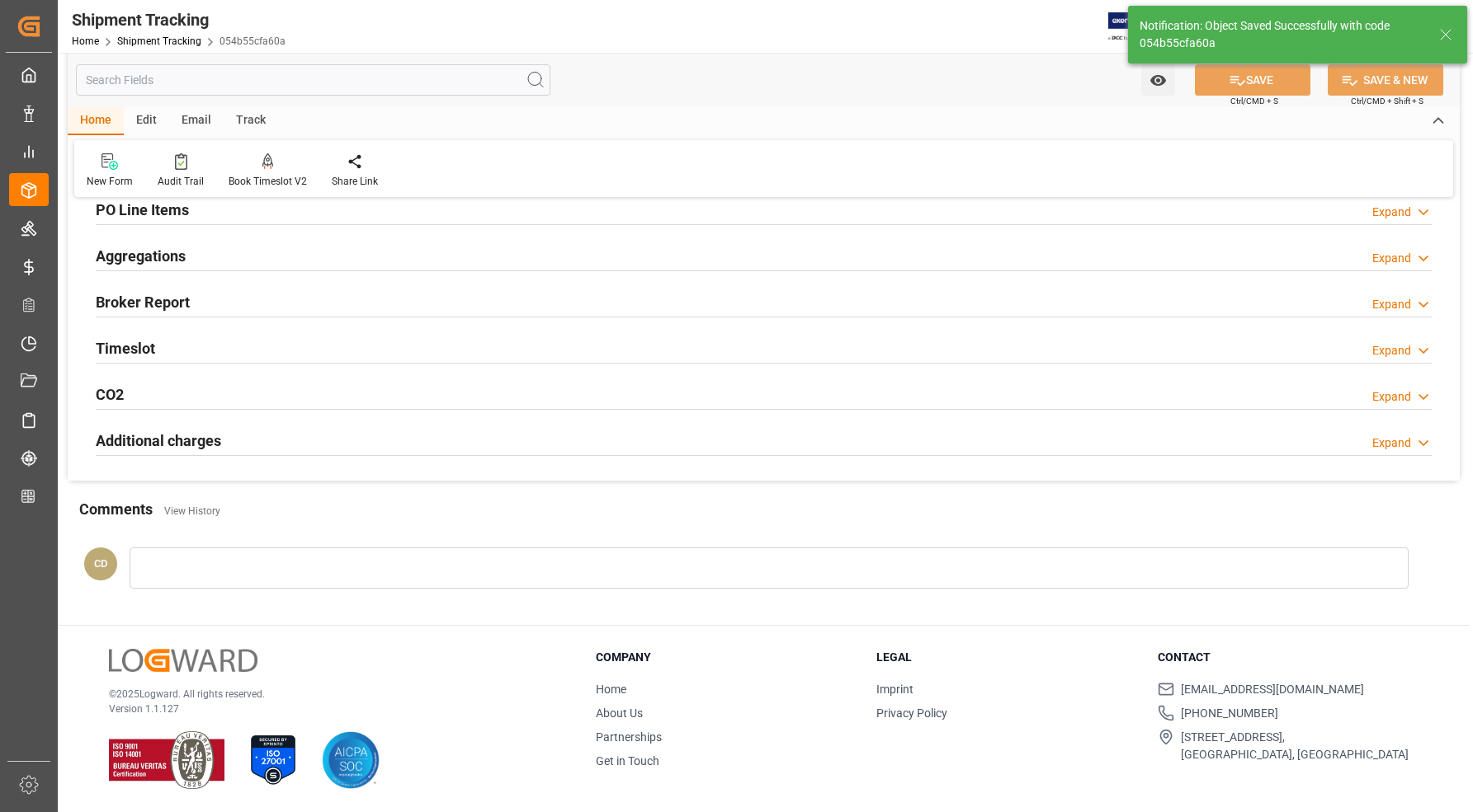
scroll to position [307, 0]
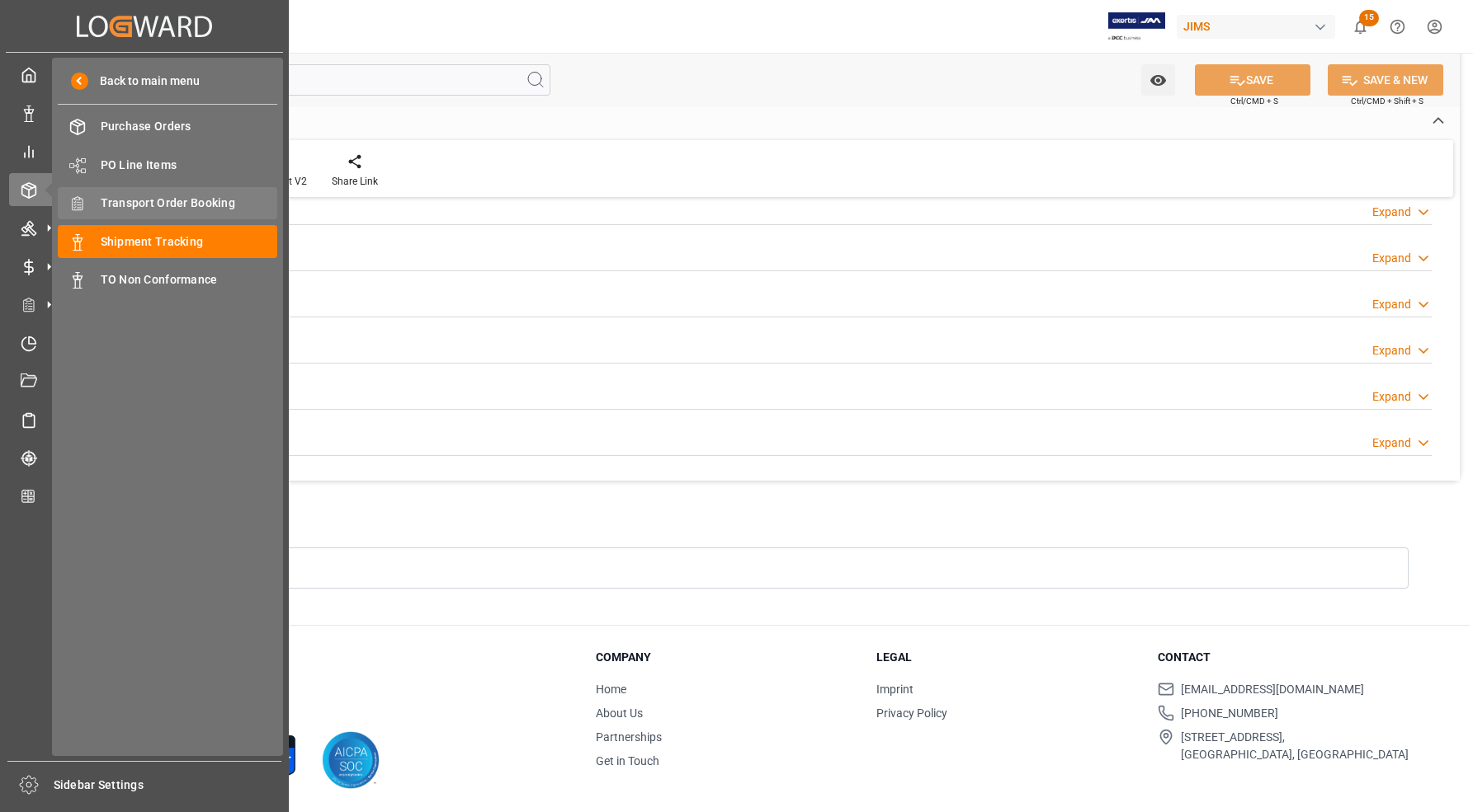
click at [124, 204] on span "Transport Order Booking" at bounding box center [189, 202] width 177 height 17
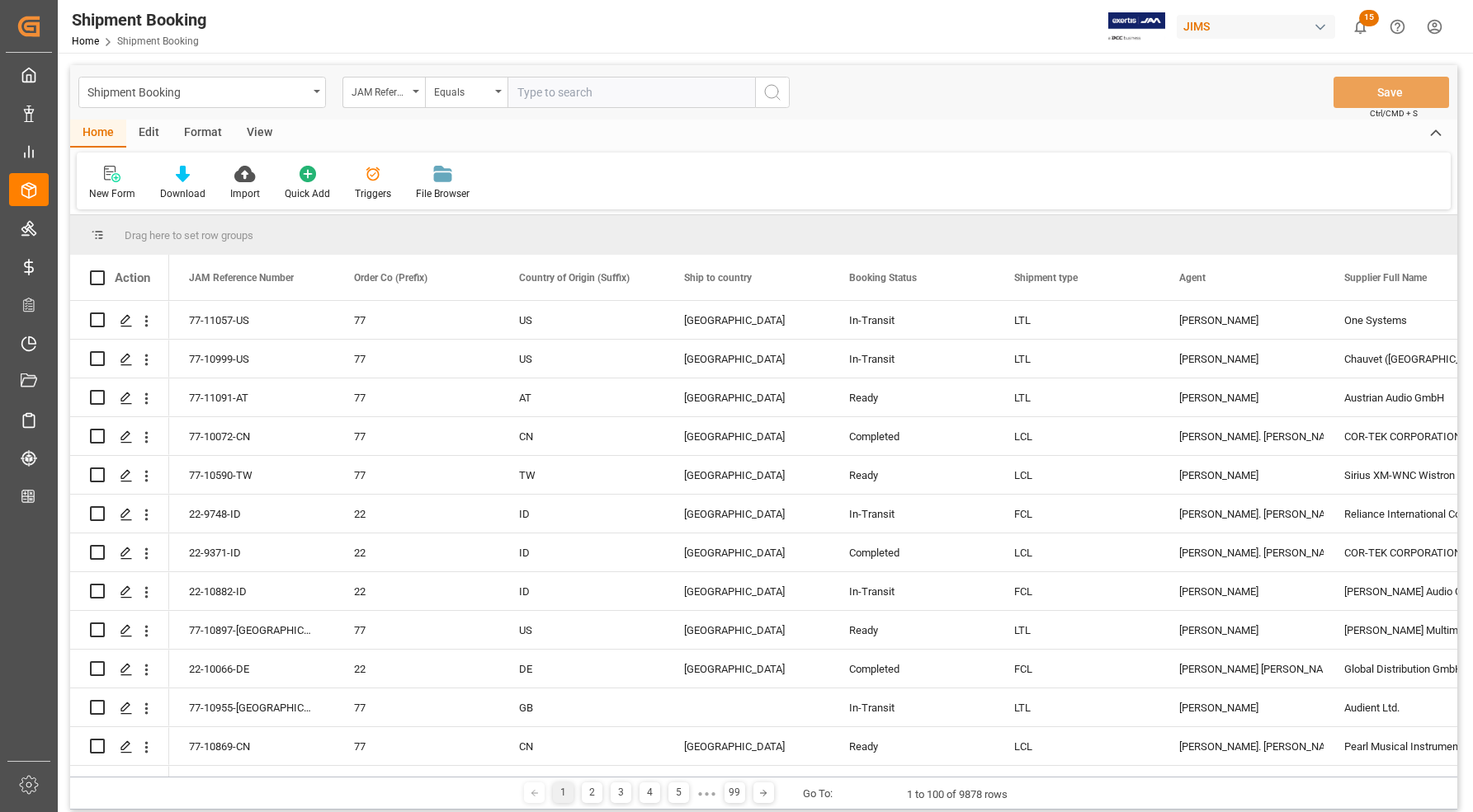
click at [547, 96] on input "text" at bounding box center [631, 92] width 248 height 31
type input "77-11039-[GEOGRAPHIC_DATA]"
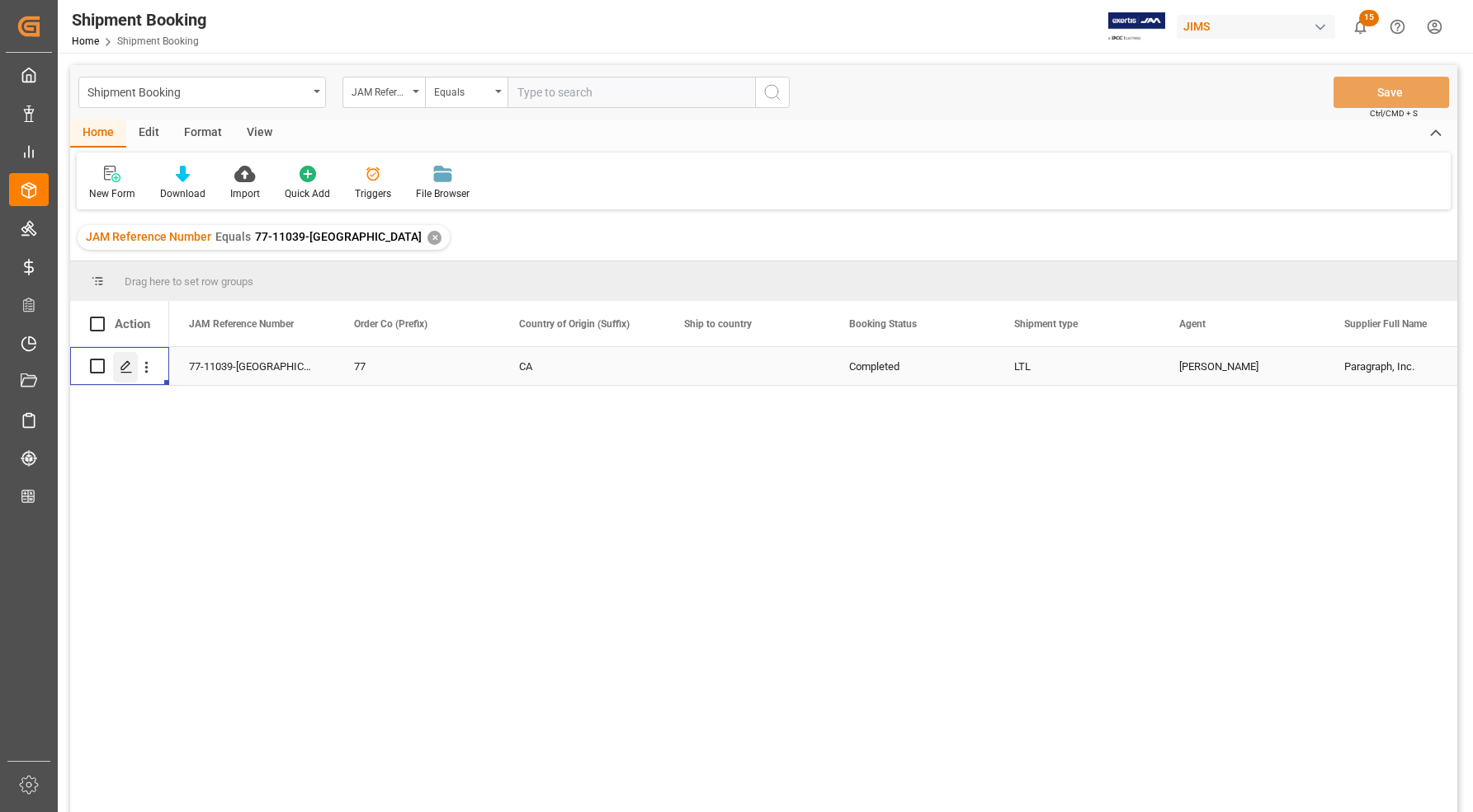
click at [120, 371] on icon "Press SPACE to select this row." at bounding box center [126, 366] width 13 height 13
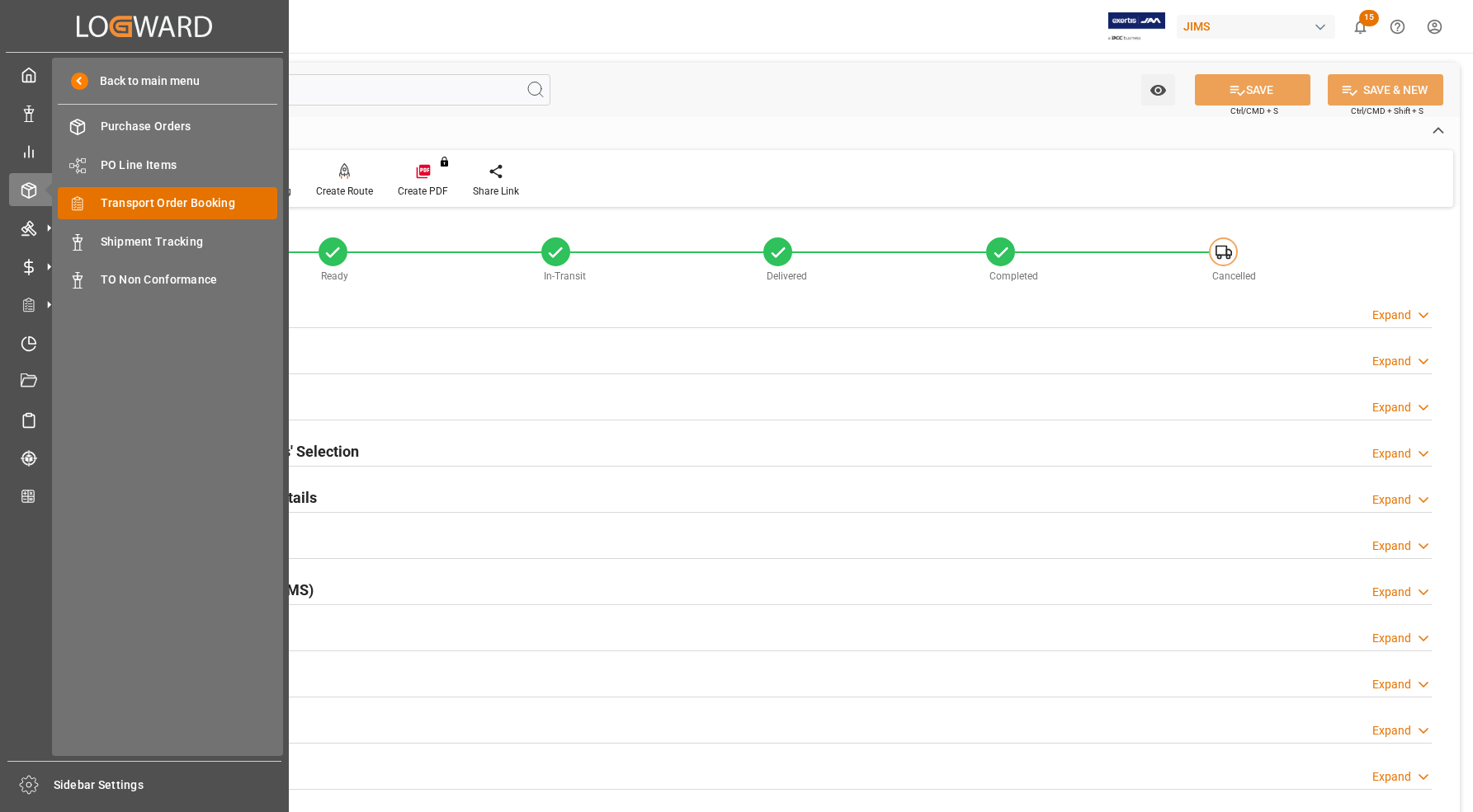
click at [117, 201] on span "Transport Order Booking" at bounding box center [189, 202] width 177 height 17
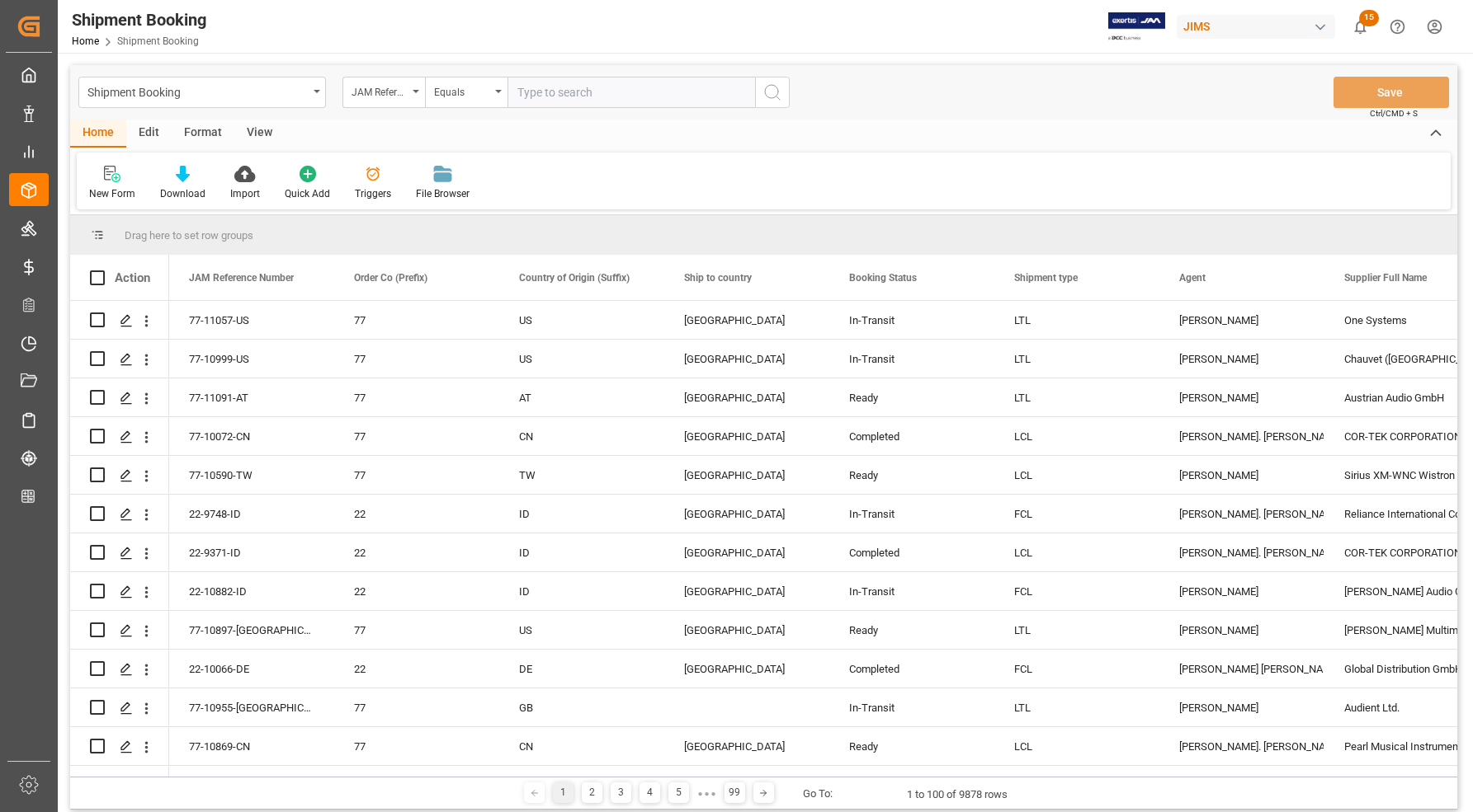
click at [576, 94] on input "text" at bounding box center [631, 92] width 248 height 31
type input "1"
type input "7"
click at [550, 87] on input "text" at bounding box center [631, 92] width 248 height 31
type input "77-11034-[GEOGRAPHIC_DATA]"
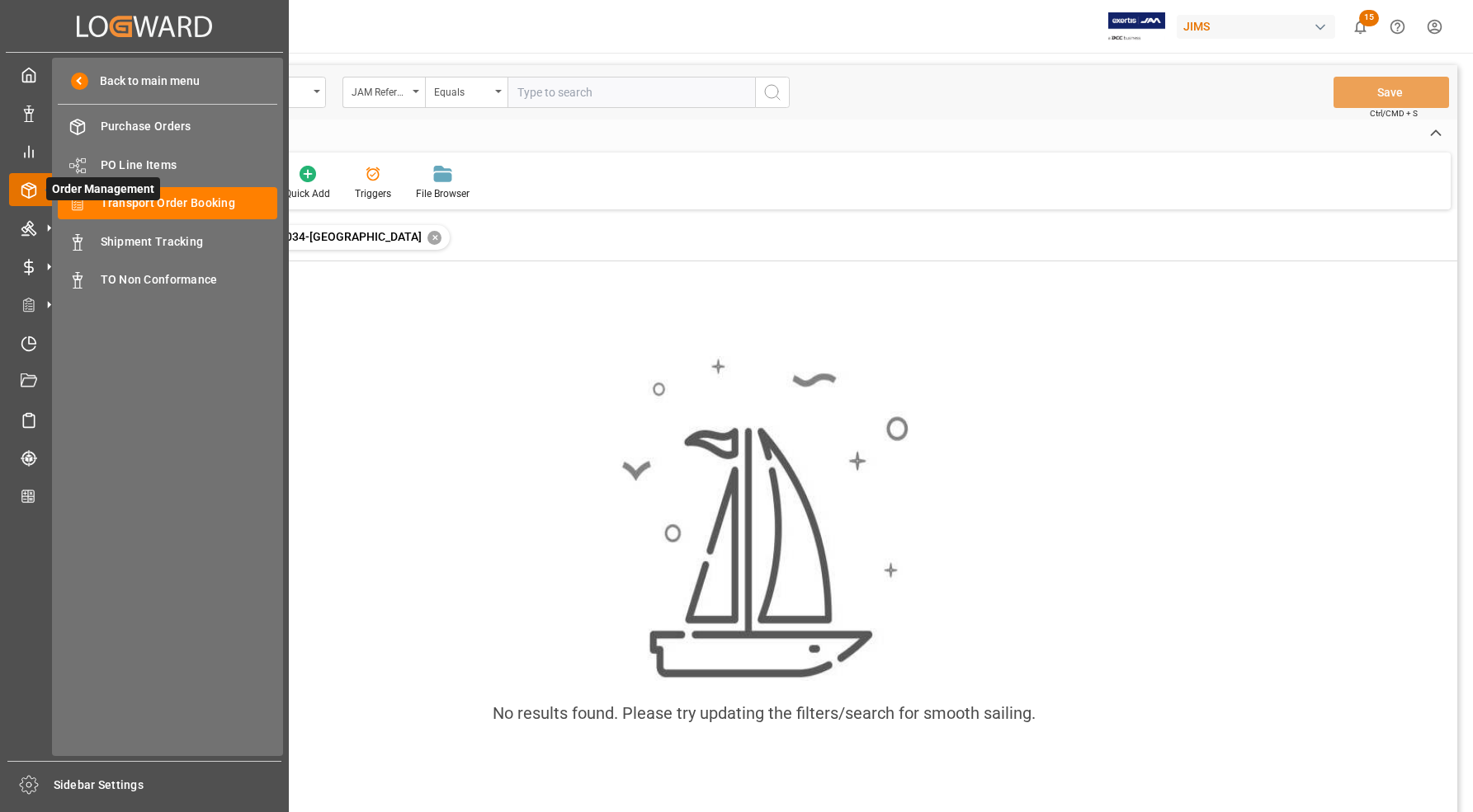
click at [117, 195] on span "Order Management" at bounding box center [103, 189] width 114 height 23
click at [118, 203] on span "Transport Order Booking" at bounding box center [189, 202] width 177 height 17
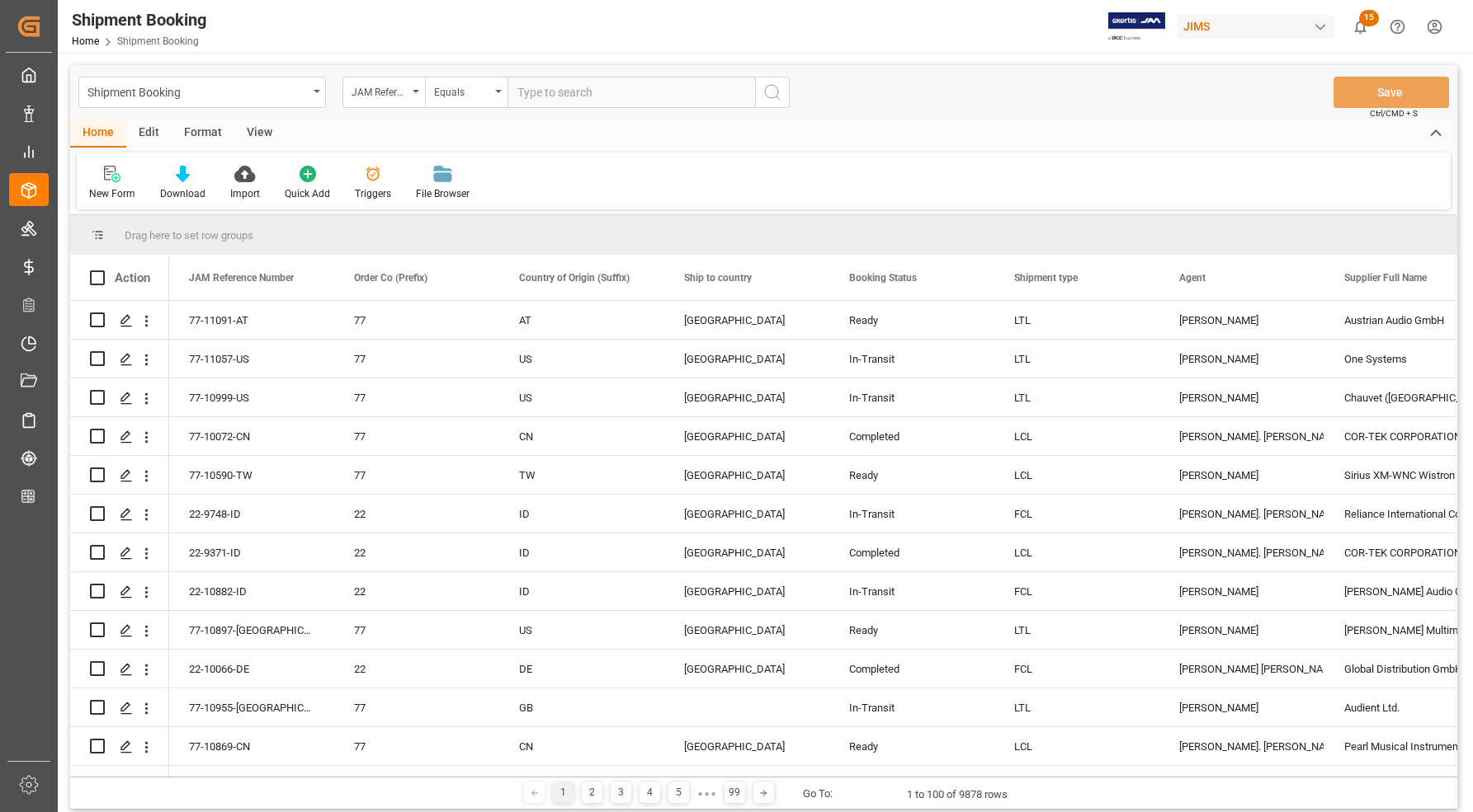
click at [537, 97] on input "text" at bounding box center [631, 92] width 248 height 31
type input "77-11039-[GEOGRAPHIC_DATA]"
click at [777, 89] on icon "search button" at bounding box center [772, 93] width 20 height 20
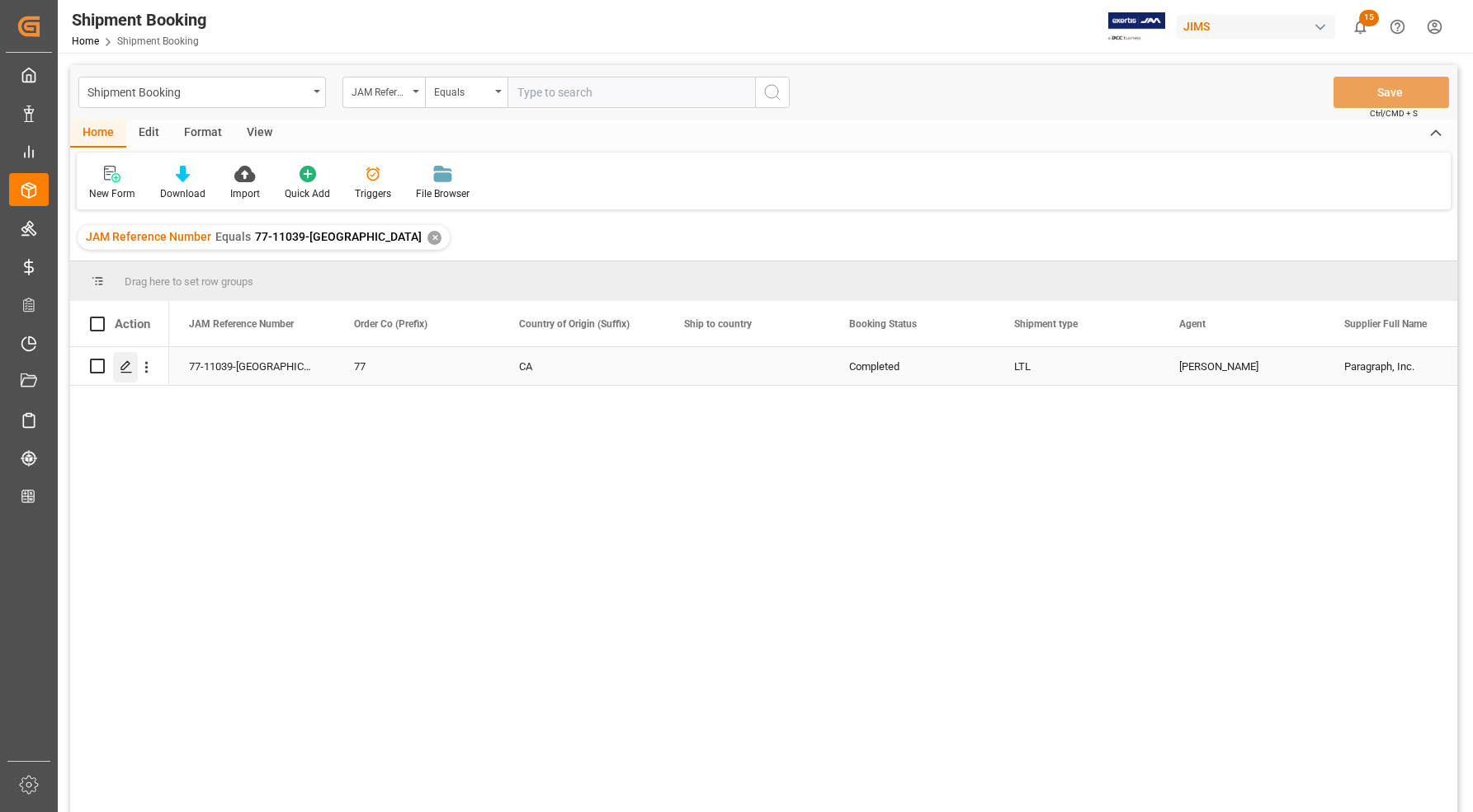
click at [125, 368] on polygon "Press SPACE to select this row." at bounding box center [125, 365] width 8 height 8
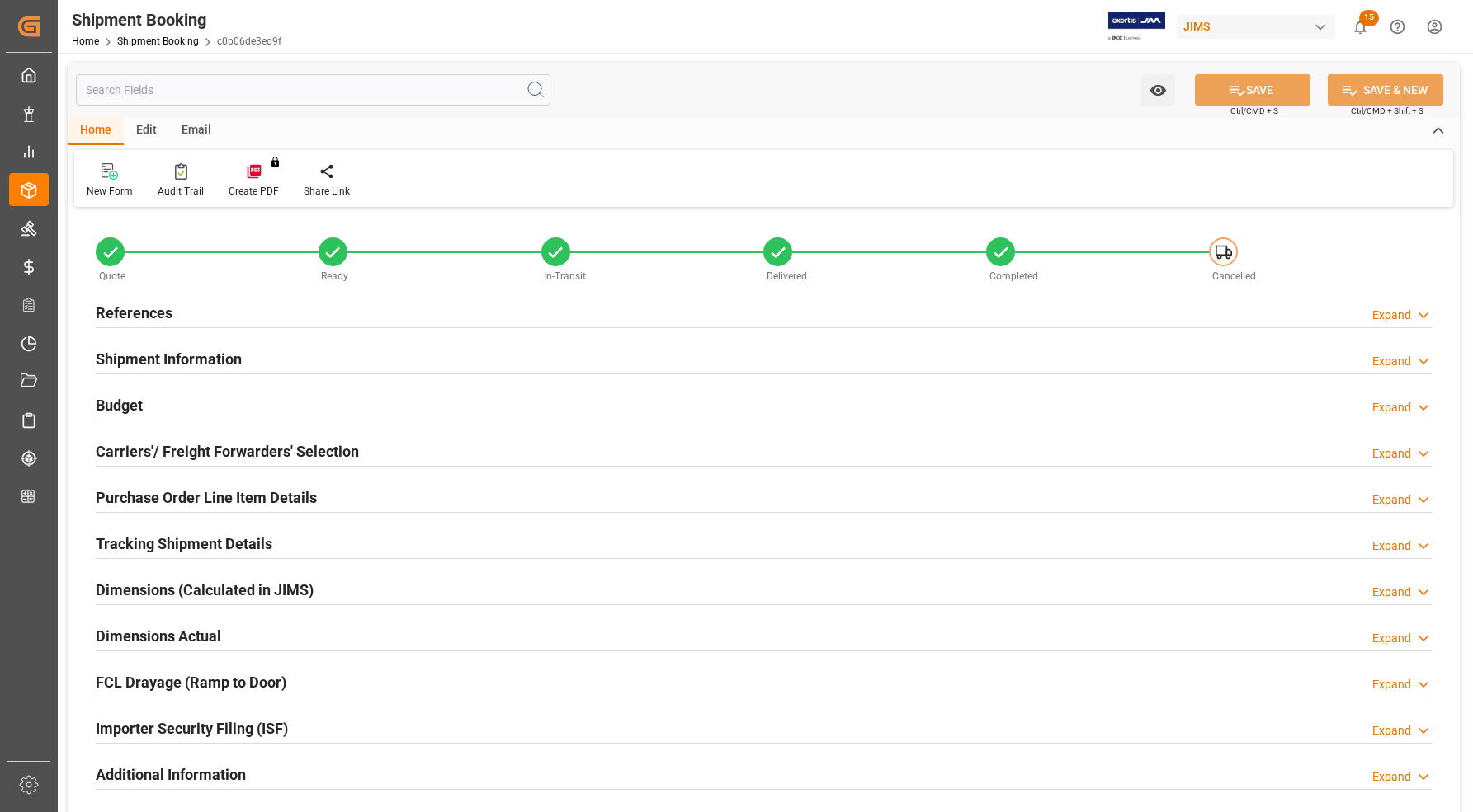
type input "14"
click at [104, 495] on h2 "Purchase Order Line Item Details" at bounding box center [206, 497] width 221 height 22
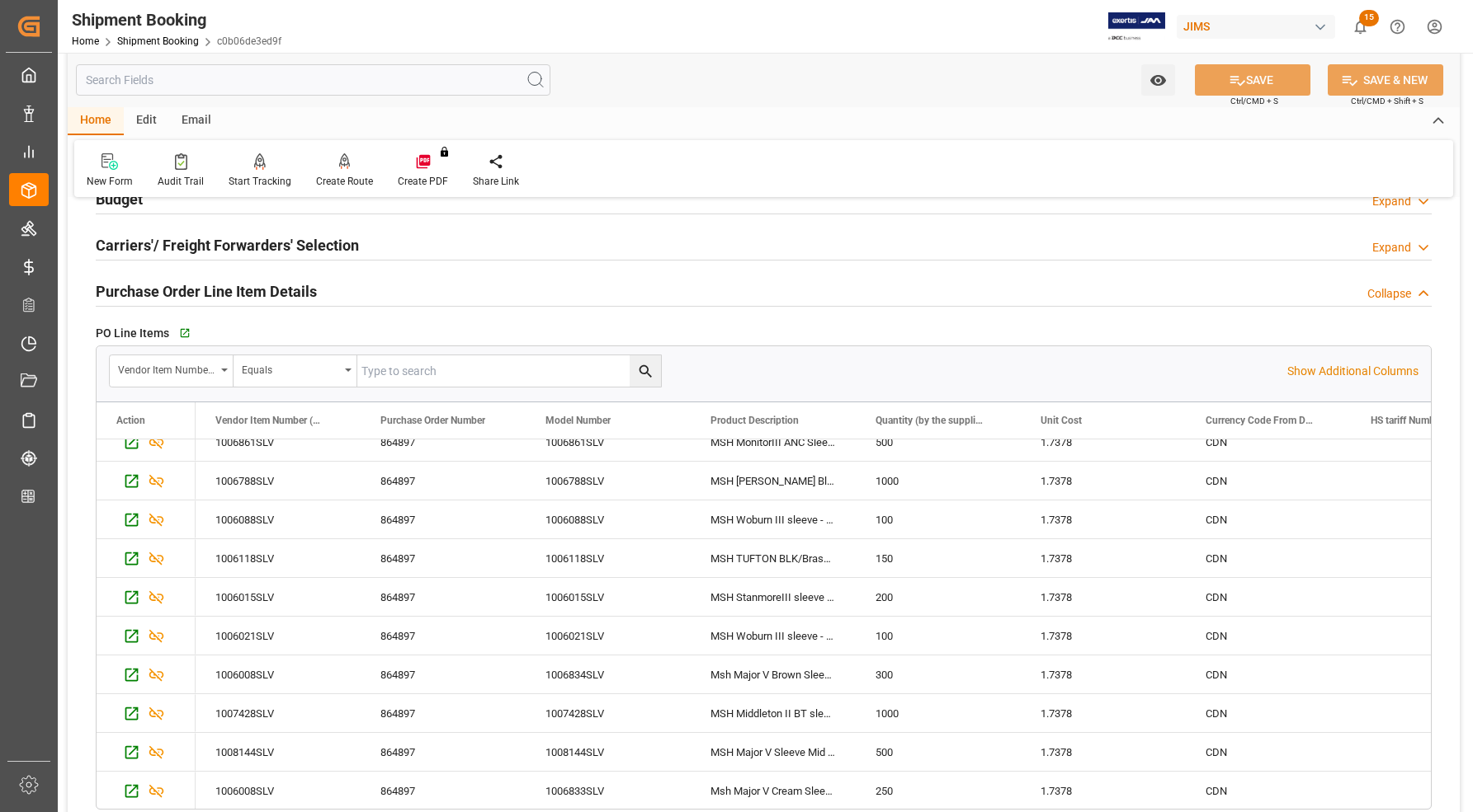
scroll to position [173, 0]
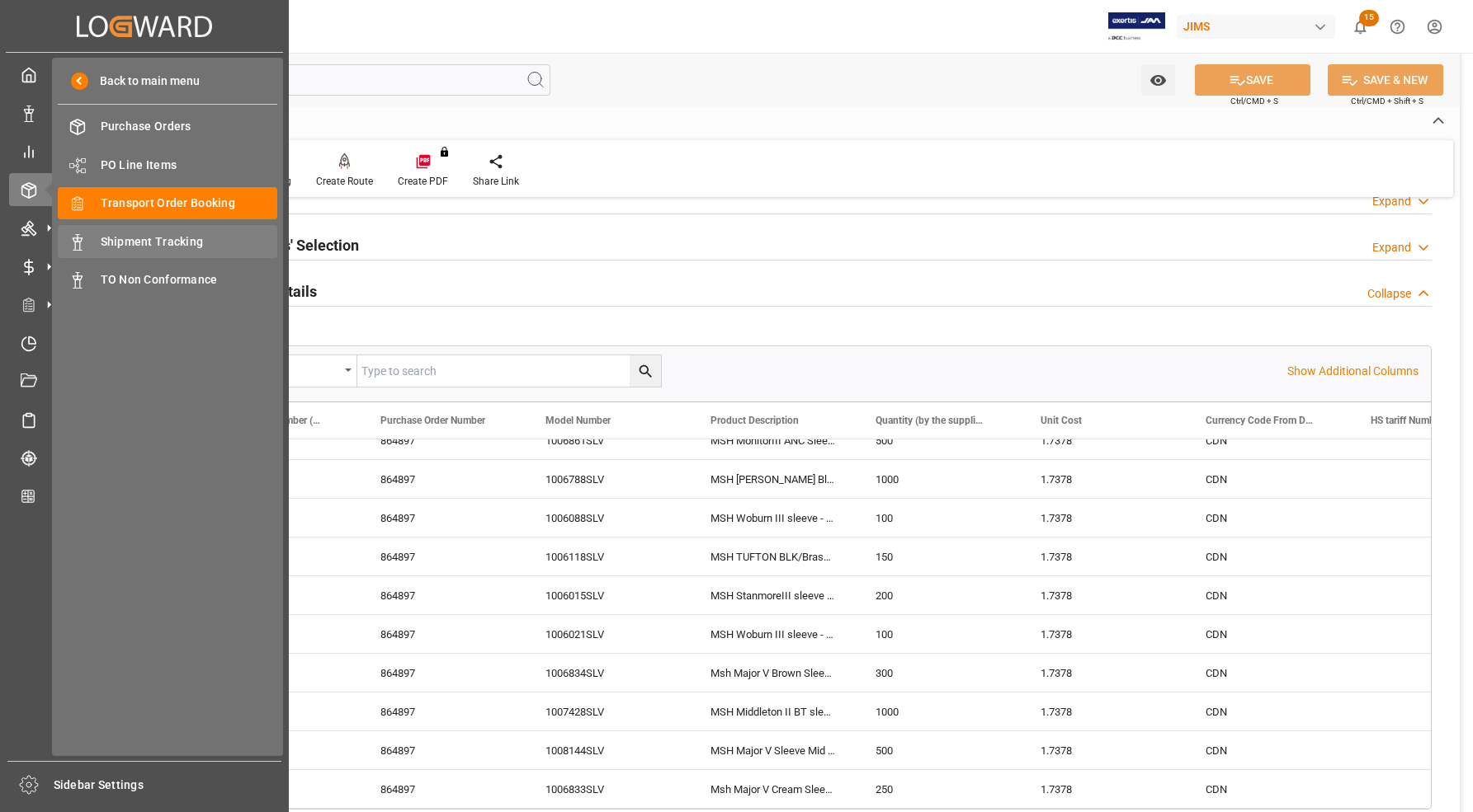
click at [129, 246] on span "Shipment Tracking" at bounding box center [189, 242] width 177 height 17
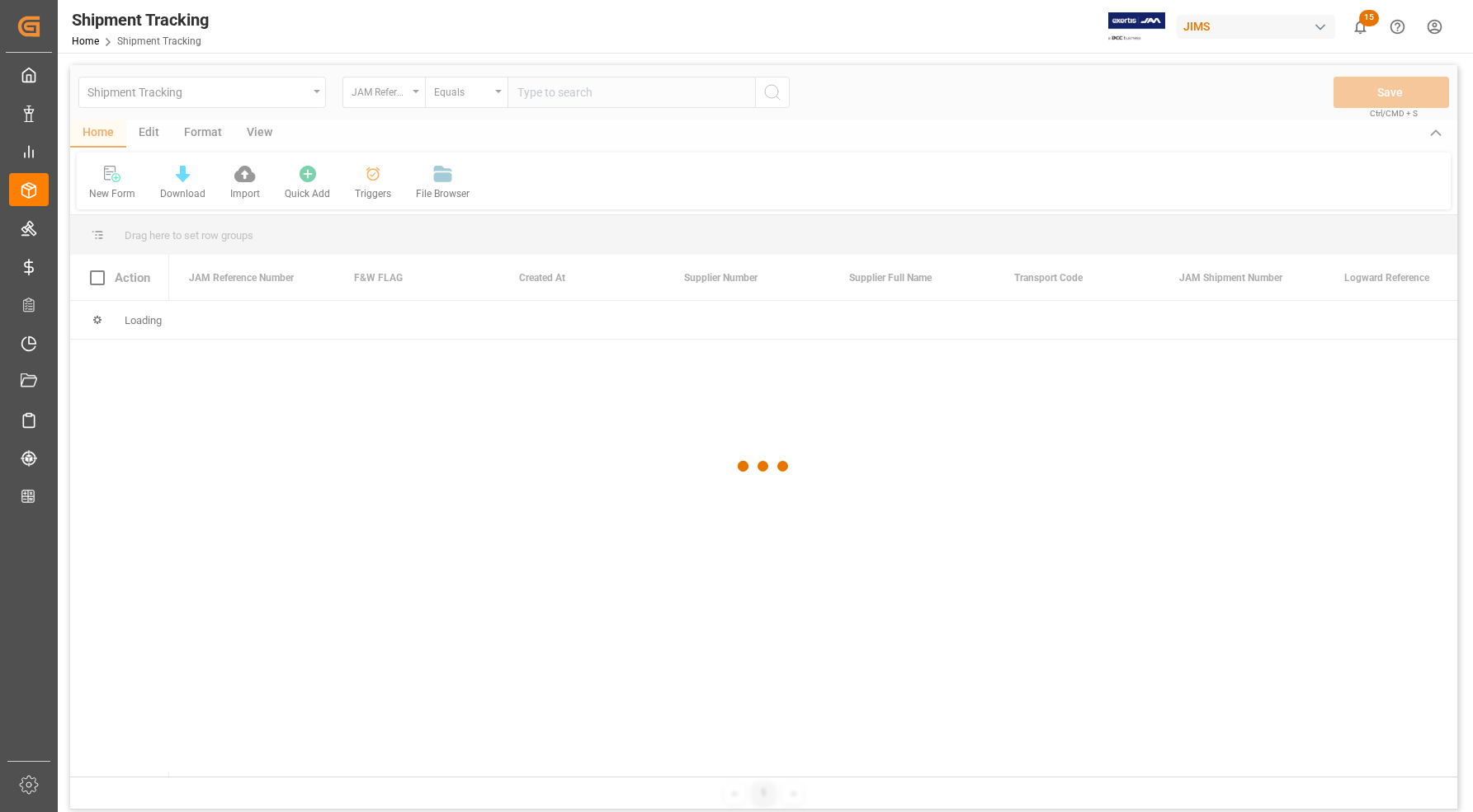
click at [553, 100] on div at bounding box center [763, 466] width 1387 height 802
click at [554, 95] on div at bounding box center [763, 466] width 1387 height 802
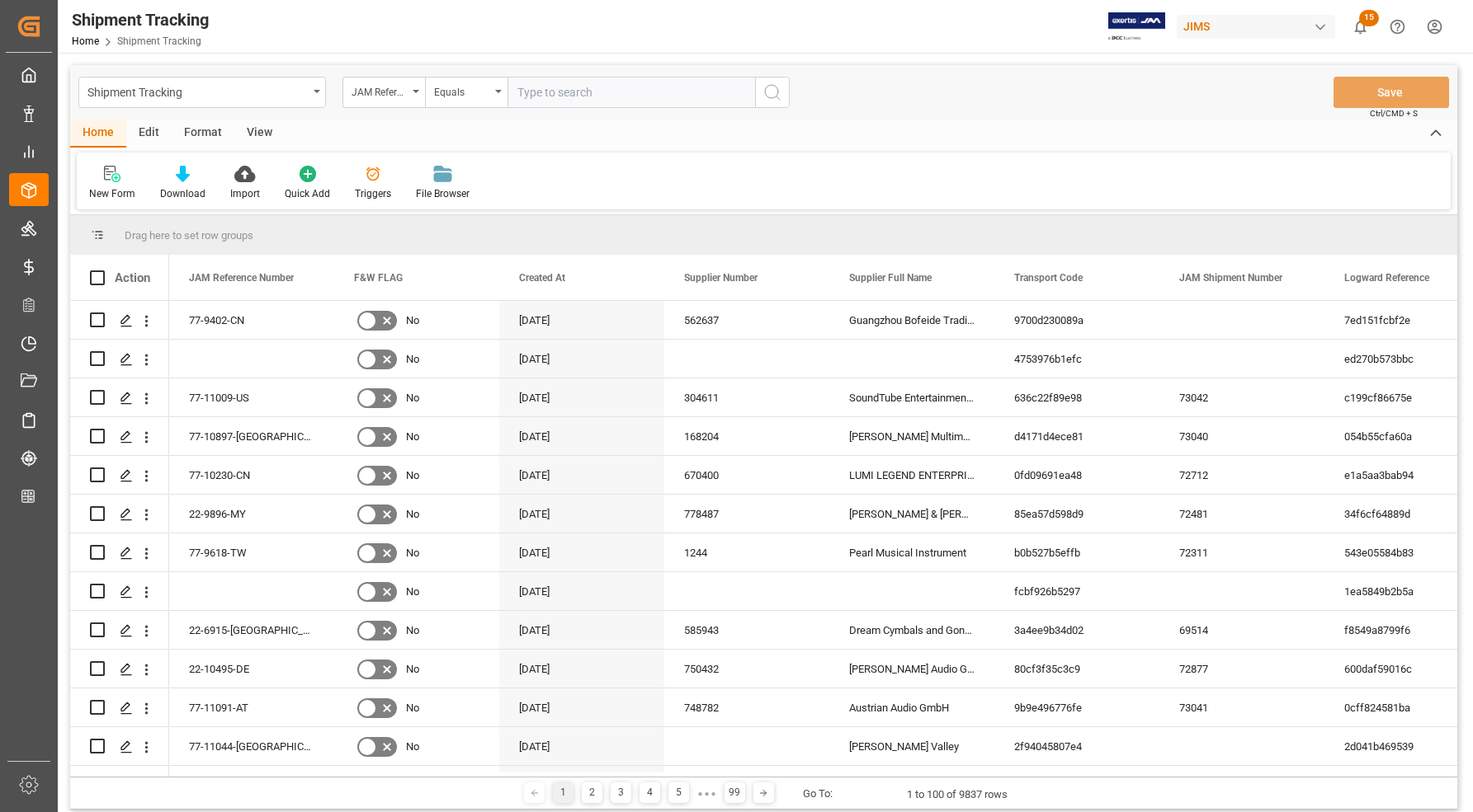
click at [554, 95] on input "text" at bounding box center [631, 92] width 248 height 31
type input "77-10391-CN"
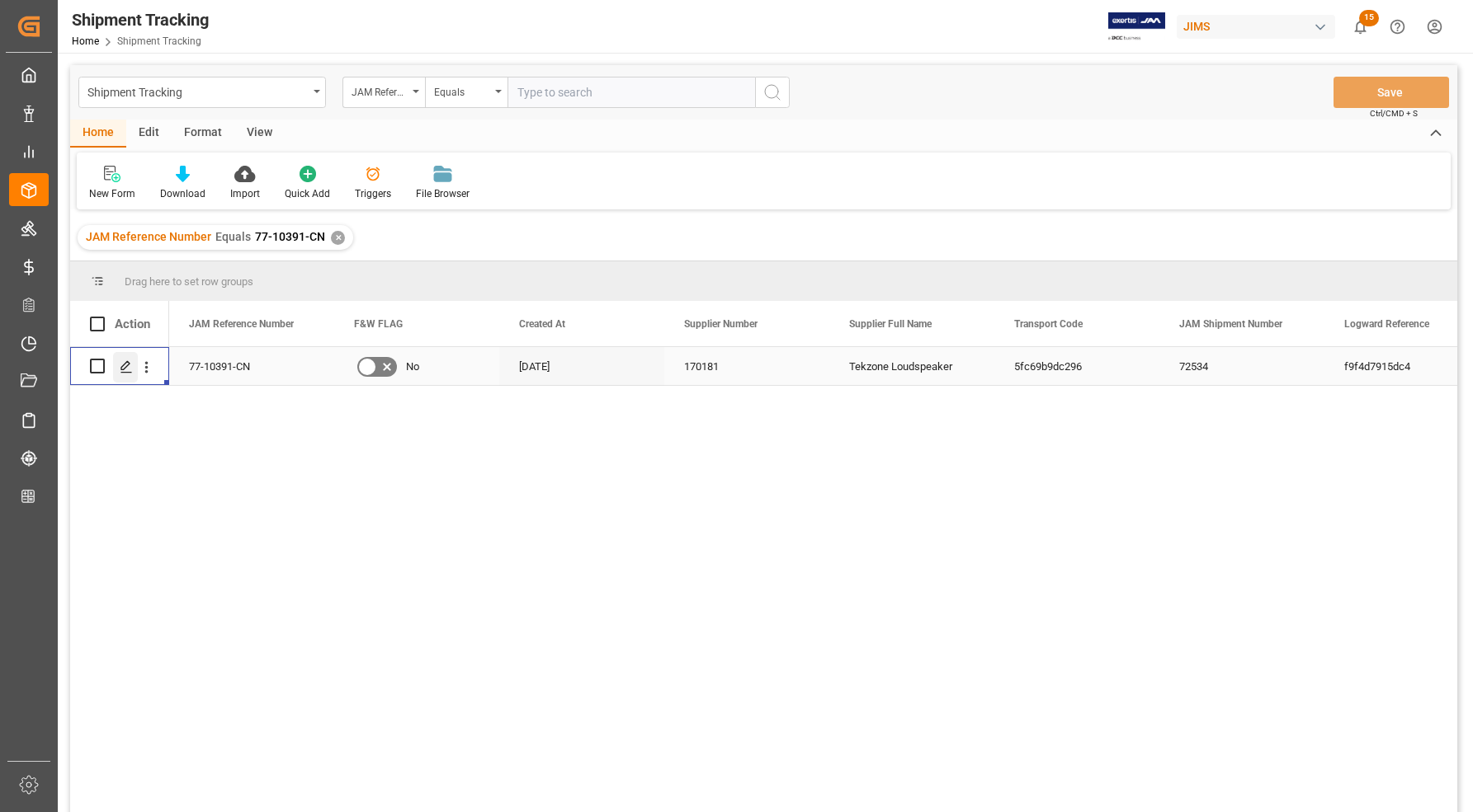
click at [127, 365] on icon "Press SPACE to select this row." at bounding box center [126, 366] width 13 height 13
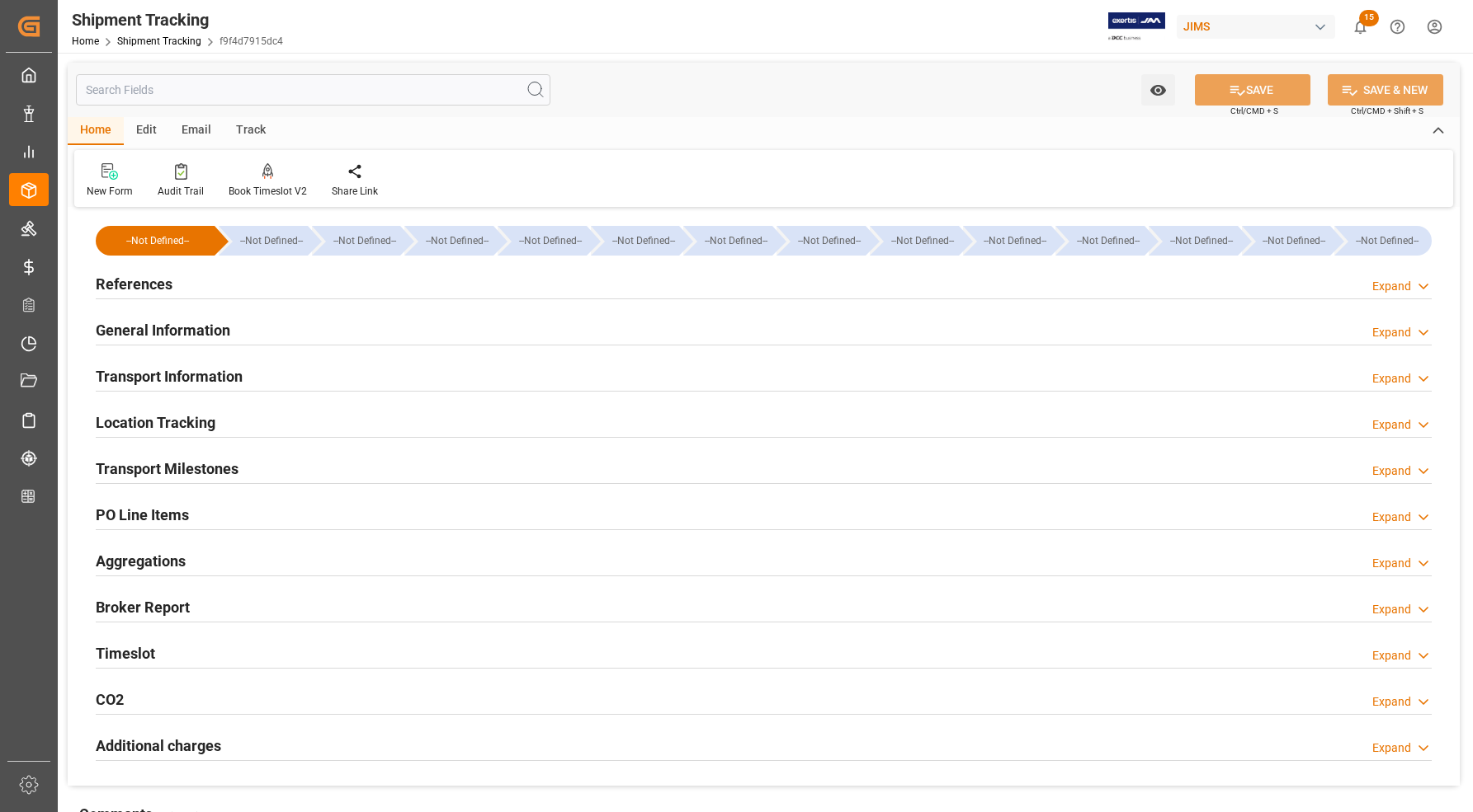
click at [155, 381] on h2 "Transport Information" at bounding box center [169, 376] width 147 height 22
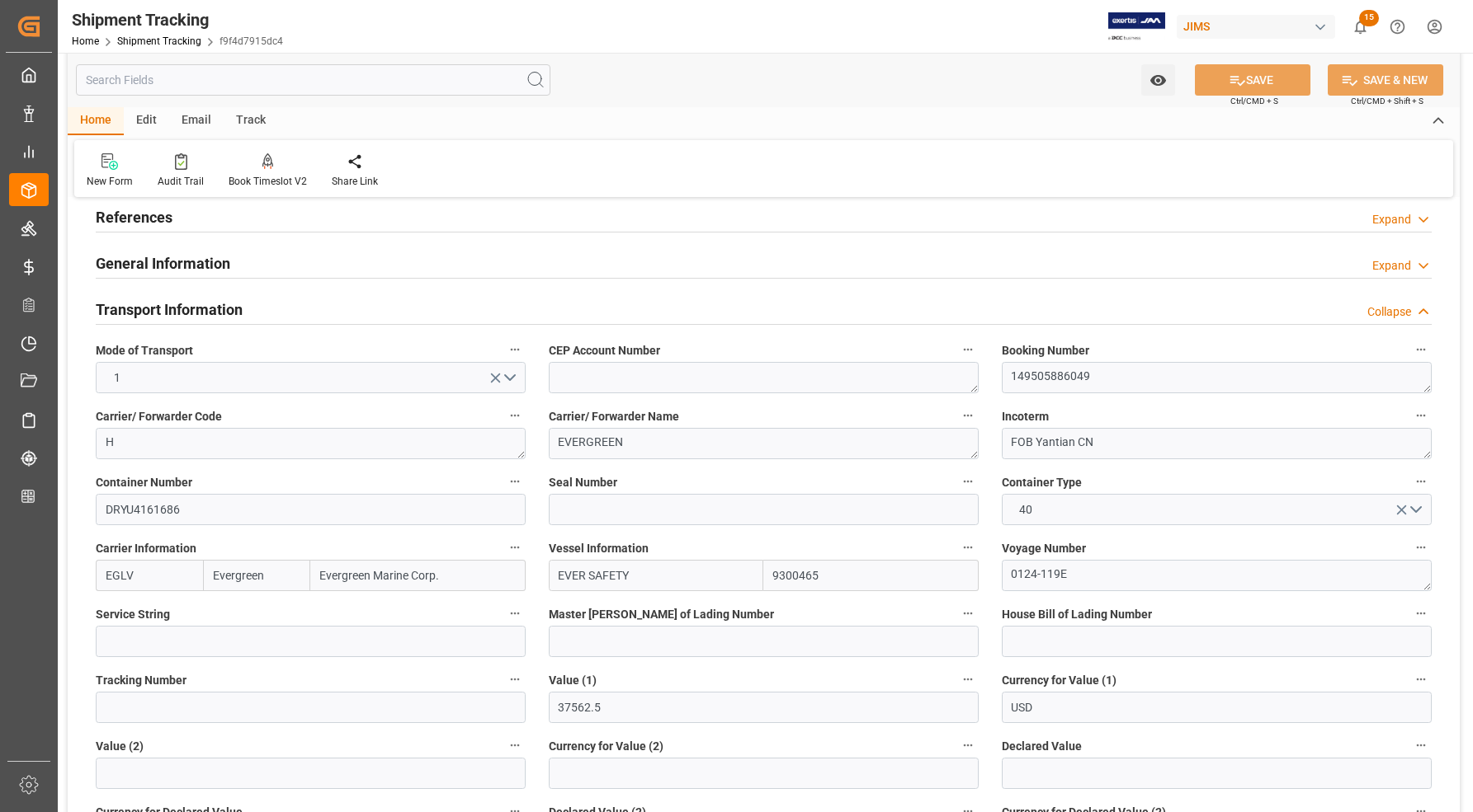
scroll to position [103, 0]
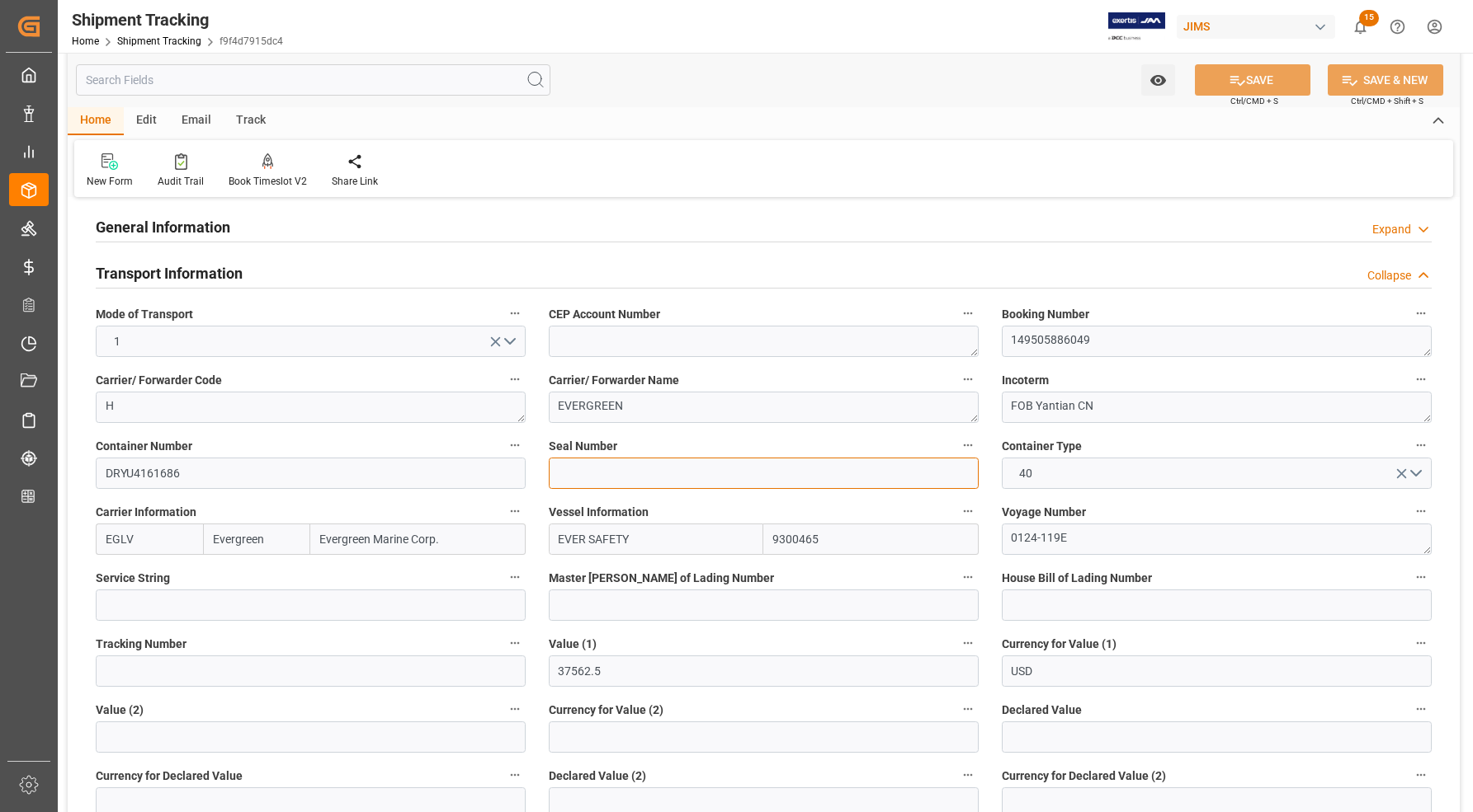
click at [679, 472] on input at bounding box center [763, 473] width 430 height 31
paste input "EMCKYA6564"
type input "EMCKYA6564"
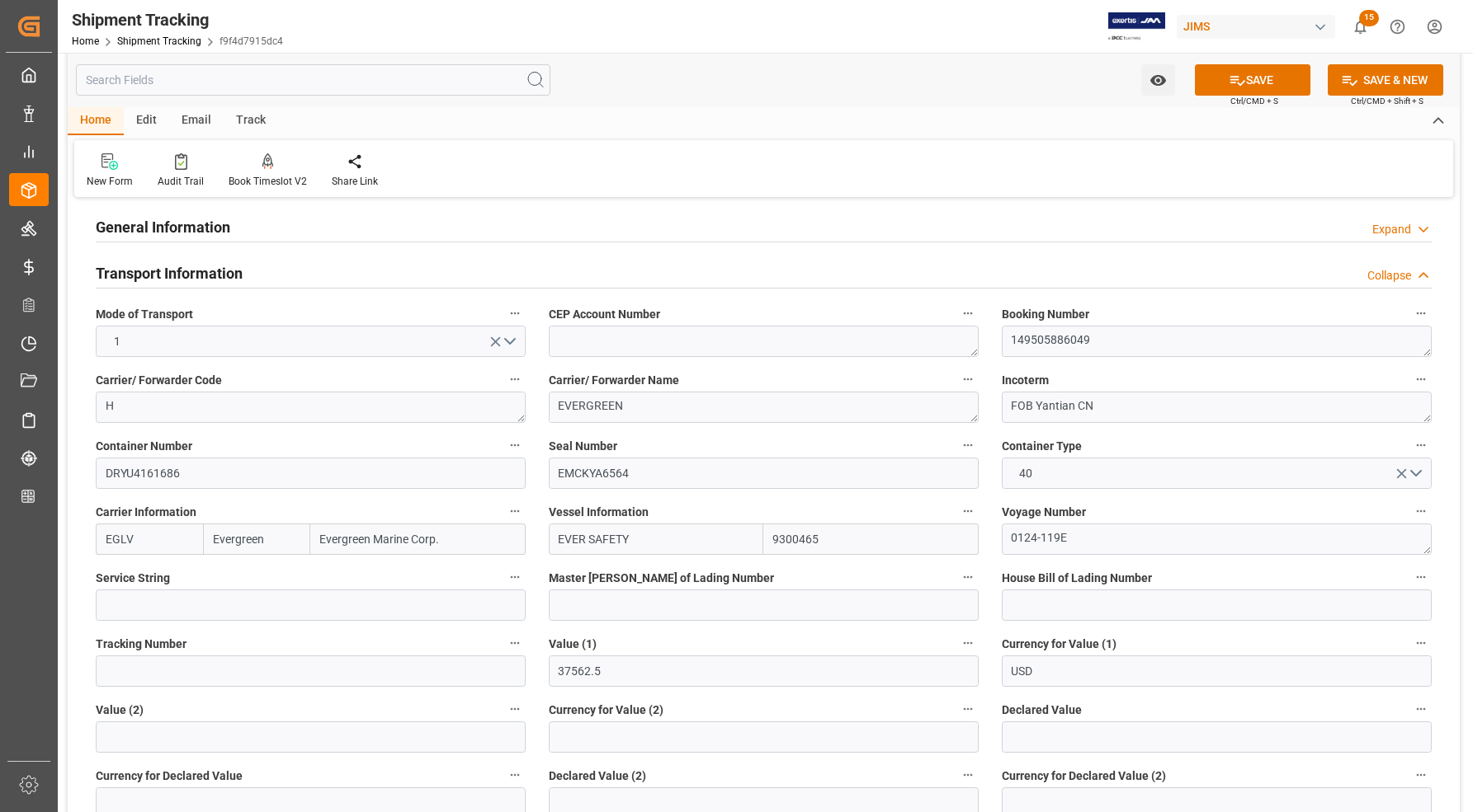
click at [710, 425] on div "Carrier/ Forwarder Name [PERSON_NAME]" at bounding box center [763, 396] width 453 height 66
click at [1247, 78] on button "SAVE" at bounding box center [1253, 79] width 116 height 31
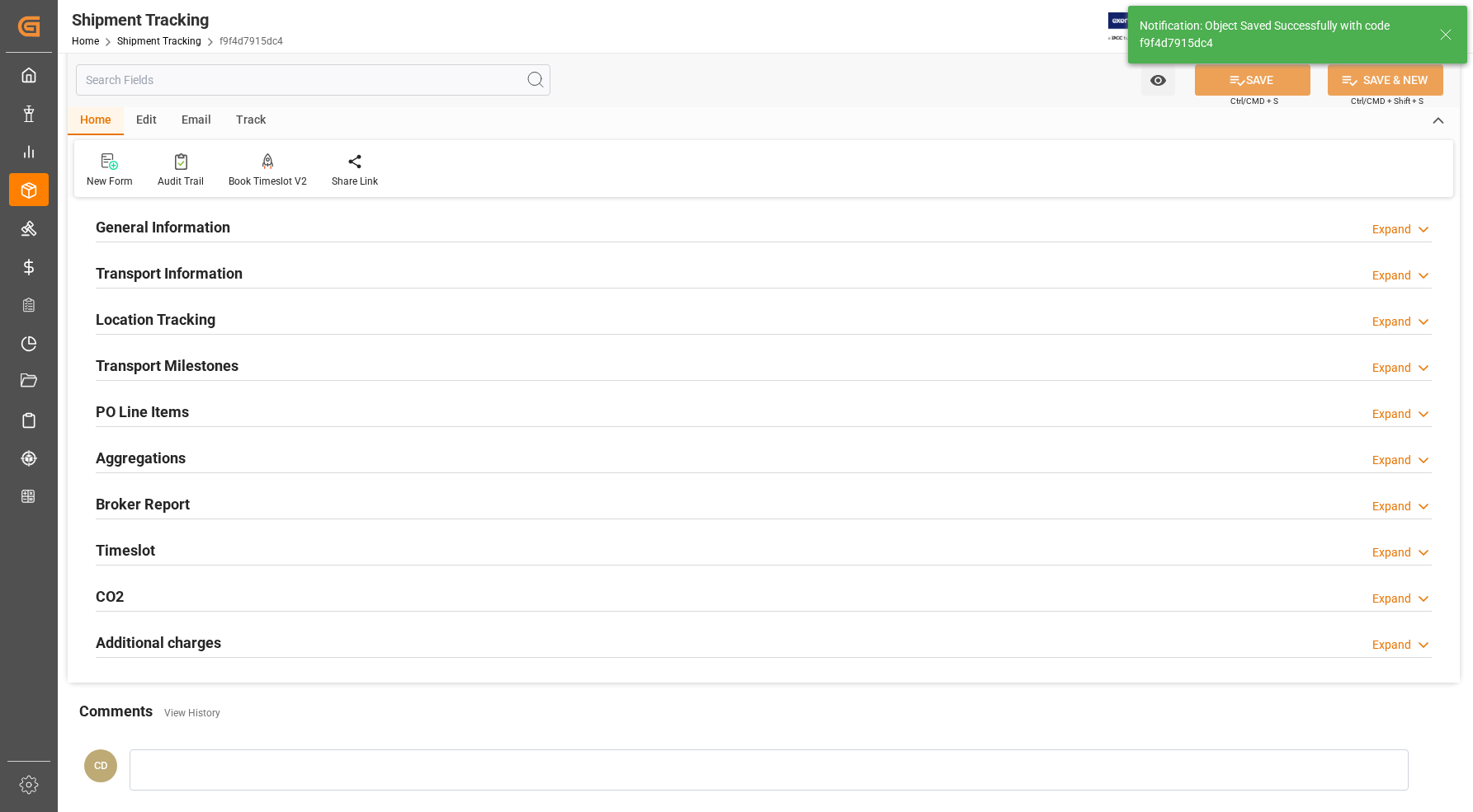
click at [134, 365] on h2 "Transport Milestones" at bounding box center [167, 365] width 143 height 22
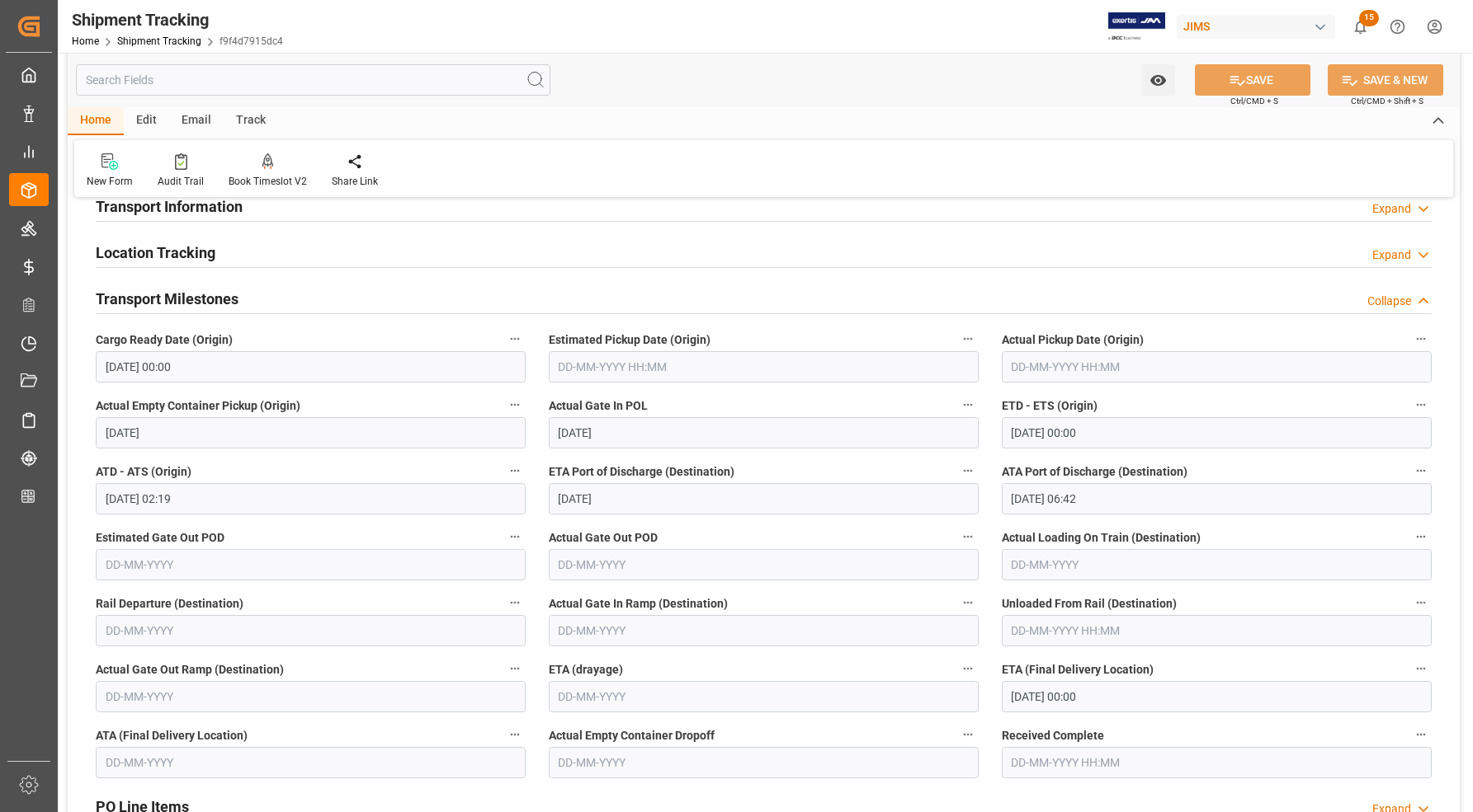
scroll to position [206, 0]
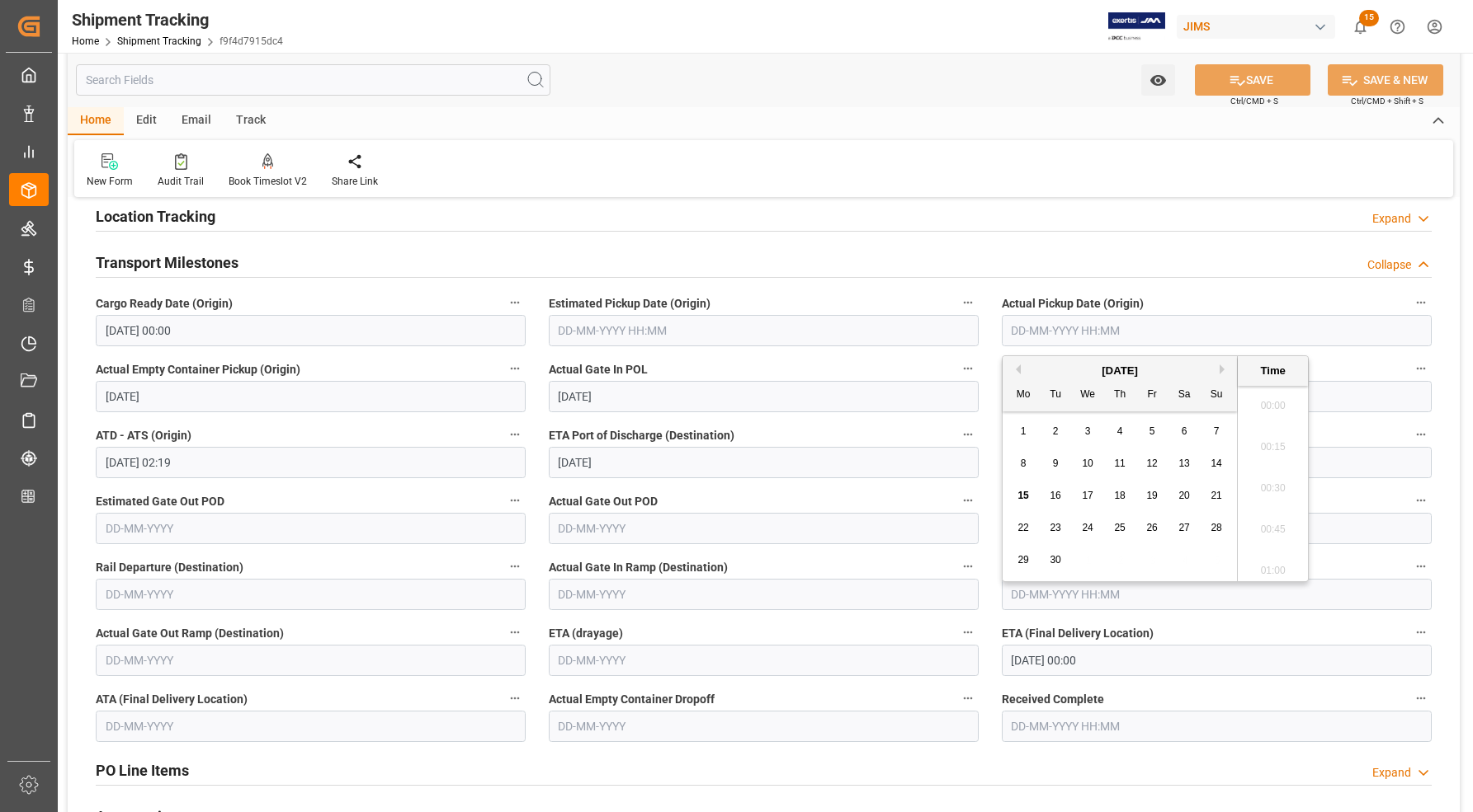
click at [1017, 331] on input "text" at bounding box center [1216, 330] width 430 height 31
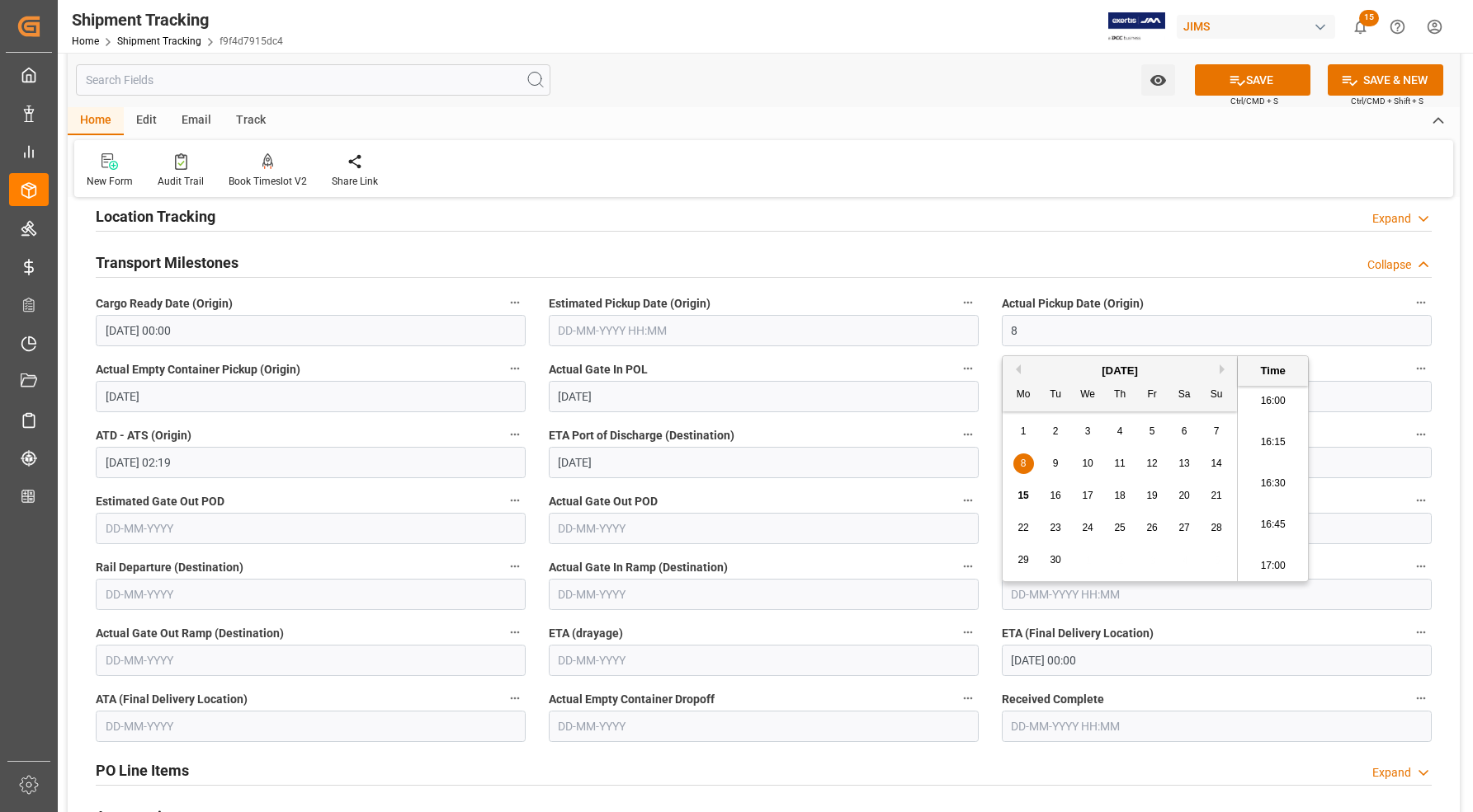
click at [1017, 367] on button "Previous Month" at bounding box center [1016, 369] width 10 height 10
click at [1020, 499] on span "11" at bounding box center [1023, 496] width 11 height 12
type input "[DATE] 00:00"
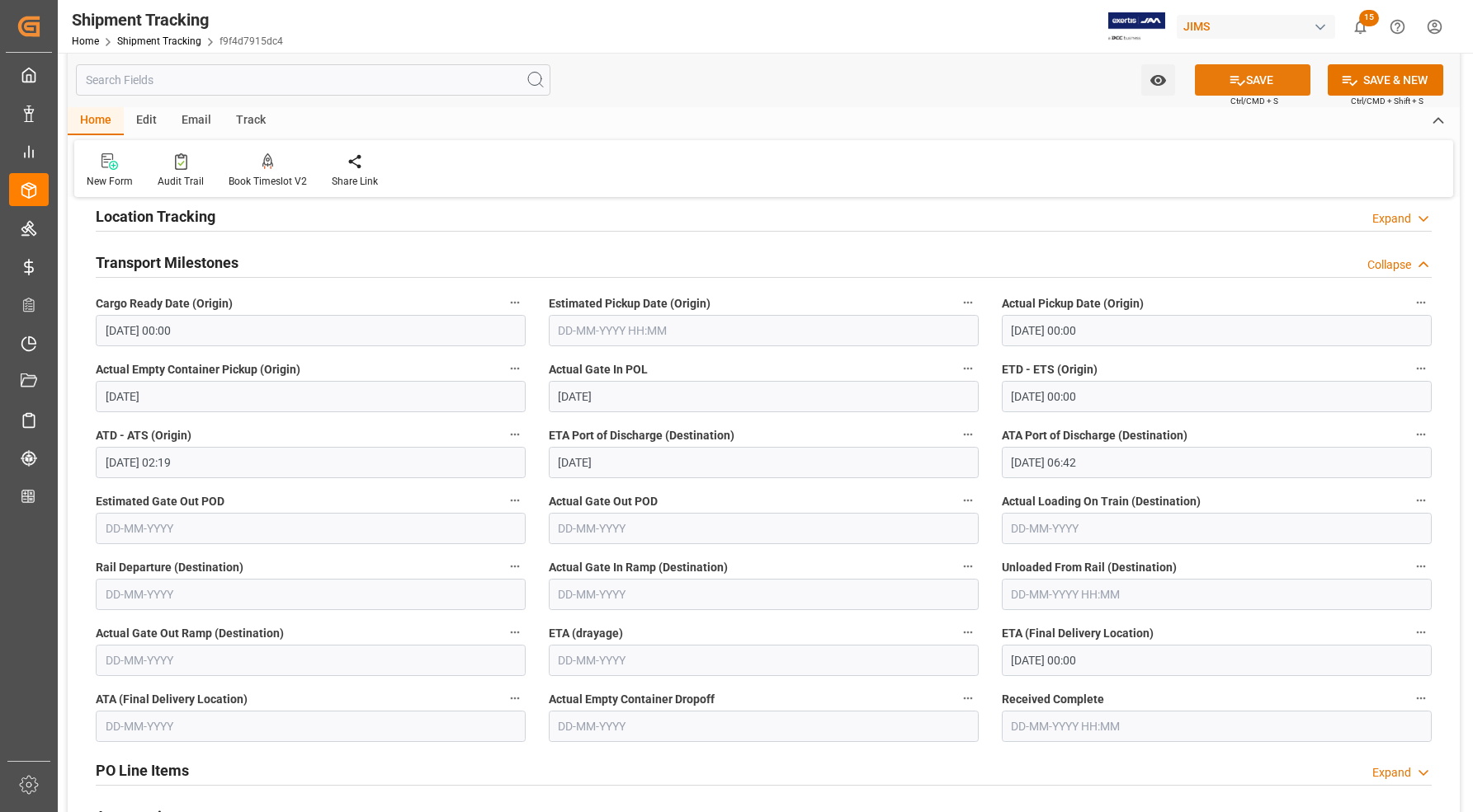
click at [1233, 81] on icon at bounding box center [1237, 80] width 17 height 17
